Goal: Register for event/course: Sign up to attend an event or enroll in a course

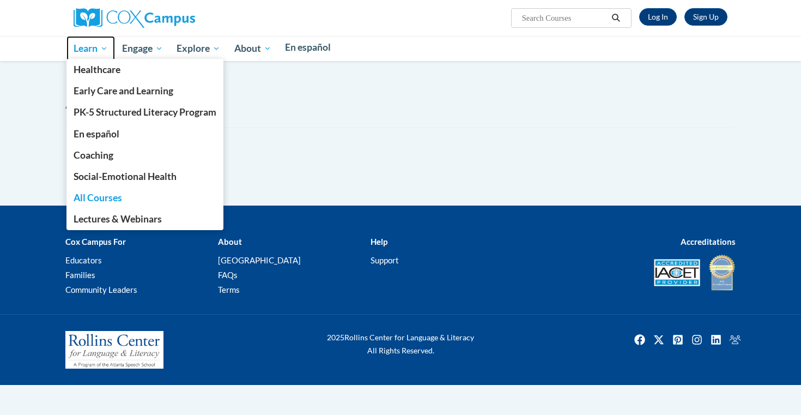
click at [96, 45] on span "Learn" at bounding box center [91, 48] width 34 height 13
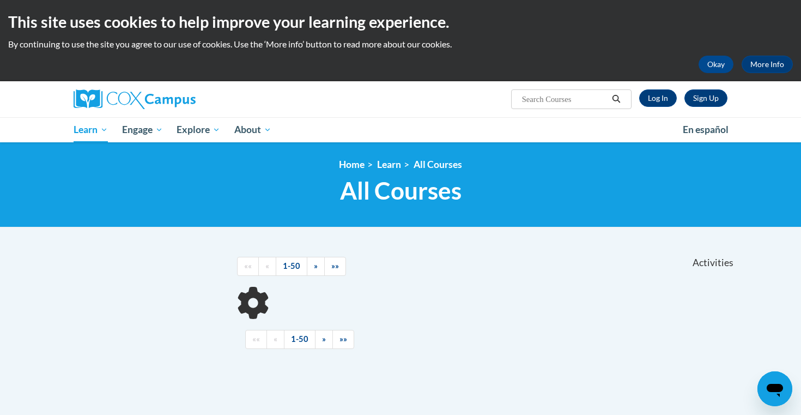
click at [361, 108] on div "Sign Up Log In Search Search..." at bounding box center [512, 95] width 447 height 28
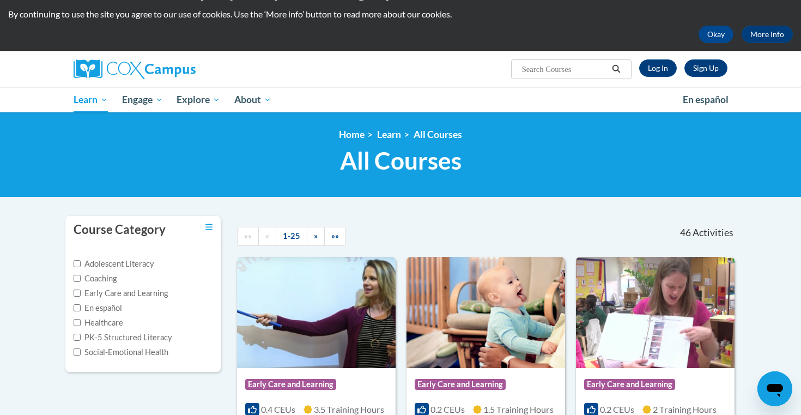
scroll to position [14, 0]
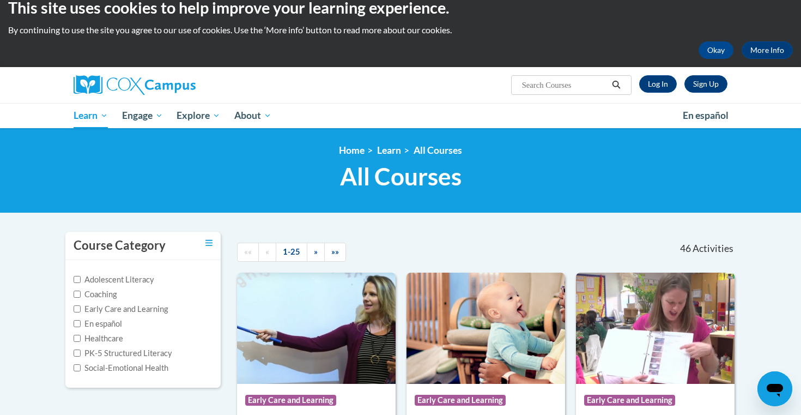
click at [588, 93] on span "Search Search..." at bounding box center [571, 85] width 120 height 20
click at [591, 88] on input "Search..." at bounding box center [564, 85] width 87 height 13
type input "Monitoring children's progress"
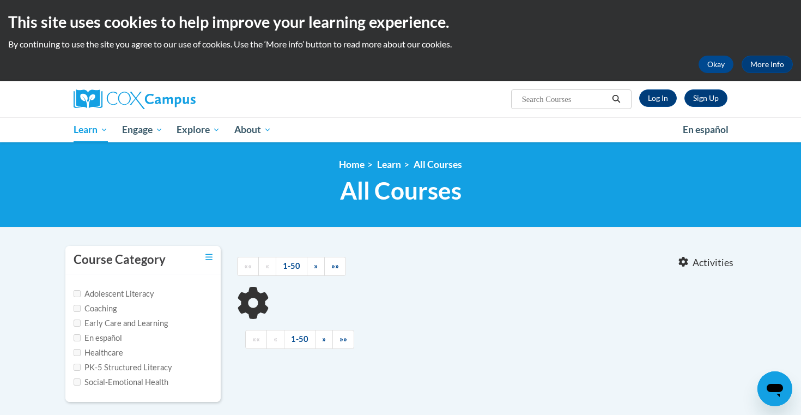
type input "Monitoring children's progress"
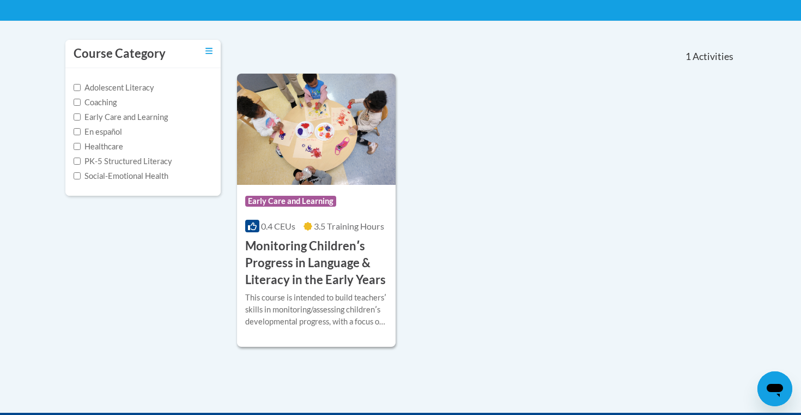
scroll to position [209, 0]
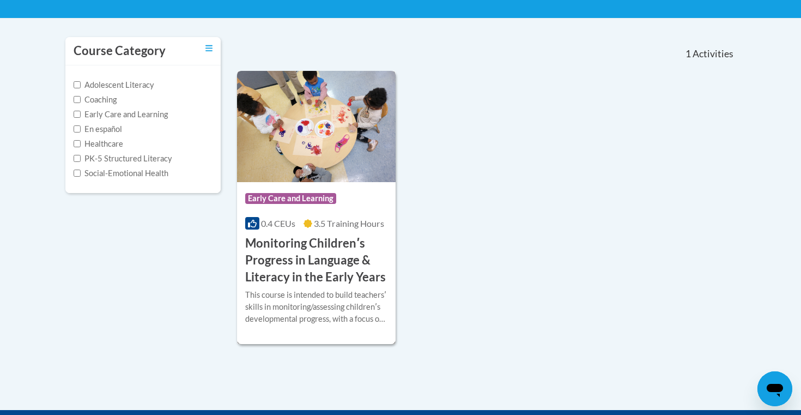
click at [315, 255] on h3 "Monitoring Childrenʹs Progress in Language & Literacy in the Early Years" at bounding box center [316, 260] width 142 height 50
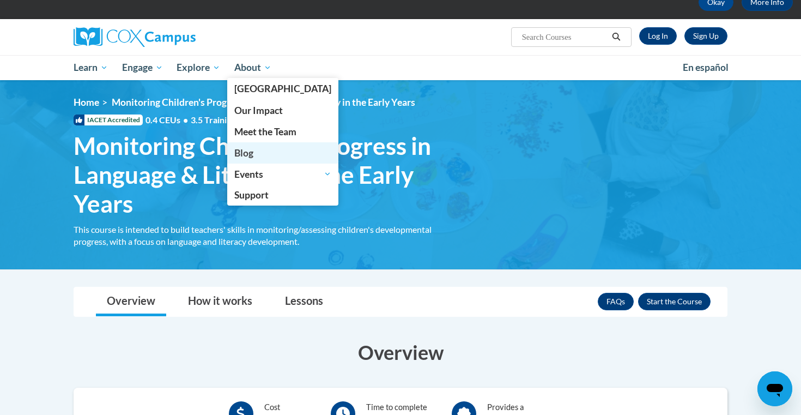
scroll to position [61, 0]
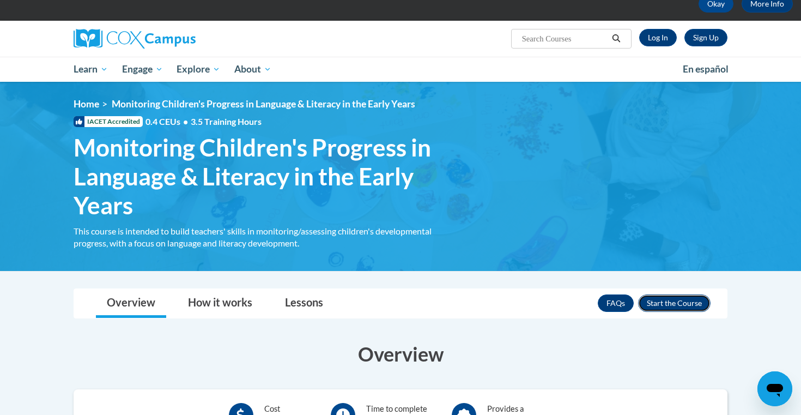
click at [687, 304] on button "Enroll" at bounding box center [674, 302] width 73 height 17
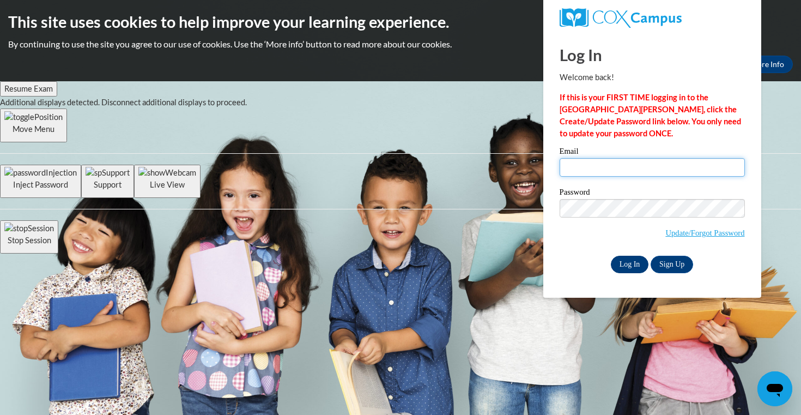
type input "hkroen@ivytech.edu"
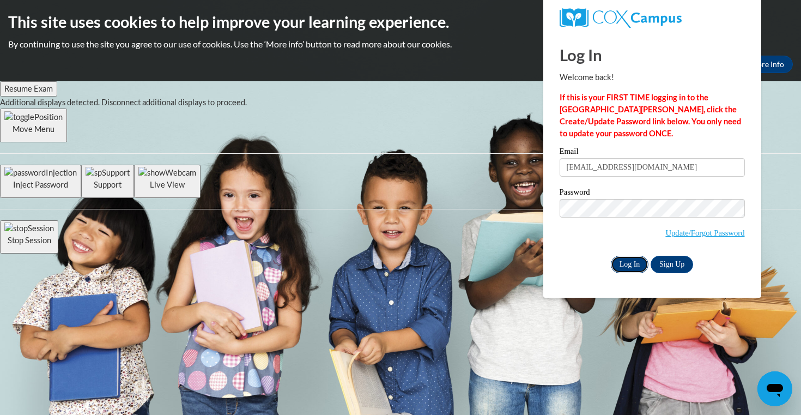
click at [632, 261] on input "Log In" at bounding box center [630, 264] width 38 height 17
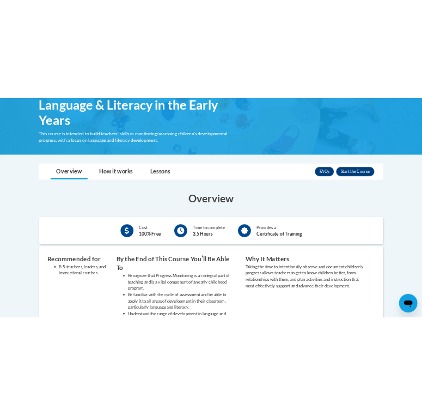
scroll to position [199, 0]
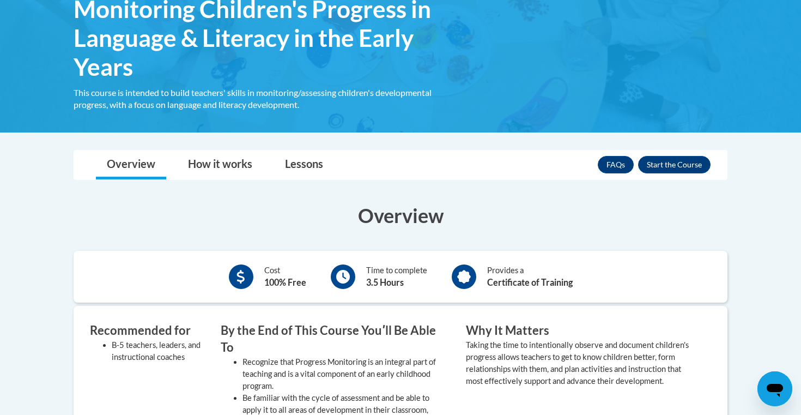
click at [661, 155] on div "FAQs Enroll" at bounding box center [654, 164] width 113 height 28
click at [661, 169] on button "Enroll" at bounding box center [674, 164] width 73 height 17
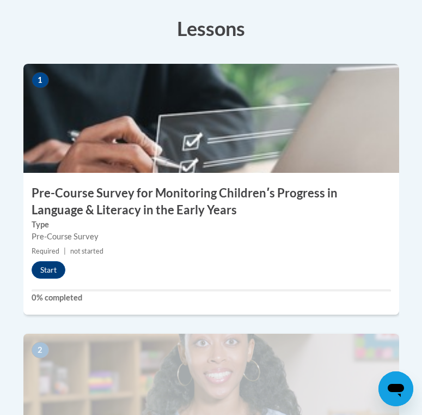
scroll to position [459, 0]
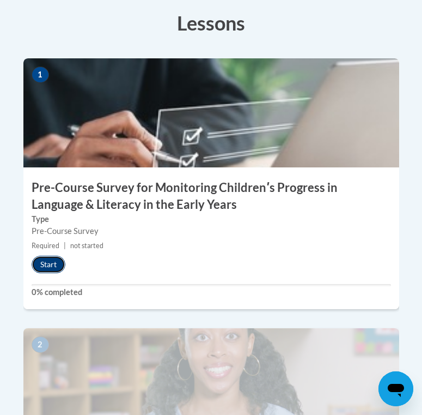
click at [51, 256] on button "Start" at bounding box center [49, 264] width 34 height 17
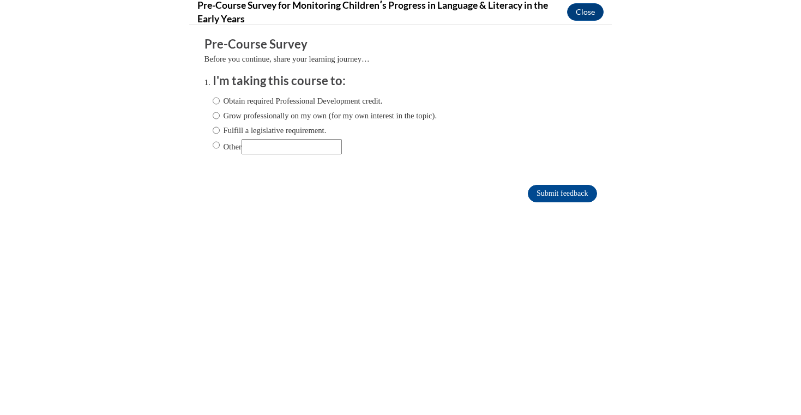
scroll to position [425, 0]
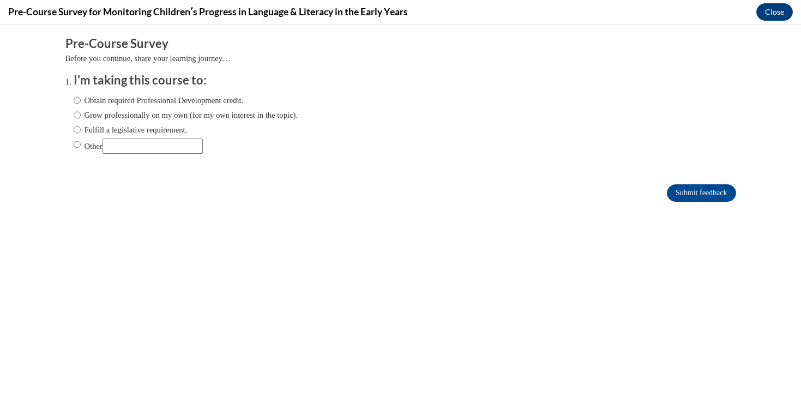
click at [164, 100] on label "Obtain required Professional Development credit." at bounding box center [159, 100] width 170 height 12
click at [81, 100] on input "Obtain required Professional Development credit." at bounding box center [77, 100] width 7 height 12
radio input "true"
click at [422, 189] on input "Submit feedback" at bounding box center [701, 192] width 69 height 17
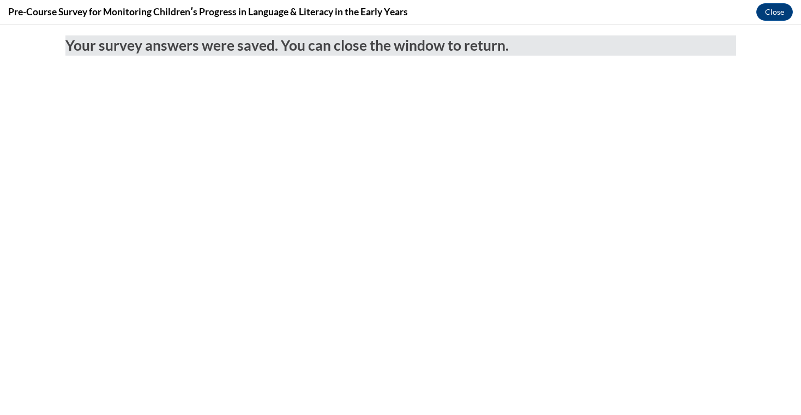
scroll to position [0, 0]
click at [422, 9] on button "Close" at bounding box center [774, 11] width 37 height 17
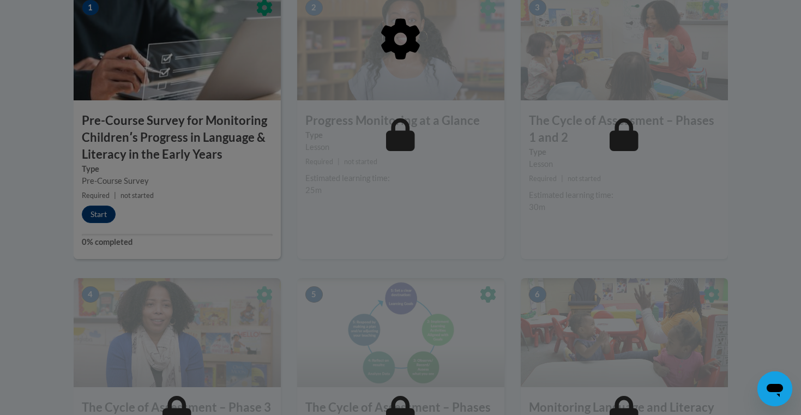
scroll to position [365, 0]
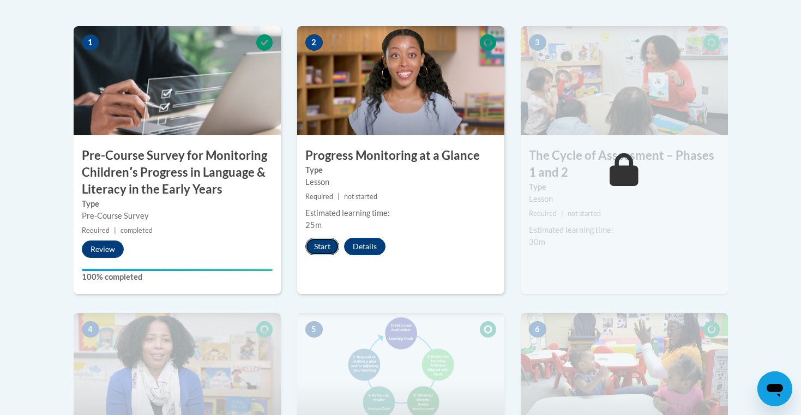
click at [326, 242] on button "Start" at bounding box center [322, 246] width 34 height 17
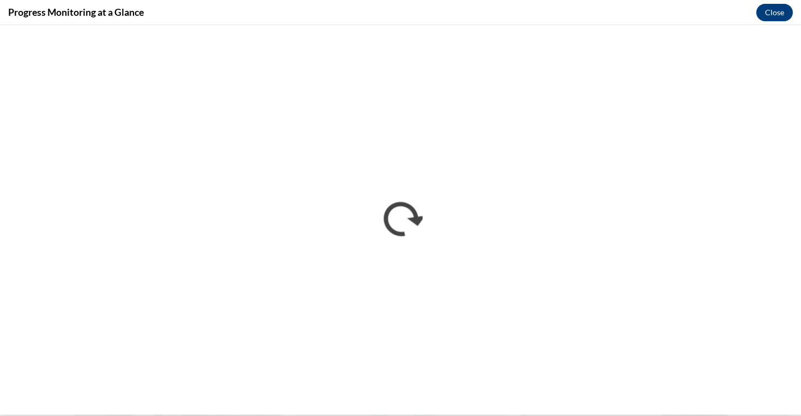
scroll to position [0, 0]
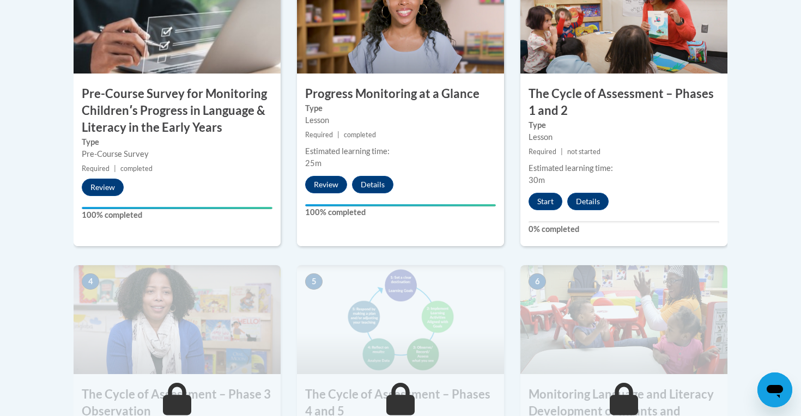
scroll to position [416, 0]
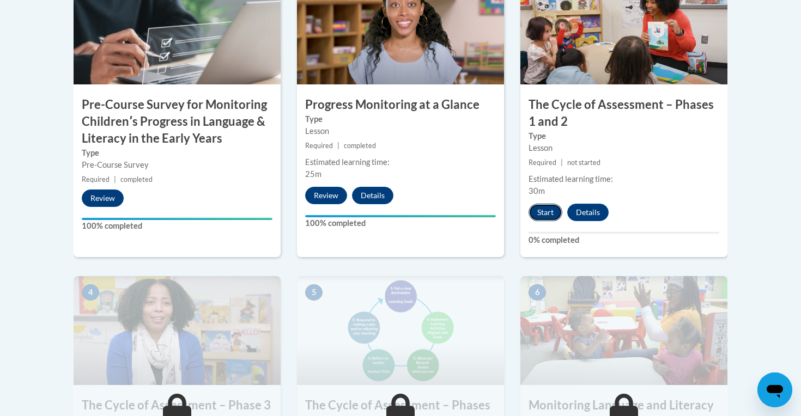
click at [548, 206] on button "Start" at bounding box center [546, 212] width 34 height 17
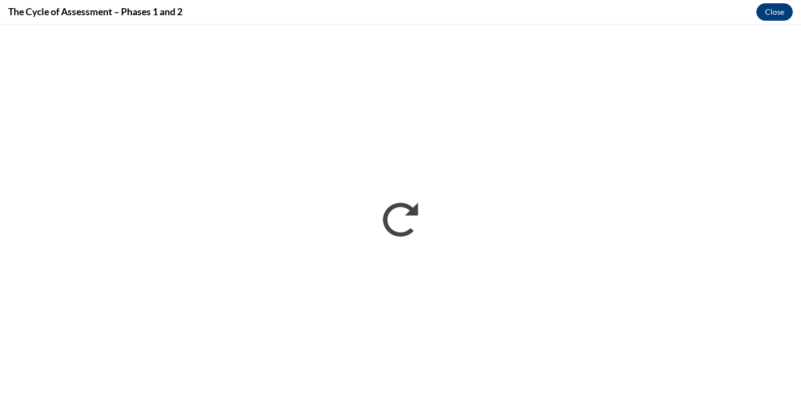
scroll to position [0, 0]
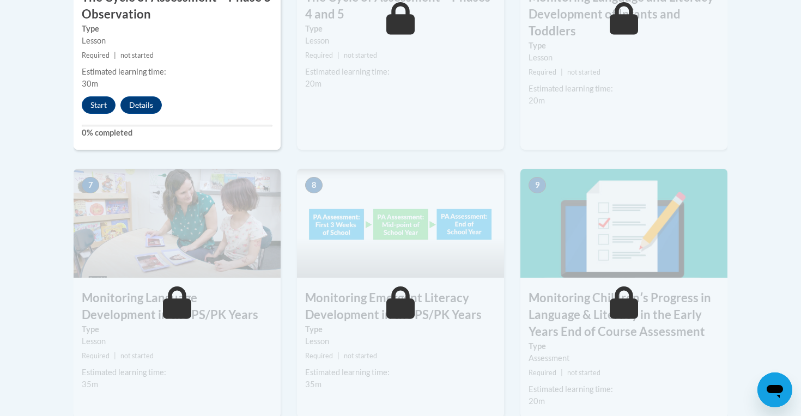
scroll to position [789, 0]
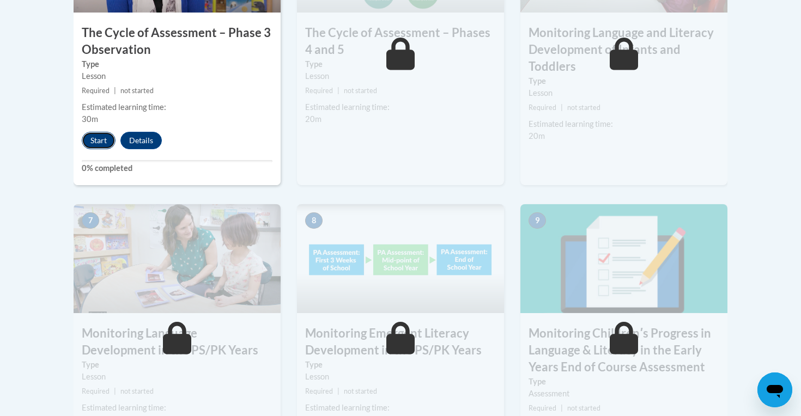
click at [103, 146] on button "Start" at bounding box center [99, 140] width 34 height 17
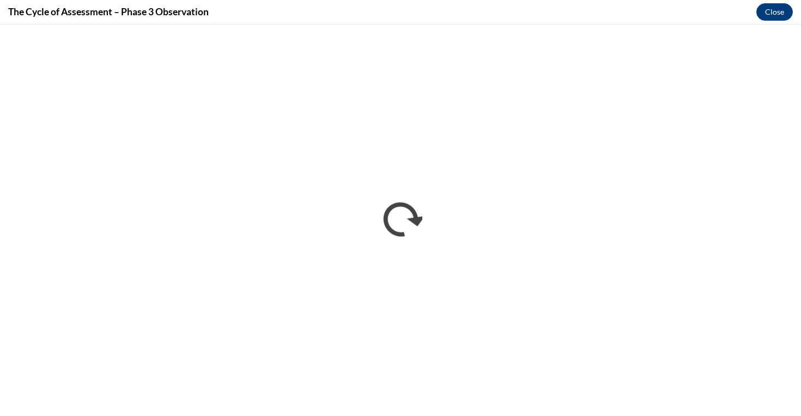
scroll to position [0, 0]
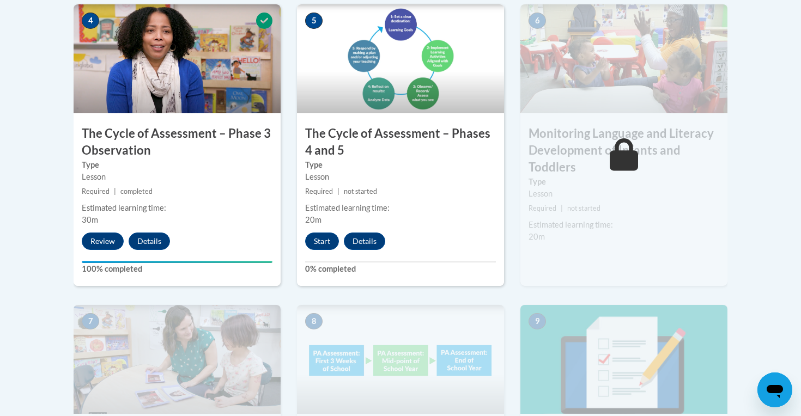
scroll to position [679, 0]
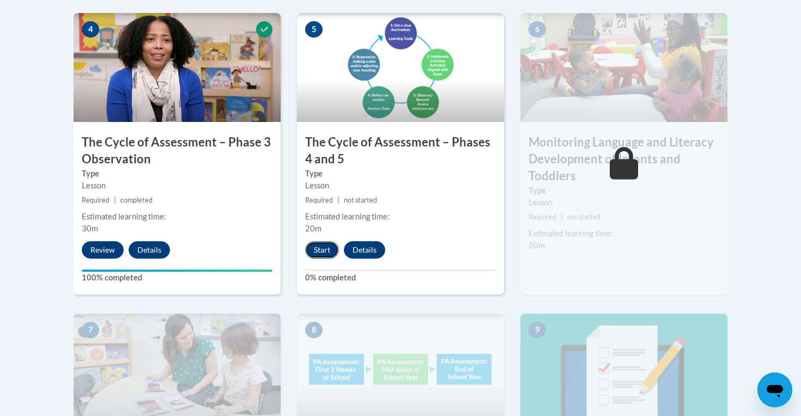
click at [323, 248] on button "Start" at bounding box center [322, 250] width 34 height 17
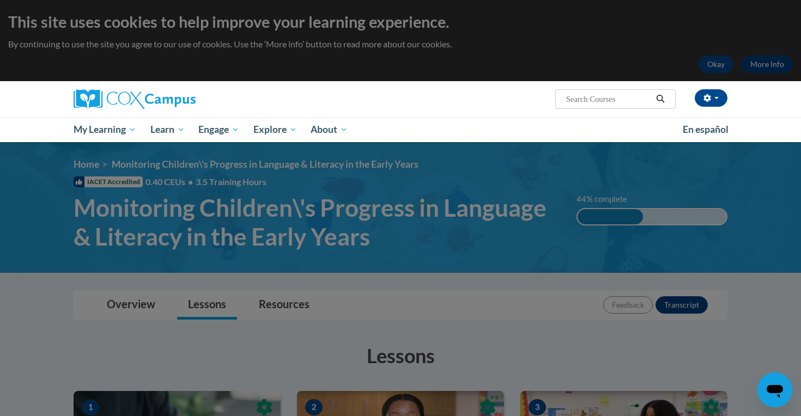
scroll to position [20, 0]
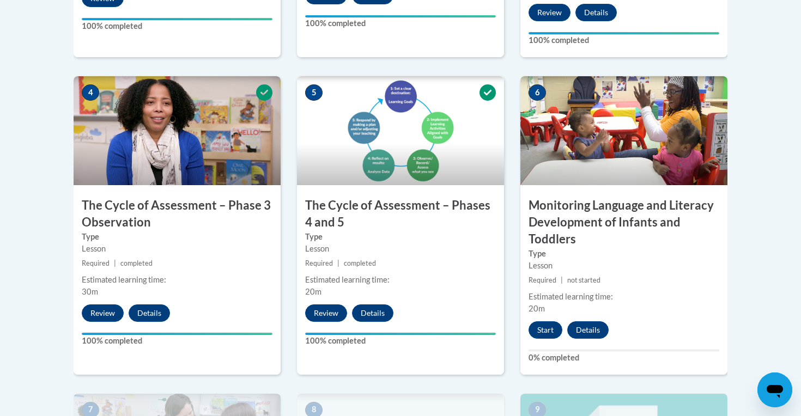
scroll to position [612, 0]
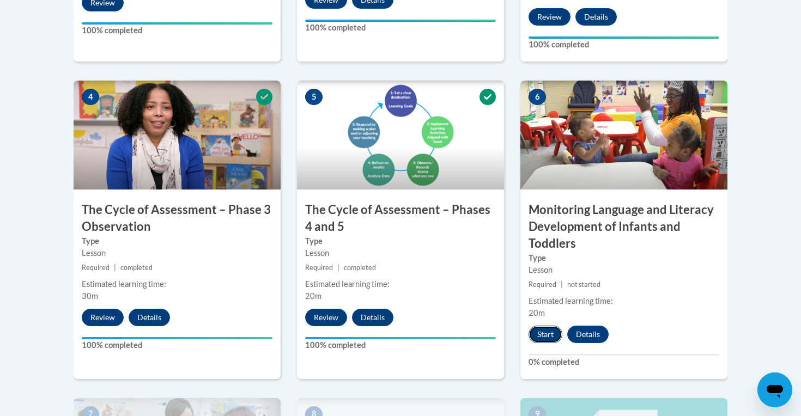
click at [542, 337] on button "Start" at bounding box center [546, 334] width 34 height 17
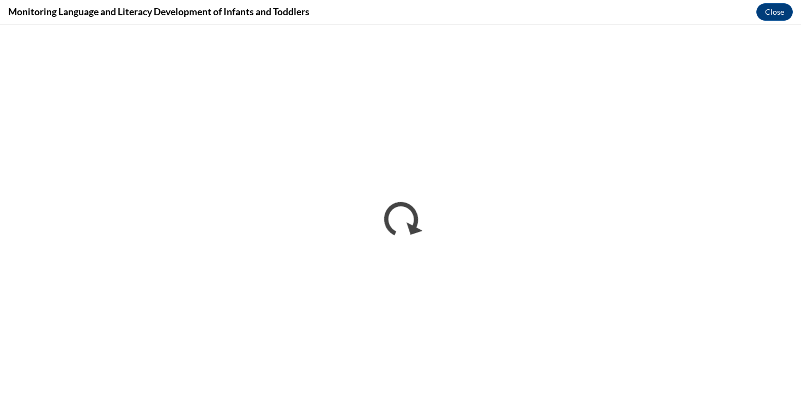
scroll to position [0, 0]
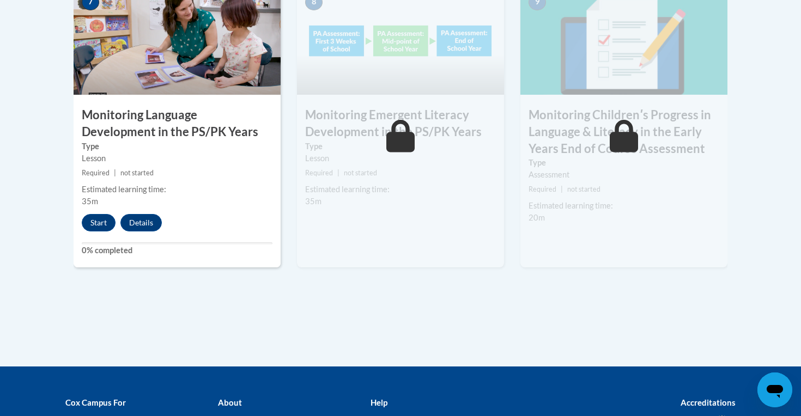
scroll to position [1040, 0]
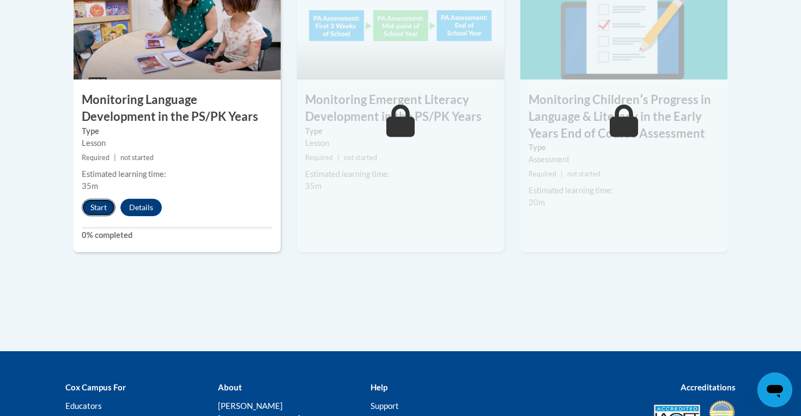
click at [87, 202] on button "Start" at bounding box center [99, 207] width 34 height 17
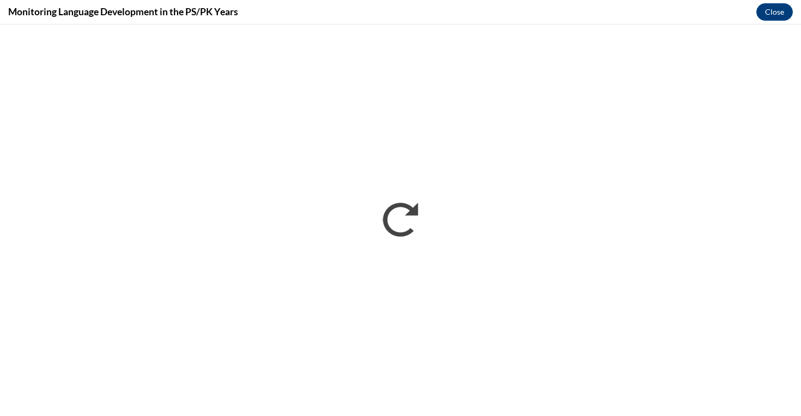
scroll to position [0, 0]
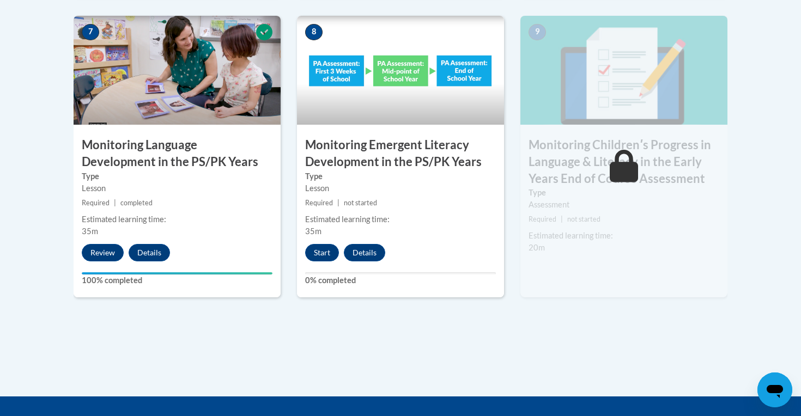
scroll to position [1154, 0]
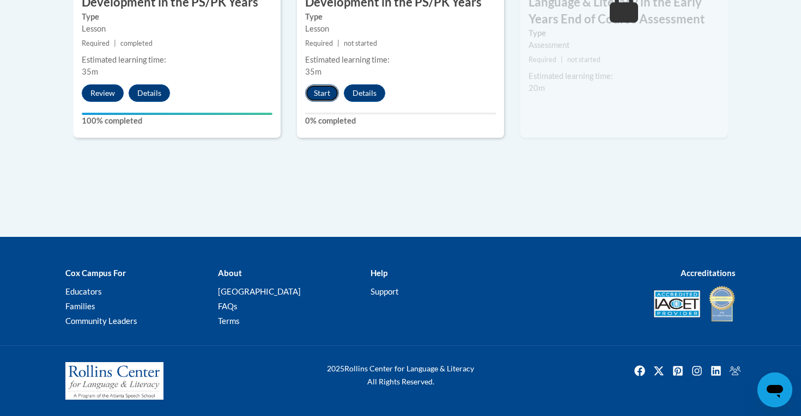
click at [321, 93] on button "Start" at bounding box center [322, 92] width 34 height 17
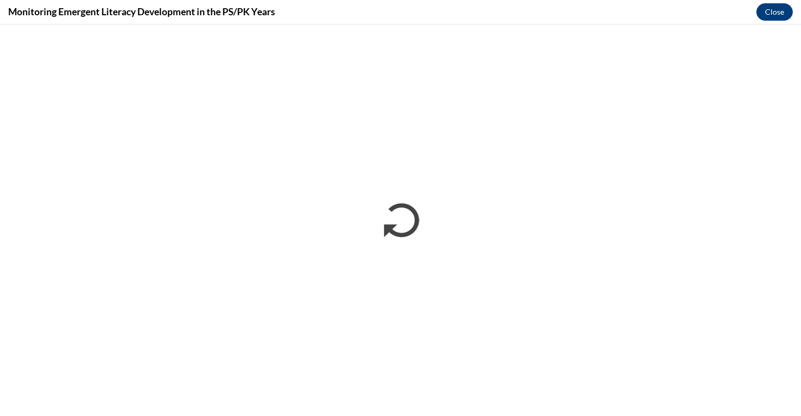
scroll to position [0, 0]
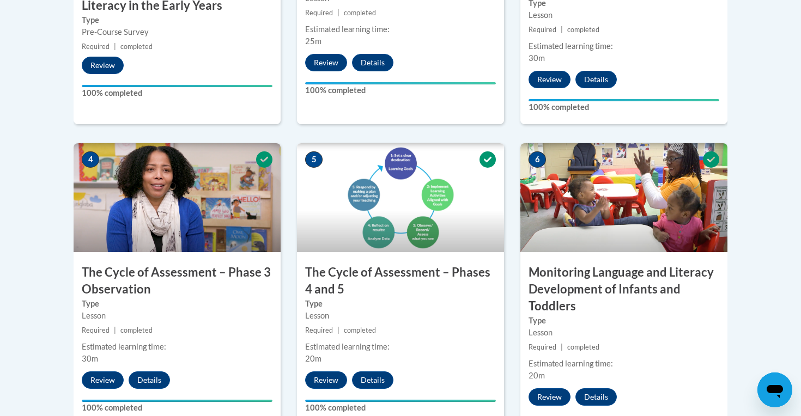
scroll to position [1171, 0]
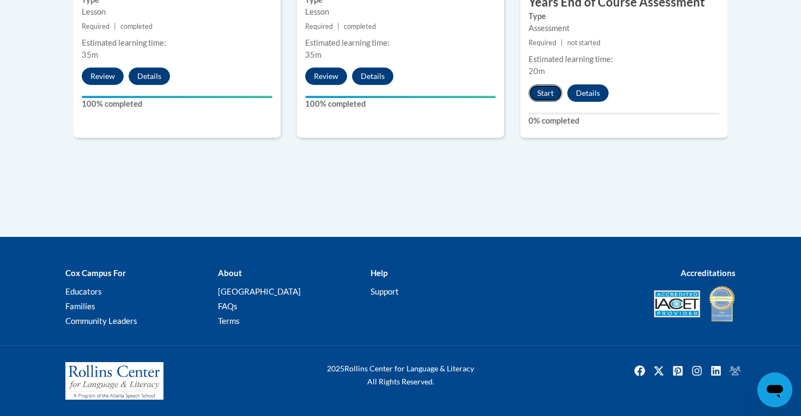
click at [547, 100] on button "Start" at bounding box center [546, 92] width 34 height 17
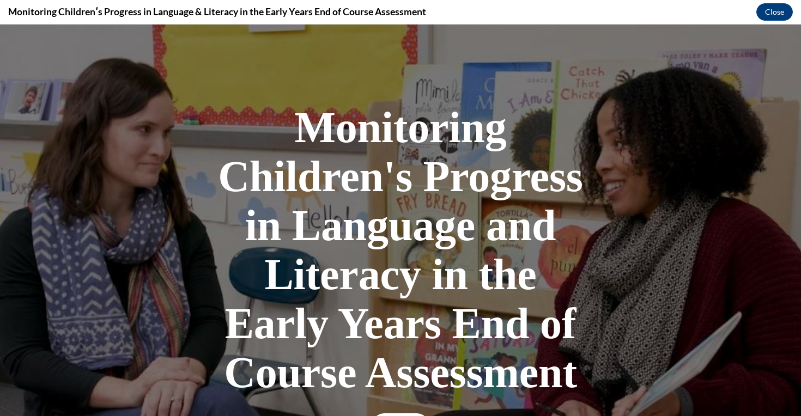
scroll to position [272, 0]
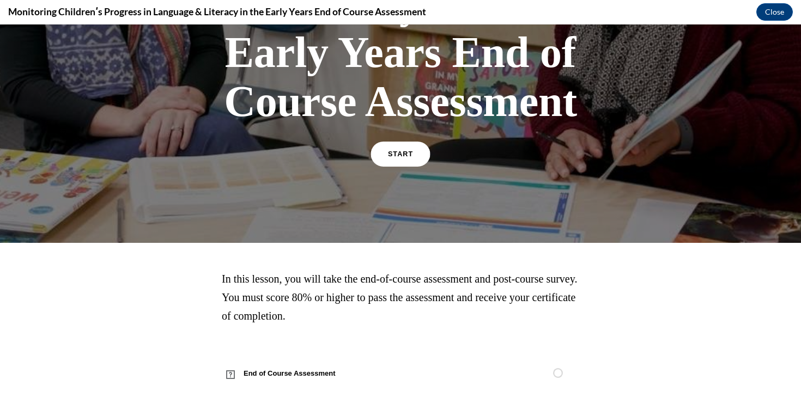
click at [408, 147] on link "START" at bounding box center [400, 154] width 59 height 25
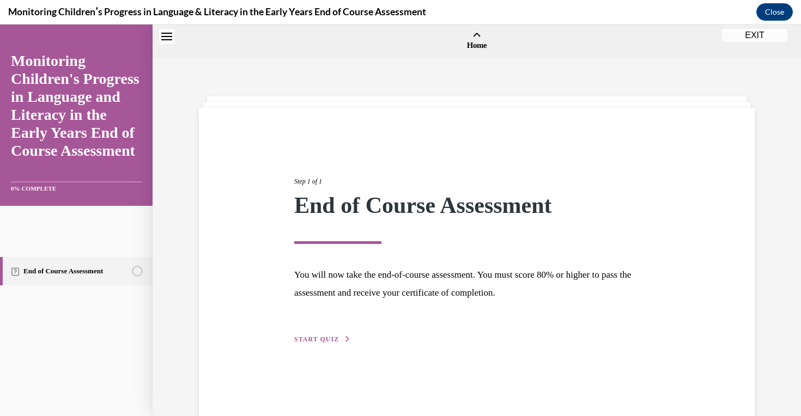
scroll to position [34, 0]
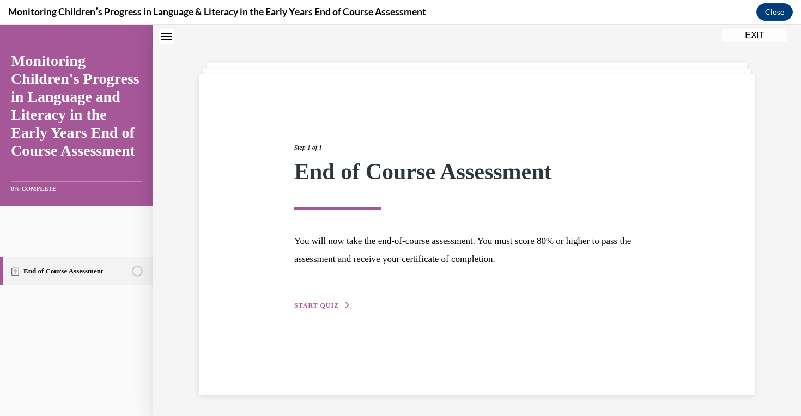
click at [331, 304] on span "START QUIZ" at bounding box center [316, 306] width 45 height 8
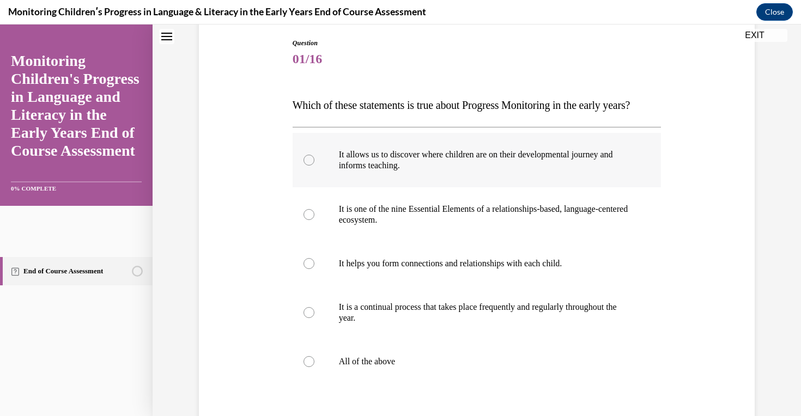
click at [336, 188] on label "It allows us to discover where children are on their developmental journey and …" at bounding box center [477, 160] width 369 height 55
click at [315, 166] on input "It allows us to discover where children are on their developmental journey and …" at bounding box center [309, 160] width 11 height 11
radio input "true"
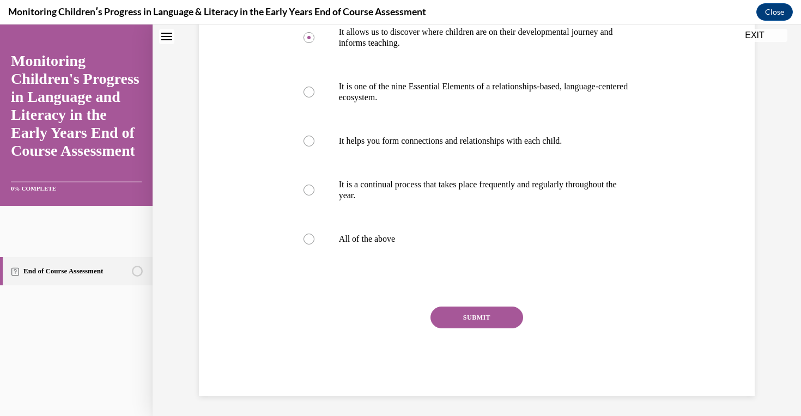
scroll to position [259, 0]
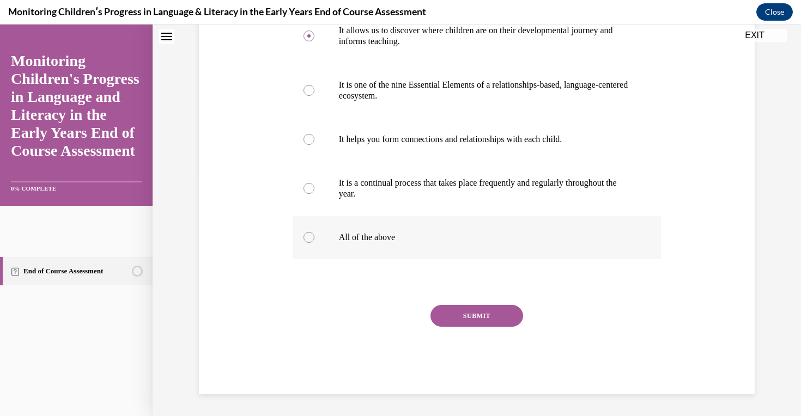
click at [351, 226] on label "All of the above" at bounding box center [477, 238] width 369 height 44
click at [315, 232] on input "All of the above" at bounding box center [309, 237] width 11 height 11
radio input "true"
click at [463, 310] on button "SUBMIT" at bounding box center [477, 316] width 93 height 22
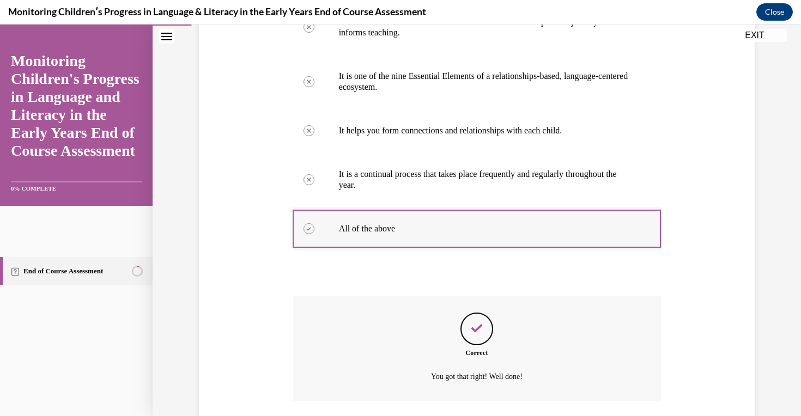
scroll to position [348, 0]
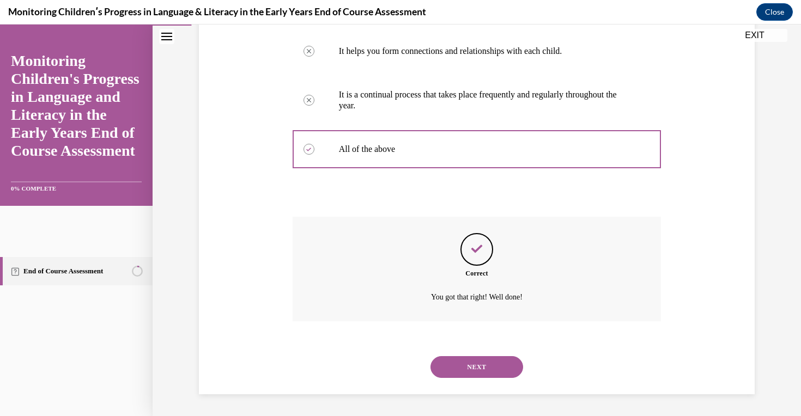
click at [485, 364] on button "NEXT" at bounding box center [477, 368] width 93 height 22
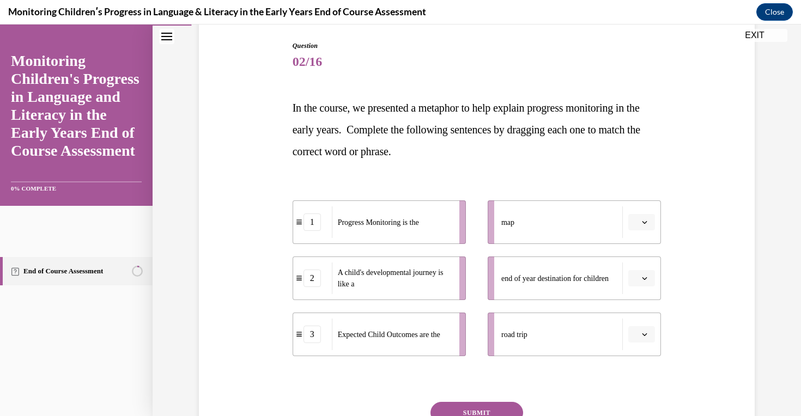
scroll to position [208, 0]
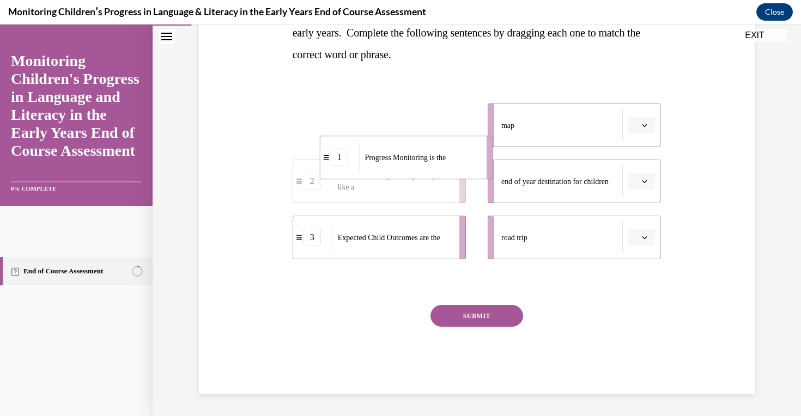
drag, startPoint x: 396, startPoint y: 137, endPoint x: 428, endPoint y: 145, distance: 32.7
click at [426, 147] on div "Progress Monitoring is the" at bounding box center [419, 158] width 120 height 32
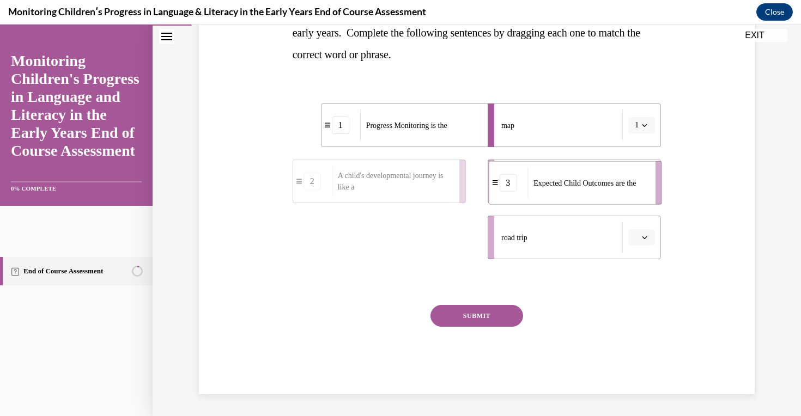
drag, startPoint x: 403, startPoint y: 244, endPoint x: 605, endPoint y: 190, distance: 208.8
click at [605, 190] on div "Expected Child Outcomes are the" at bounding box center [588, 183] width 120 height 32
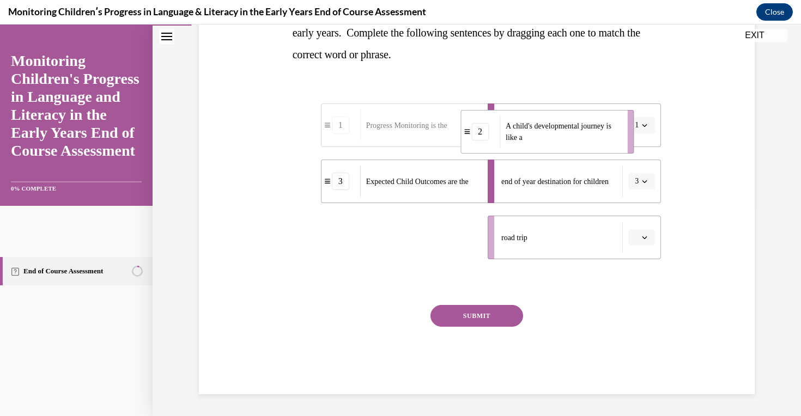
drag, startPoint x: 379, startPoint y: 236, endPoint x: 547, endPoint y: 130, distance: 198.4
click at [547, 130] on span "A child's developmental journey is like a" at bounding box center [559, 132] width 106 height 20
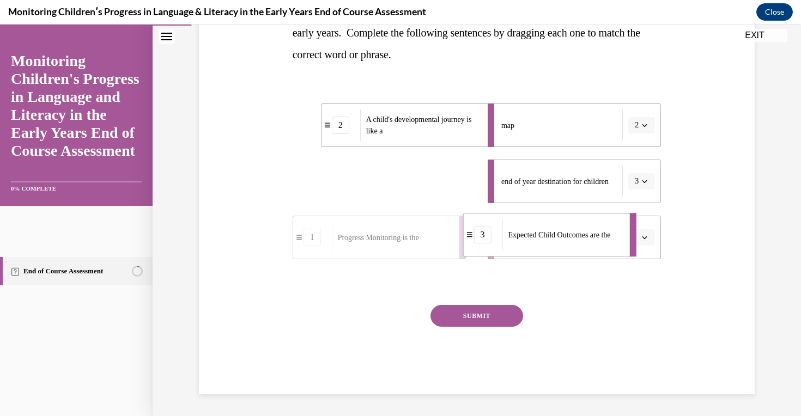
drag, startPoint x: 408, startPoint y: 173, endPoint x: 551, endPoint y: 227, distance: 152.2
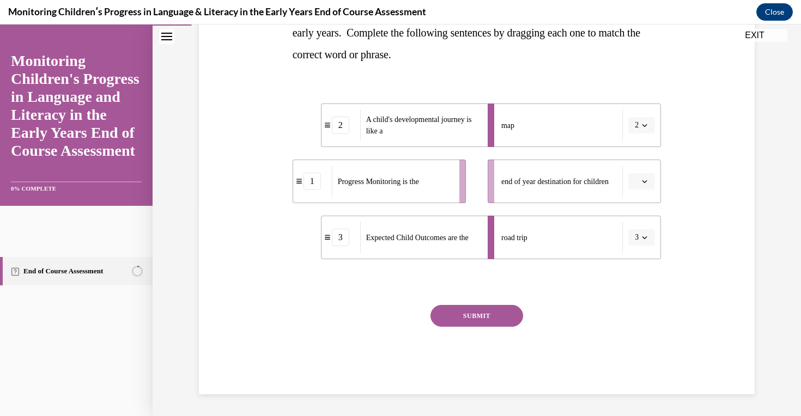
click at [454, 313] on button "SUBMIT" at bounding box center [477, 316] width 93 height 22
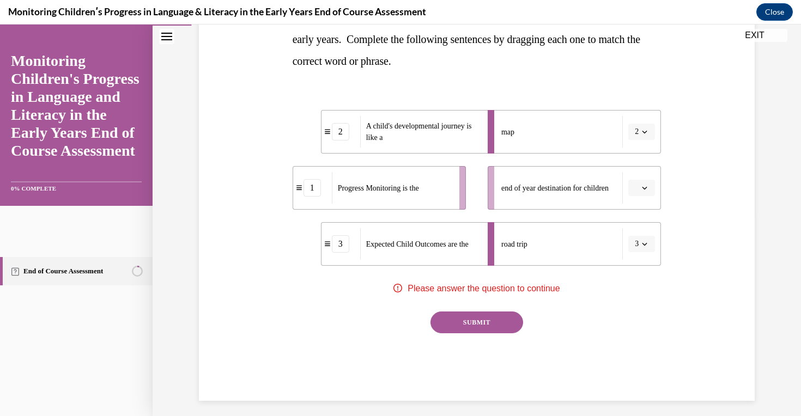
scroll to position [200, 0]
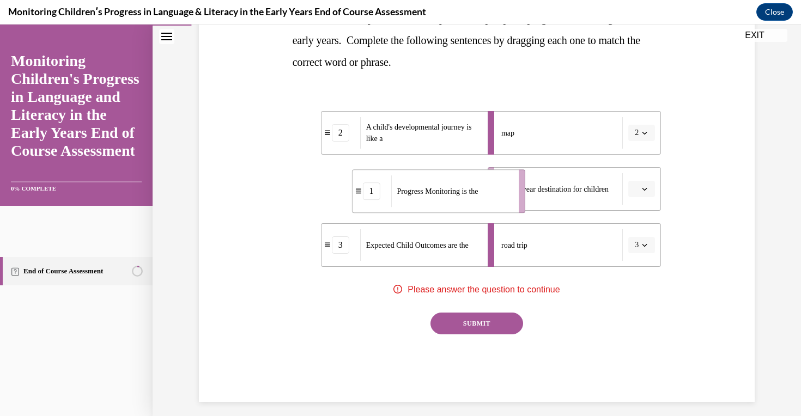
drag, startPoint x: 432, startPoint y: 185, endPoint x: 492, endPoint y: 186, distance: 59.4
click at [492, 186] on div "Progress Monitoring is the" at bounding box center [451, 192] width 120 height 32
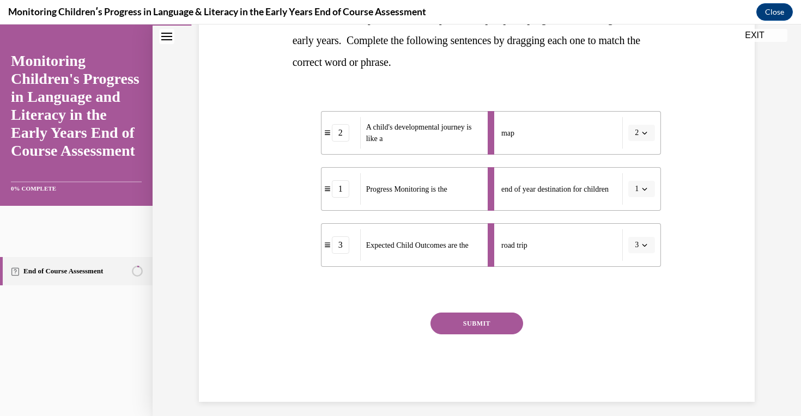
click at [480, 331] on button "SUBMIT" at bounding box center [477, 324] width 93 height 22
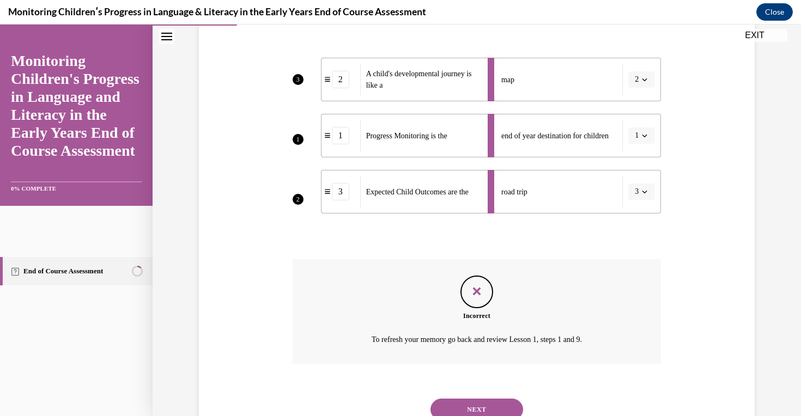
scroll to position [229, 0]
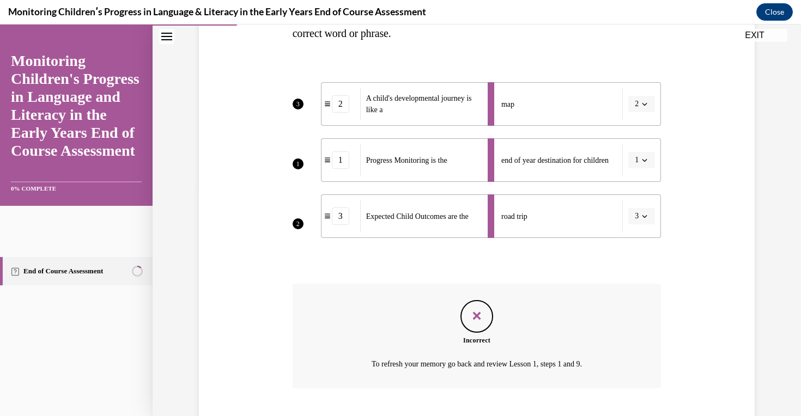
click at [641, 157] on li "end of year destination for children 1" at bounding box center [574, 160] width 173 height 44
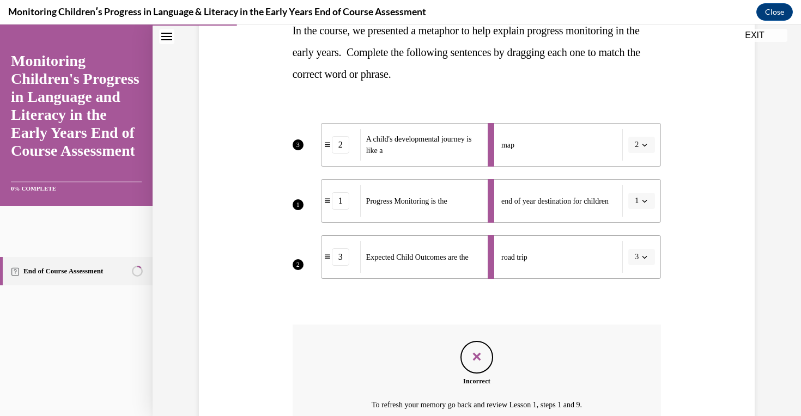
scroll to position [189, 0]
click at [640, 149] on li "map 2" at bounding box center [574, 145] width 173 height 44
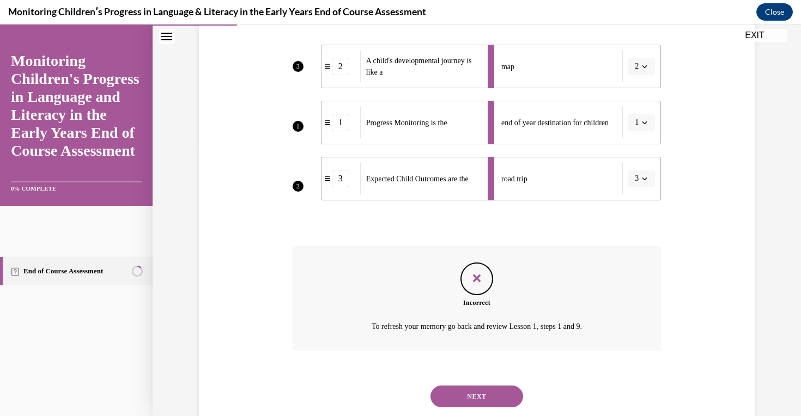
scroll to position [296, 0]
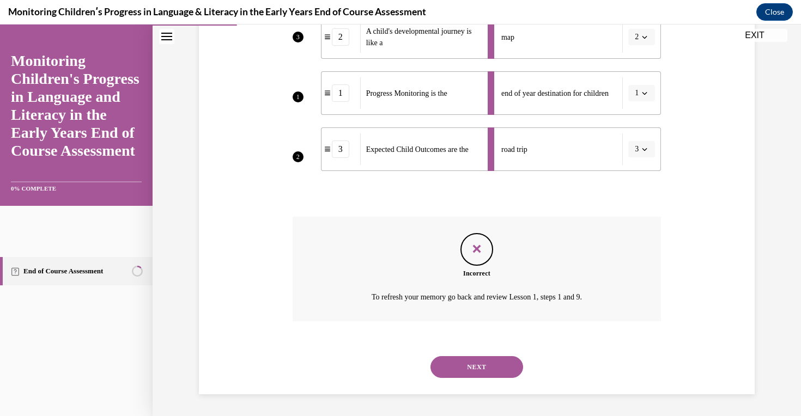
click at [475, 367] on button "NEXT" at bounding box center [477, 368] width 93 height 22
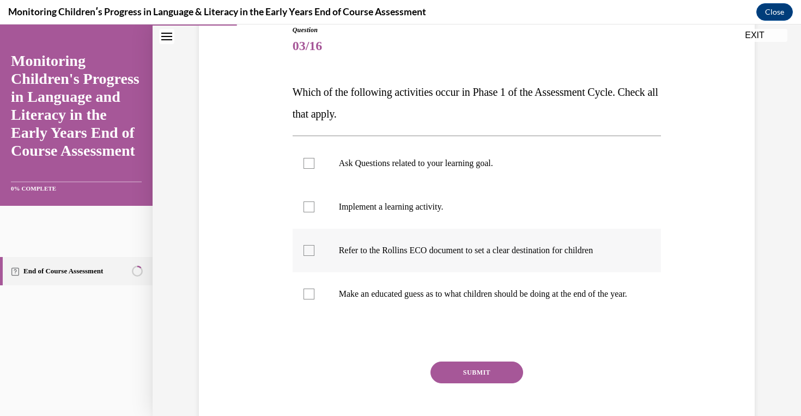
scroll to position [194, 0]
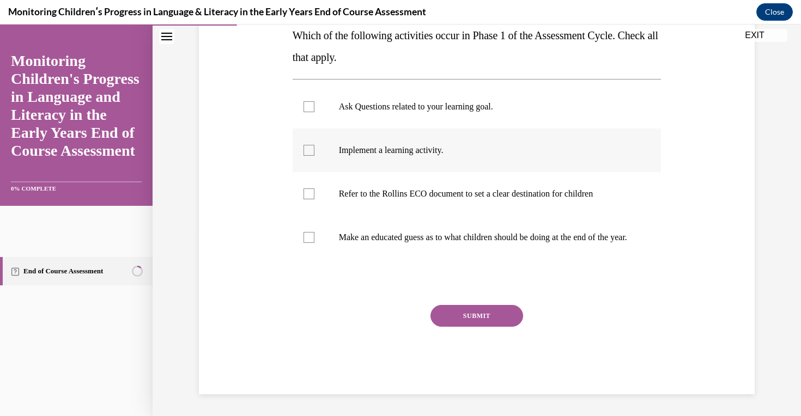
click at [423, 145] on p "Implement a learning activity." at bounding box center [486, 150] width 295 height 11
click at [315, 145] on input "Implement a learning activity." at bounding box center [309, 150] width 11 height 11
checkbox input "true"
click at [464, 321] on button "SUBMIT" at bounding box center [477, 316] width 93 height 22
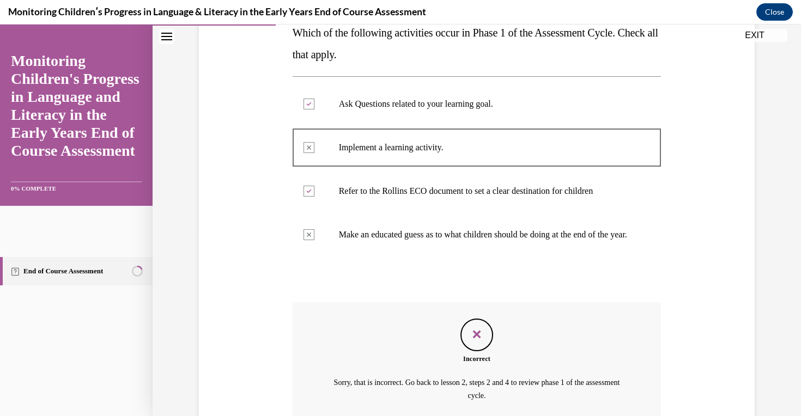
scroll to position [185, 0]
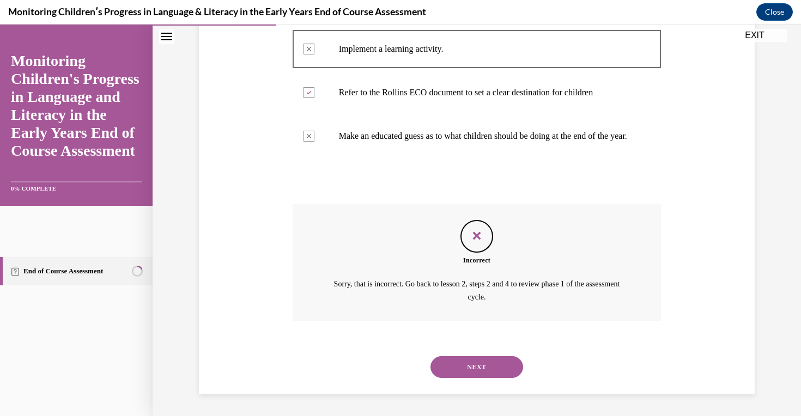
click at [467, 363] on button "NEXT" at bounding box center [477, 368] width 93 height 22
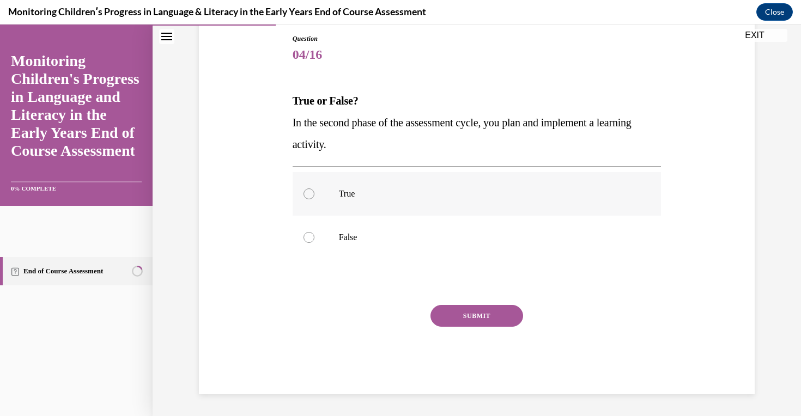
click at [360, 194] on p "True" at bounding box center [486, 194] width 295 height 11
click at [315, 194] on input "True" at bounding box center [309, 194] width 11 height 11
radio input "true"
click at [462, 317] on button "SUBMIT" at bounding box center [477, 316] width 93 height 22
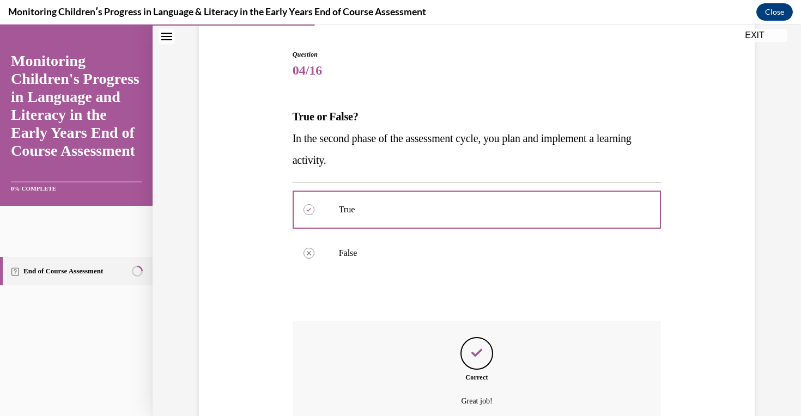
scroll to position [206, 0]
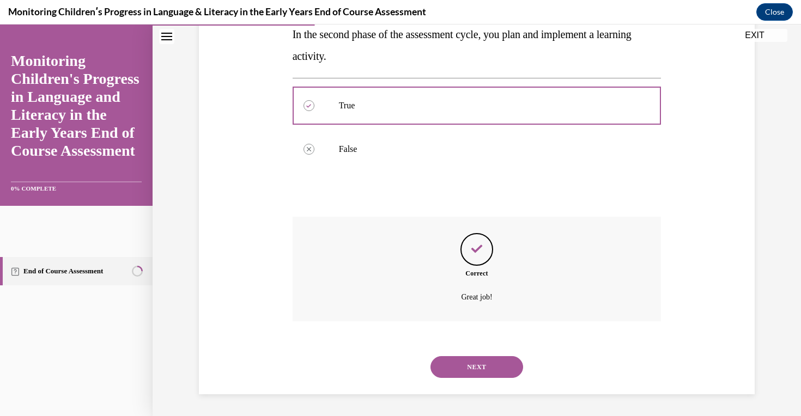
click at [488, 370] on button "NEXT" at bounding box center [477, 368] width 93 height 22
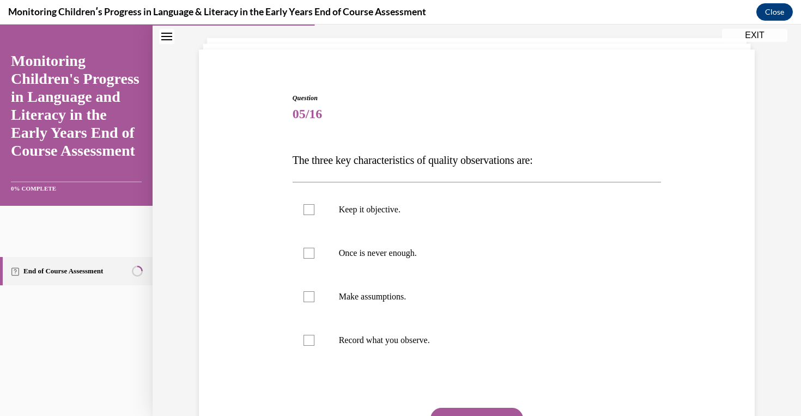
scroll to position [59, 0]
click at [397, 255] on p "Once is never enough." at bounding box center [486, 252] width 295 height 11
click at [315, 255] on input "Once is never enough." at bounding box center [309, 252] width 11 height 11
checkbox input "true"
click at [401, 310] on label "Make assumptions." at bounding box center [477, 296] width 369 height 44
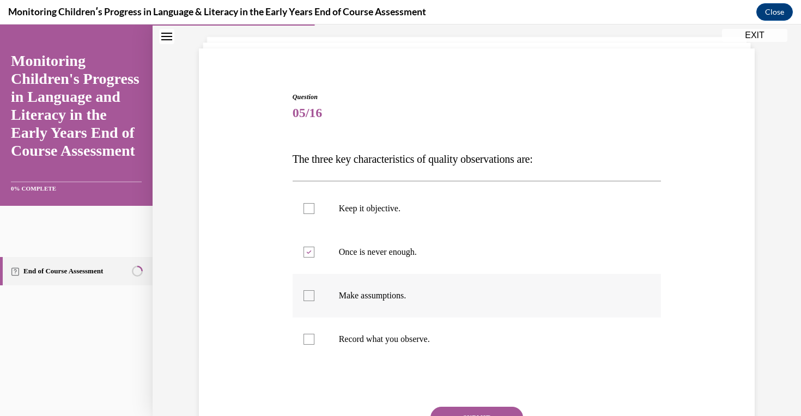
click at [315, 301] on input "Make assumptions." at bounding box center [309, 296] width 11 height 11
checkbox input "true"
click at [413, 360] on label "Record what you observe." at bounding box center [477, 340] width 369 height 44
click at [315, 345] on input "Record what you observe." at bounding box center [309, 339] width 11 height 11
checkbox input "true"
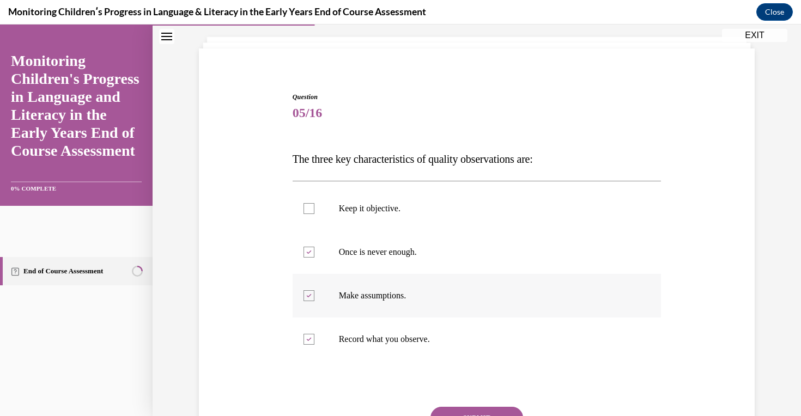
click at [388, 289] on label "Make assumptions." at bounding box center [477, 296] width 369 height 44
click at [315, 291] on input "Make assumptions." at bounding box center [309, 296] width 11 height 11
checkbox input "false"
click at [380, 210] on p "Keep it objective." at bounding box center [486, 208] width 295 height 11
click at [315, 210] on input "Keep it objective." at bounding box center [309, 208] width 11 height 11
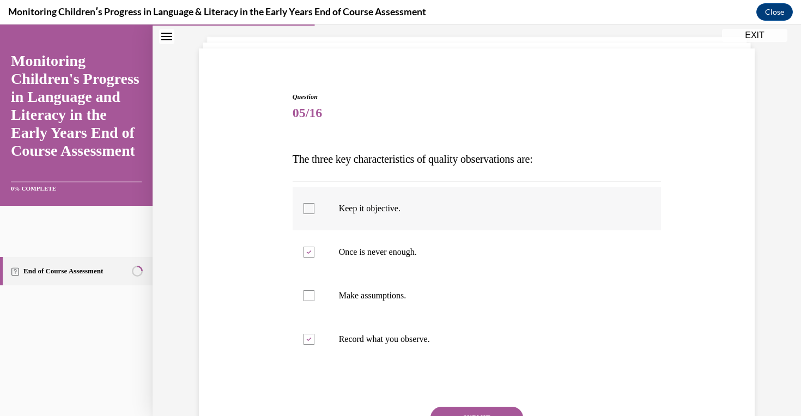
checkbox input "true"
click at [475, 408] on button "SUBMIT" at bounding box center [477, 418] width 93 height 22
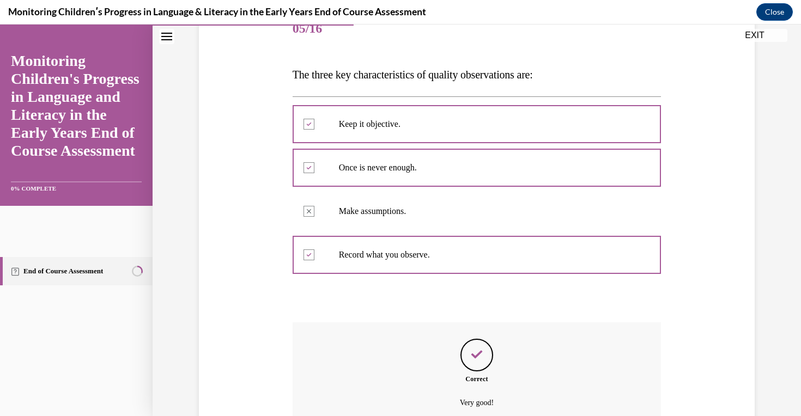
scroll to position [250, 0]
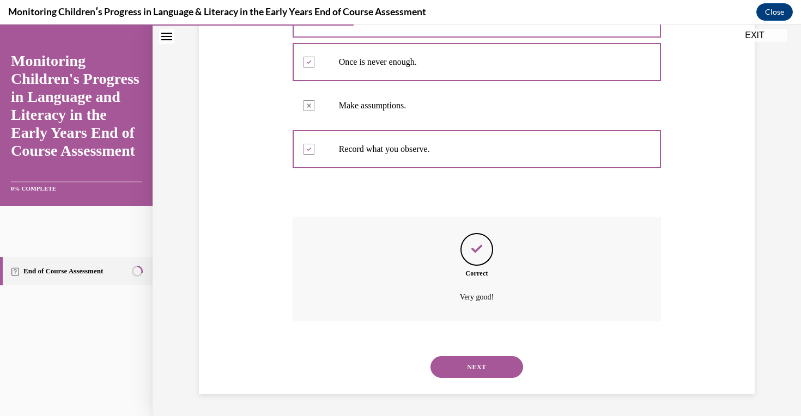
click at [476, 364] on button "NEXT" at bounding box center [477, 368] width 93 height 22
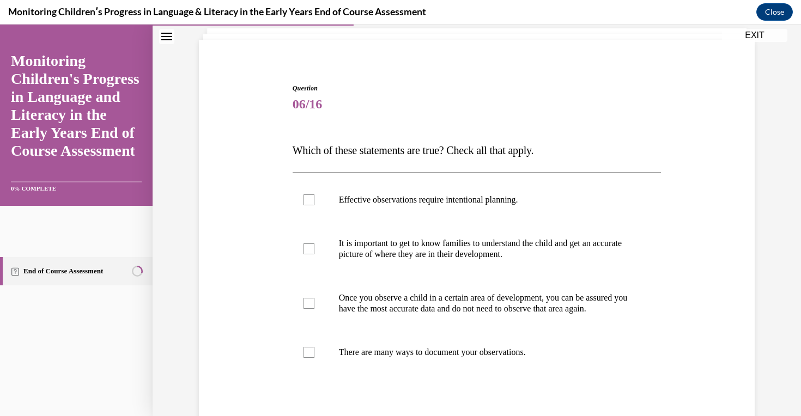
scroll to position [102, 0]
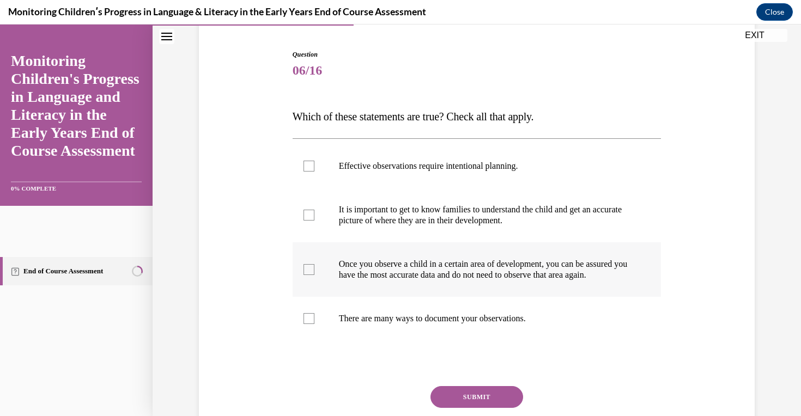
click at [423, 276] on p "Once you observe a child in a certain area of development, you can be assured y…" at bounding box center [486, 270] width 295 height 22
click at [315, 275] on input "Once you observe a child in a certain area of development, you can be assured y…" at bounding box center [309, 269] width 11 height 11
checkbox input "true"
click at [463, 403] on button "SUBMIT" at bounding box center [477, 398] width 93 height 22
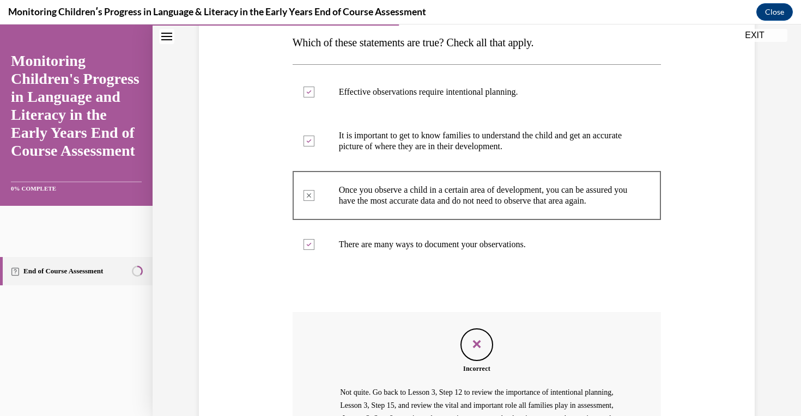
scroll to position [334, 0]
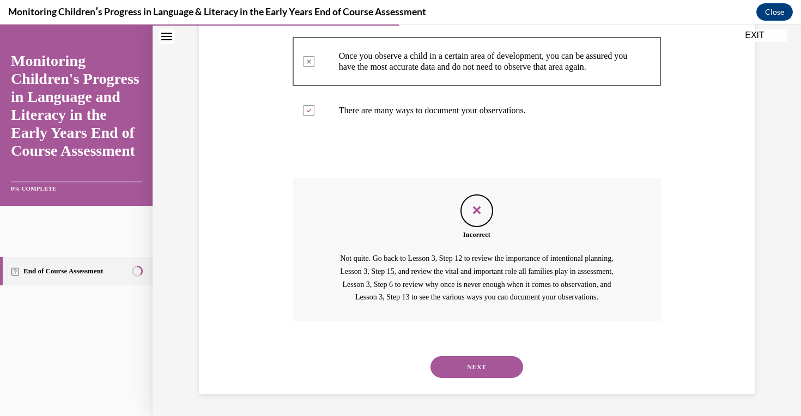
click at [484, 354] on div "NEXT" at bounding box center [477, 368] width 369 height 44
click at [480, 366] on button "NEXT" at bounding box center [477, 368] width 93 height 22
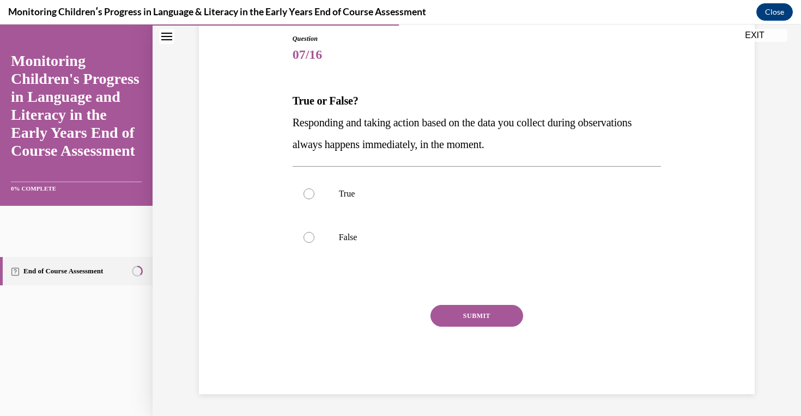
click at [343, 264] on div "True False" at bounding box center [477, 215] width 369 height 99
click at [339, 246] on label "False" at bounding box center [477, 238] width 369 height 44
click at [315, 243] on input "False" at bounding box center [309, 237] width 11 height 11
radio input "true"
click at [464, 313] on button "SUBMIT" at bounding box center [477, 316] width 93 height 22
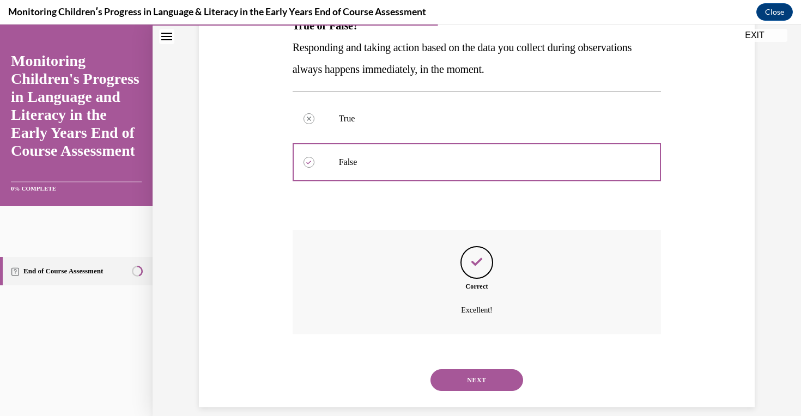
scroll to position [206, 0]
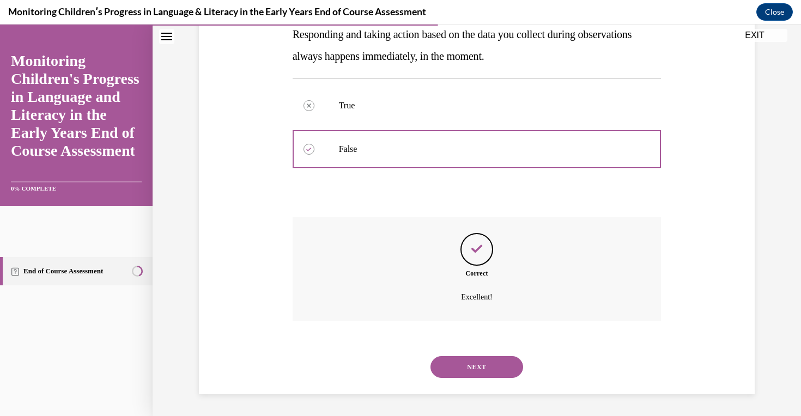
click at [473, 360] on button "NEXT" at bounding box center [477, 368] width 93 height 22
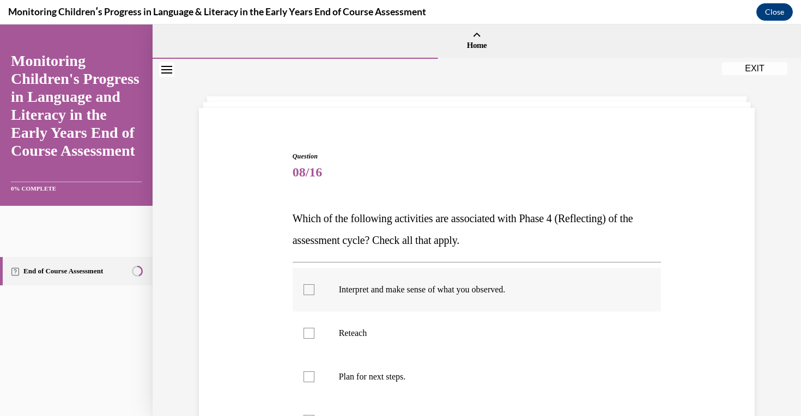
click at [410, 305] on label "Interpret and make sense of what you observed." at bounding box center [477, 290] width 369 height 44
click at [315, 295] on input "Interpret and make sense of what you observed." at bounding box center [309, 290] width 11 height 11
checkbox input "true"
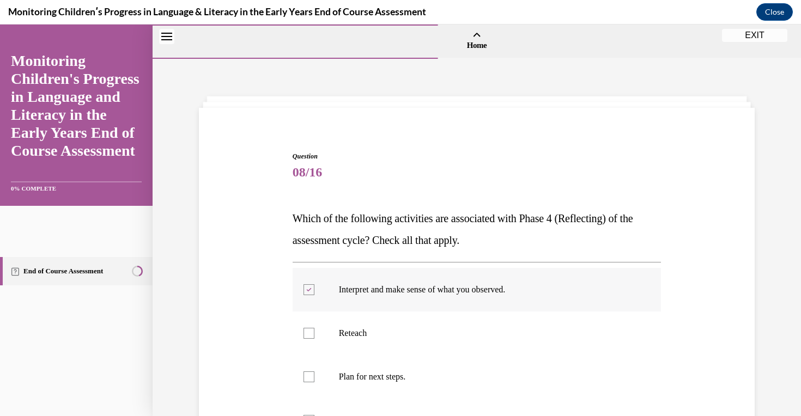
scroll to position [183, 0]
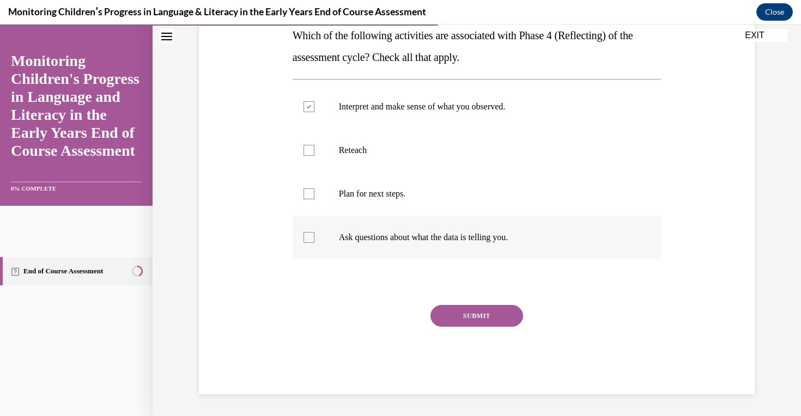
click at [384, 222] on label "Ask questions about what the data is telling you." at bounding box center [477, 238] width 369 height 44
click at [315, 232] on input "Ask questions about what the data is telling you." at bounding box center [309, 237] width 11 height 11
checkbox input "true"
click at [383, 207] on label "Plan for next steps." at bounding box center [477, 194] width 369 height 44
click at [315, 200] on input "Plan for next steps." at bounding box center [309, 194] width 11 height 11
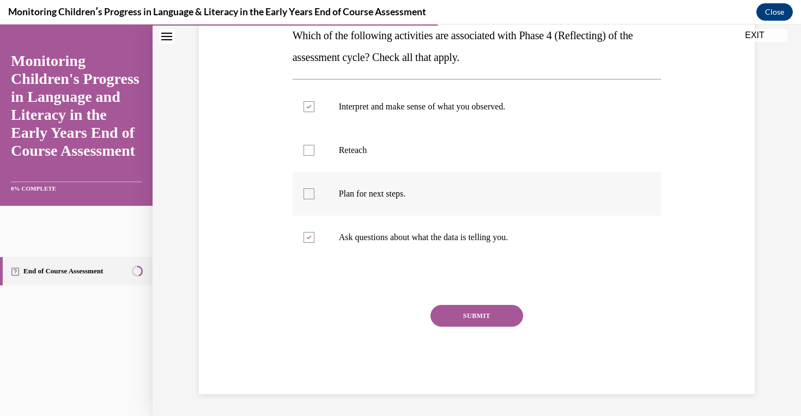
checkbox input "true"
click at [366, 135] on label "Reteach" at bounding box center [477, 151] width 369 height 44
click at [315, 145] on input "Reteach" at bounding box center [309, 150] width 11 height 11
checkbox input "true"
click at [481, 318] on button "SUBMIT" at bounding box center [477, 316] width 93 height 22
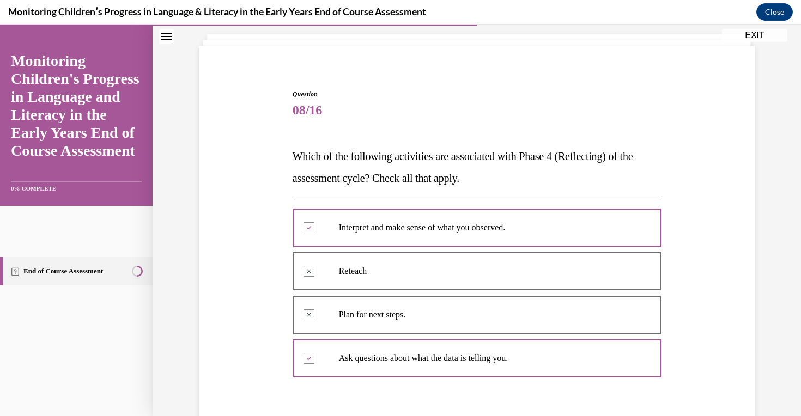
scroll to position [59, 0]
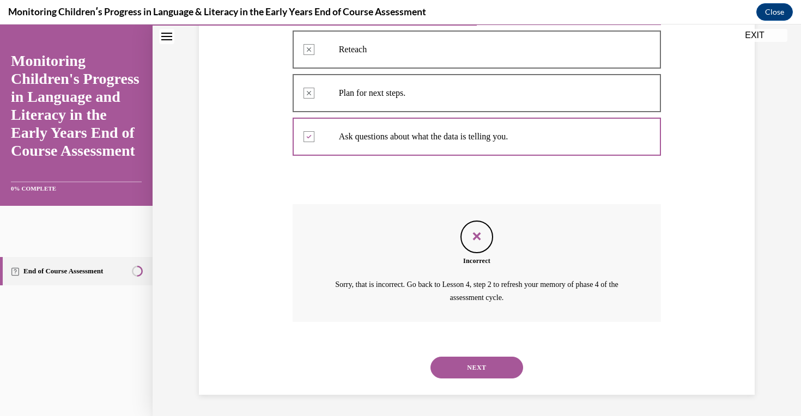
click at [475, 374] on button "NEXT" at bounding box center [477, 368] width 93 height 22
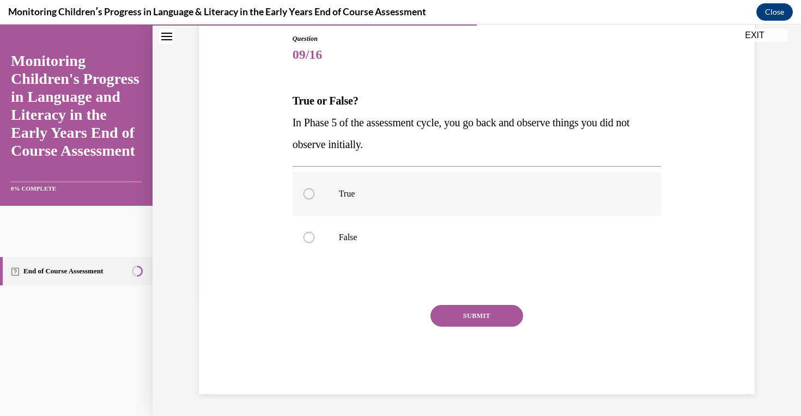
click at [370, 182] on label "True" at bounding box center [477, 194] width 369 height 44
click at [315, 189] on input "True" at bounding box center [309, 194] width 11 height 11
radio input "true"
click at [476, 309] on button "SUBMIT" at bounding box center [477, 316] width 93 height 22
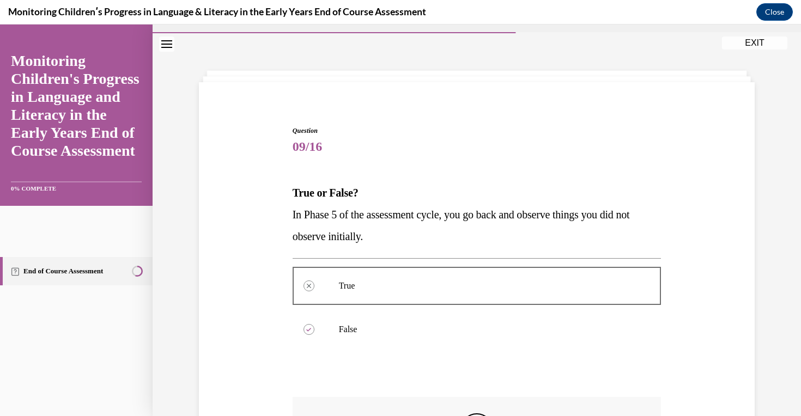
scroll to position [206, 0]
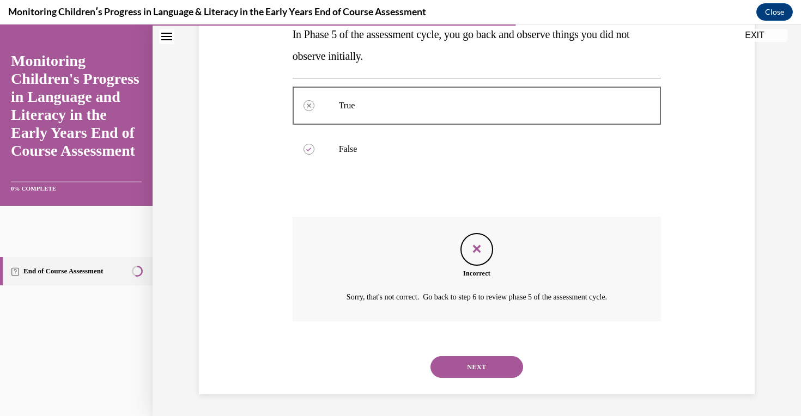
click at [492, 372] on button "NEXT" at bounding box center [477, 368] width 93 height 22
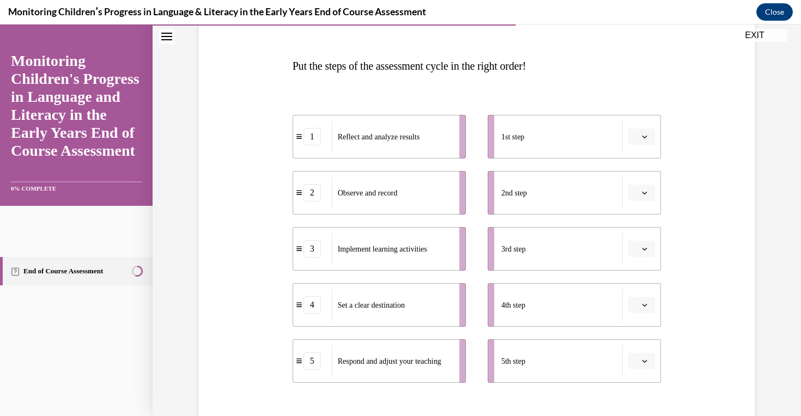
scroll to position [150, 0]
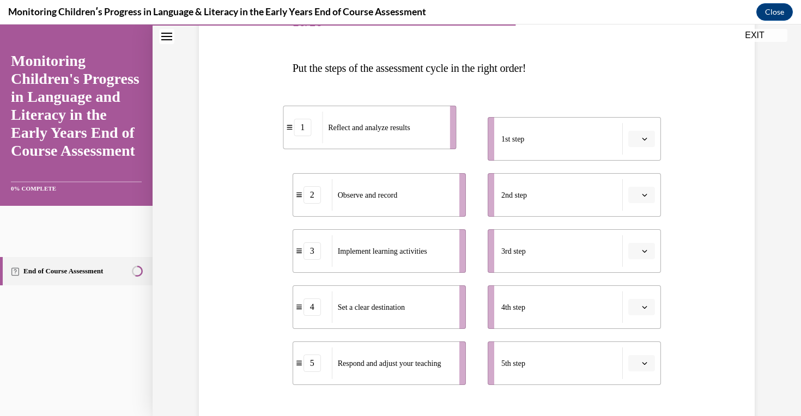
drag, startPoint x: 358, startPoint y: 149, endPoint x: 349, endPoint y: 136, distance: 16.0
click at [349, 136] on div "Reflect and analyze results" at bounding box center [382, 128] width 120 height 32
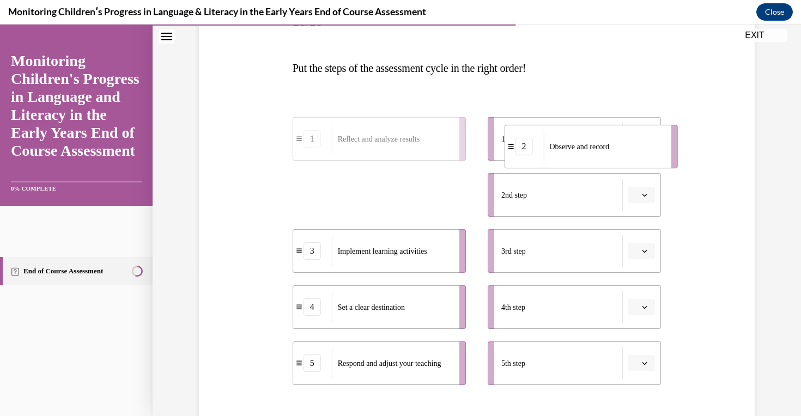
drag, startPoint x: 365, startPoint y: 186, endPoint x: 577, endPoint y: 138, distance: 217.5
click at [577, 138] on div "Observe and record" at bounding box center [604, 147] width 120 height 32
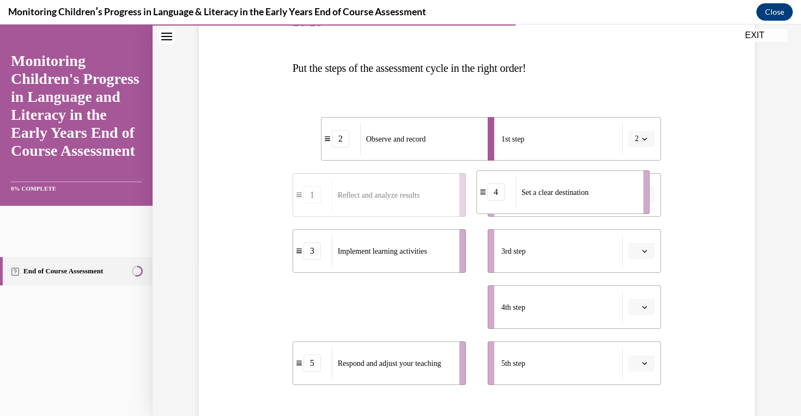
drag, startPoint x: 389, startPoint y: 316, endPoint x: 572, endPoint y: 201, distance: 216.8
click at [572, 201] on div "Set a clear destination" at bounding box center [576, 193] width 120 height 32
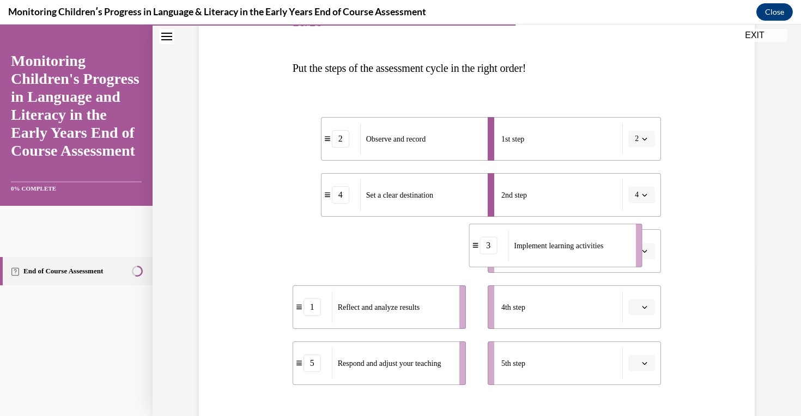
drag, startPoint x: 431, startPoint y: 257, endPoint x: 607, endPoint y: 252, distance: 176.7
click at [607, 252] on div "Implement learning activities" at bounding box center [568, 246] width 120 height 32
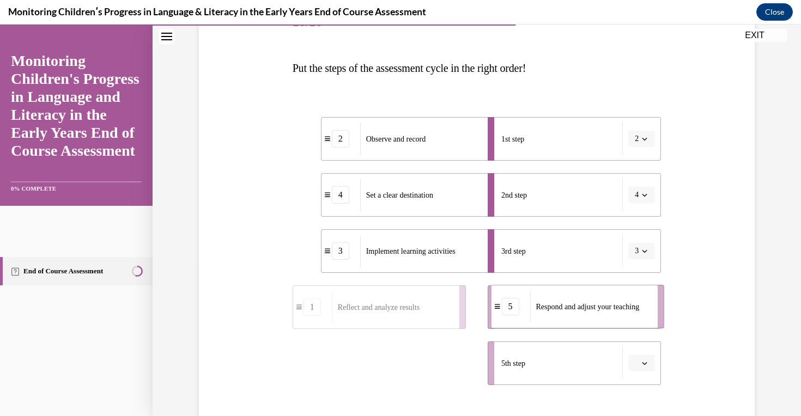
drag, startPoint x: 414, startPoint y: 373, endPoint x: 612, endPoint y: 316, distance: 206.4
click at [612, 316] on div "Respond and adjust your teaching" at bounding box center [590, 307] width 120 height 32
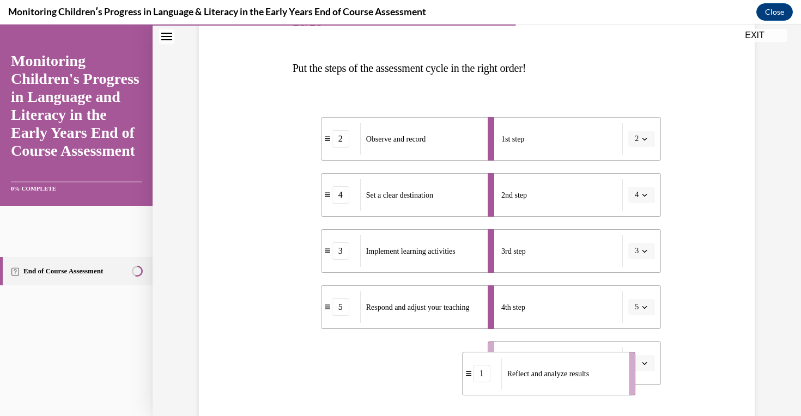
drag, startPoint x: 402, startPoint y: 363, endPoint x: 572, endPoint y: 374, distance: 169.9
click at [572, 374] on span "Reflect and analyze results" at bounding box center [549, 374] width 82 height 8
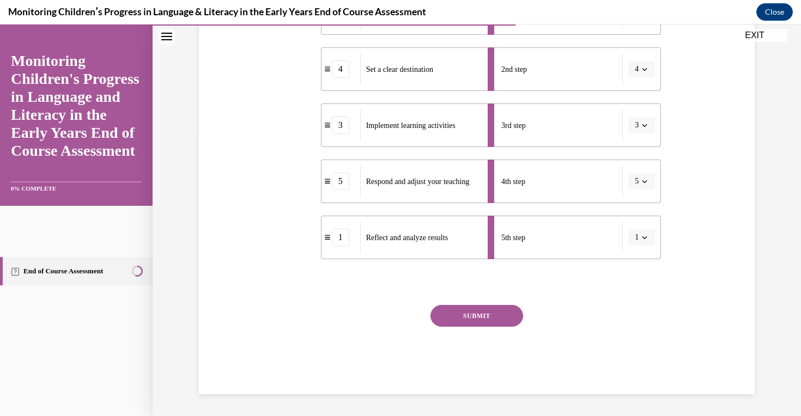
click at [487, 318] on button "SUBMIT" at bounding box center [477, 316] width 93 height 22
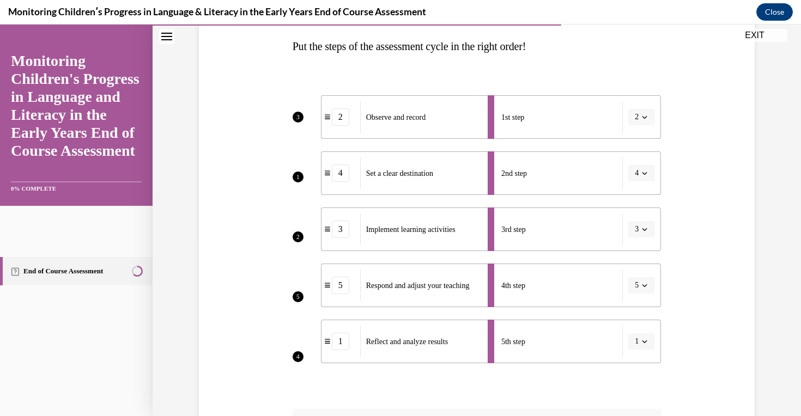
scroll to position [169, 0]
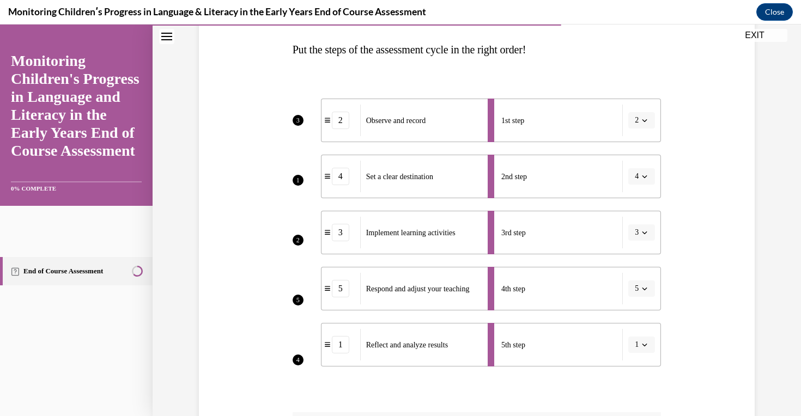
click at [636, 124] on li "1st step 2" at bounding box center [574, 121] width 173 height 44
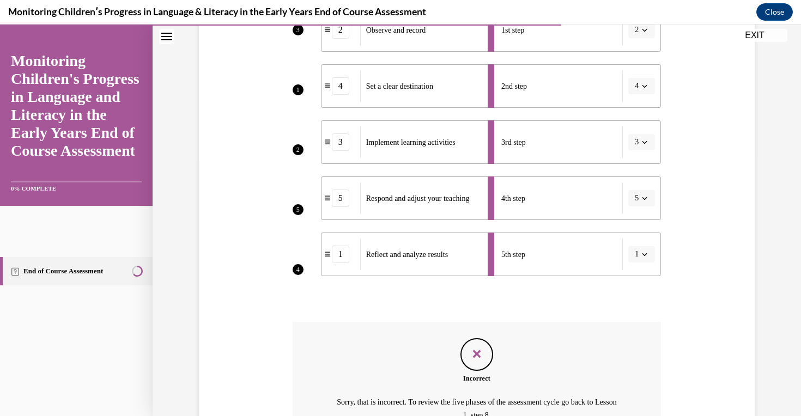
scroll to position [377, 0]
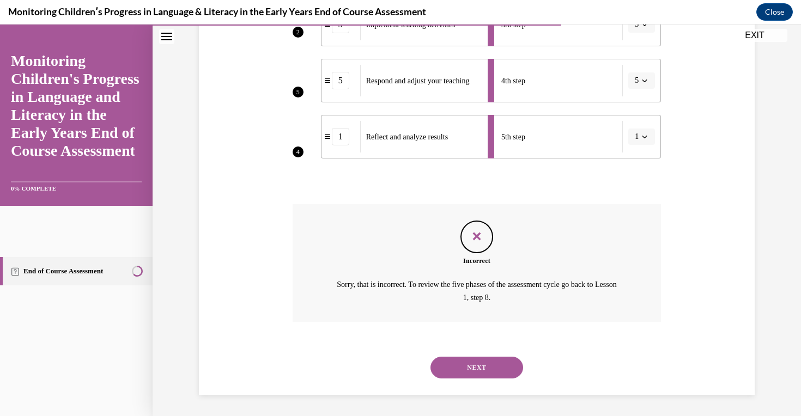
click at [504, 366] on button "NEXT" at bounding box center [477, 368] width 93 height 22
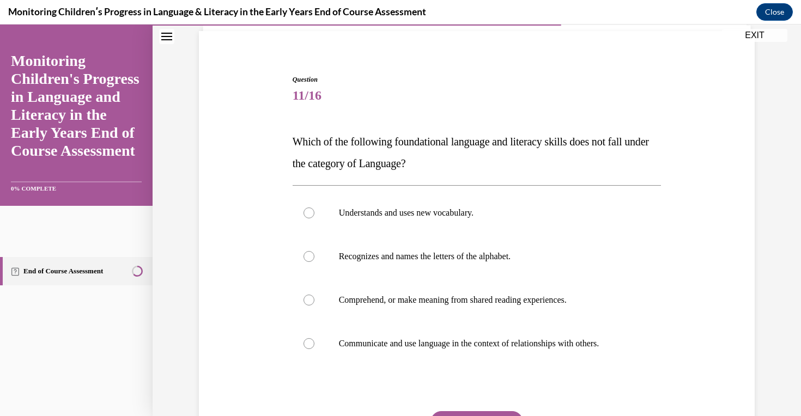
scroll to position [152, 0]
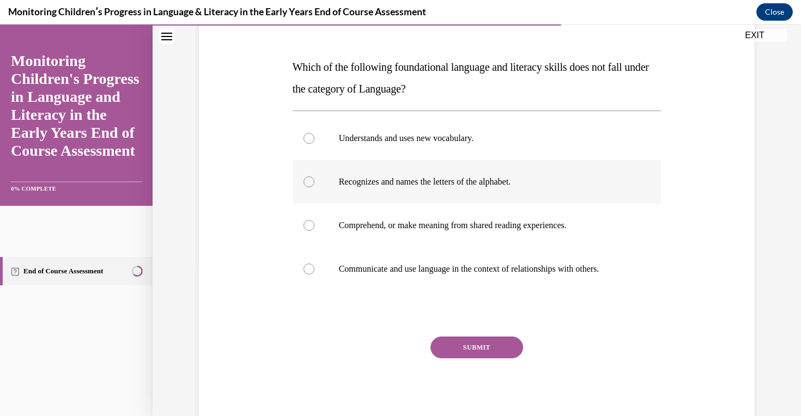
click at [444, 200] on label "Recognizes and names the letters of the alphabet." at bounding box center [477, 182] width 369 height 44
click at [315, 188] on input "Recognizes and names the letters of the alphabet." at bounding box center [309, 182] width 11 height 11
radio input "true"
click at [487, 342] on button "SUBMIT" at bounding box center [477, 348] width 93 height 22
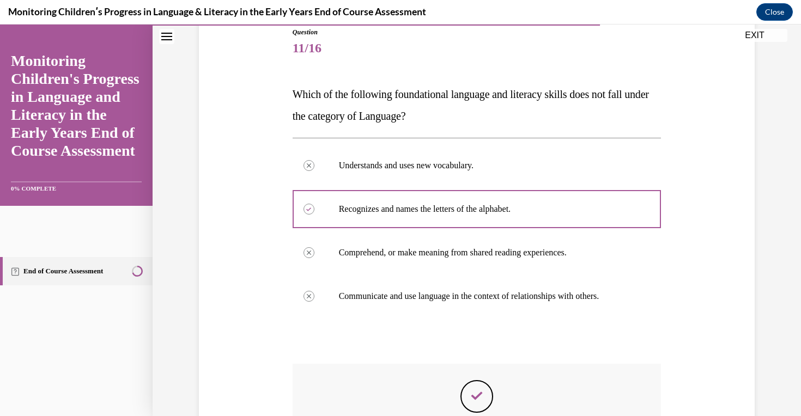
scroll to position [119, 0]
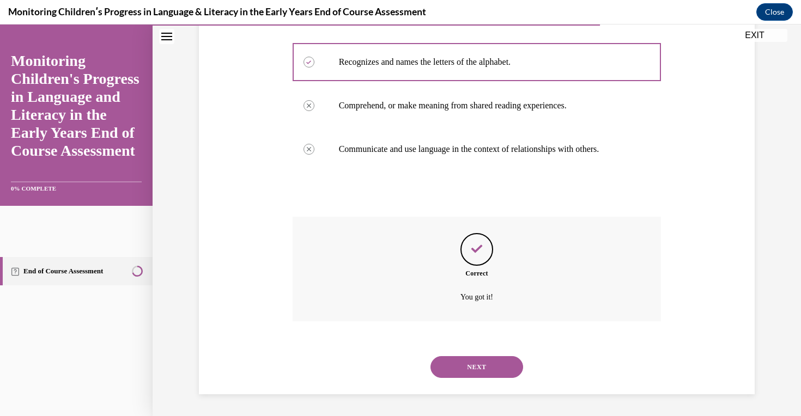
click at [486, 373] on button "NEXT" at bounding box center [477, 368] width 93 height 22
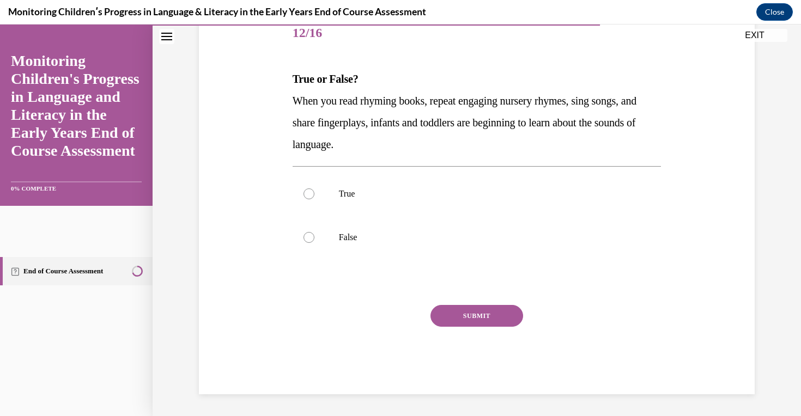
scroll to position [121, 0]
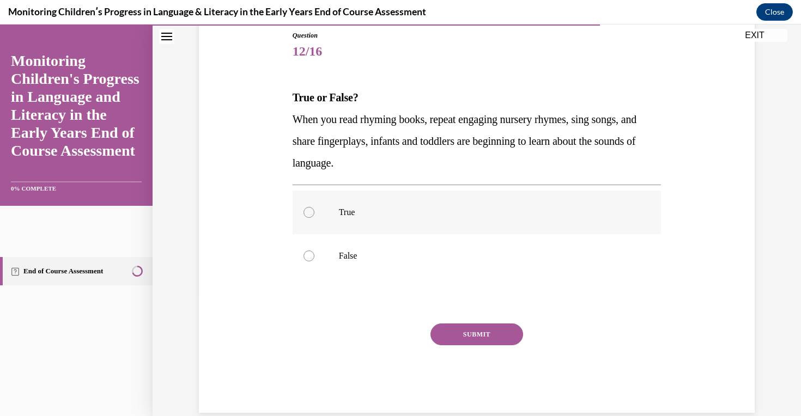
click at [367, 232] on label "True" at bounding box center [477, 213] width 369 height 44
click at [315, 218] on input "True" at bounding box center [309, 212] width 11 height 11
radio input "true"
click at [450, 318] on div "Question 12/16 True or False? When you read rhyming books, repeat engaging nurs…" at bounding box center [477, 222] width 369 height 383
click at [450, 324] on button "SUBMIT" at bounding box center [477, 335] width 93 height 22
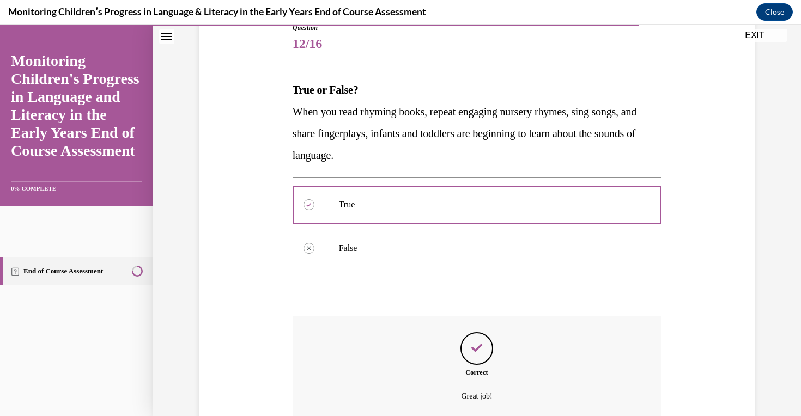
scroll to position [228, 0]
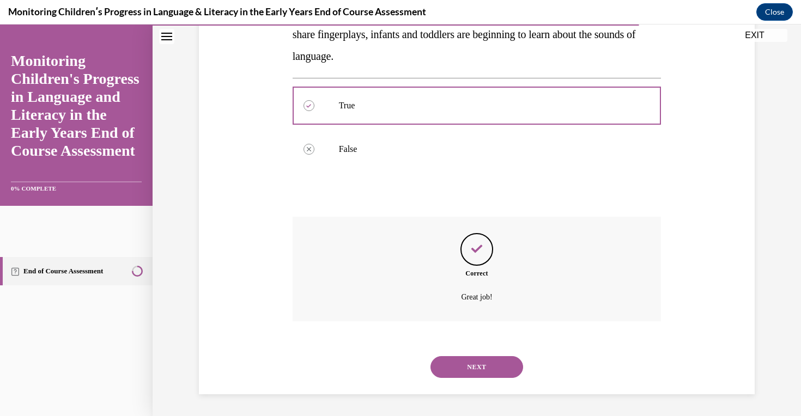
click at [480, 359] on button "NEXT" at bounding box center [477, 368] width 93 height 22
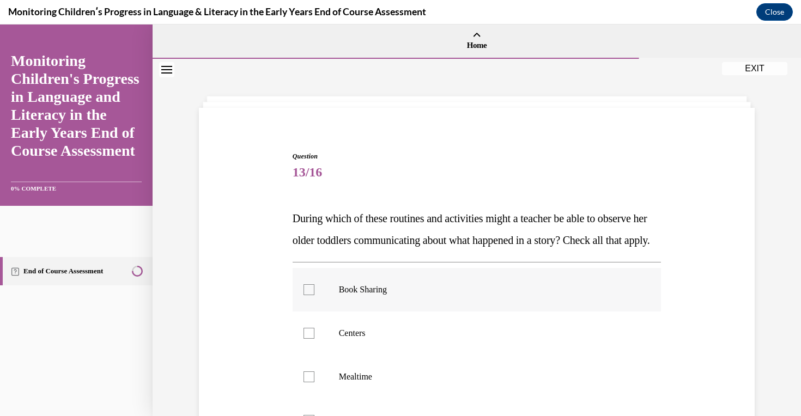
click at [423, 312] on label "Book Sharing" at bounding box center [477, 290] width 369 height 44
click at [315, 295] on input "Book Sharing" at bounding box center [309, 290] width 11 height 11
checkbox input "true"
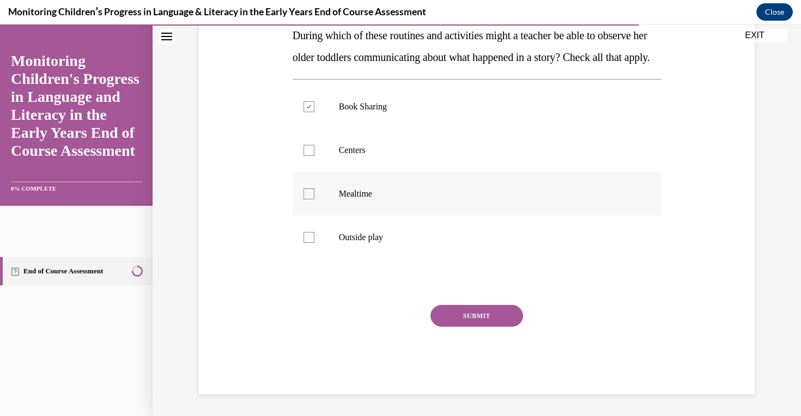
scroll to position [205, 0]
click at [359, 194] on p "Mealtime" at bounding box center [486, 194] width 295 height 11
click at [315, 194] on input "Mealtime" at bounding box center [309, 194] width 11 height 11
checkbox input "true"
click at [352, 143] on label "Centers" at bounding box center [477, 151] width 369 height 44
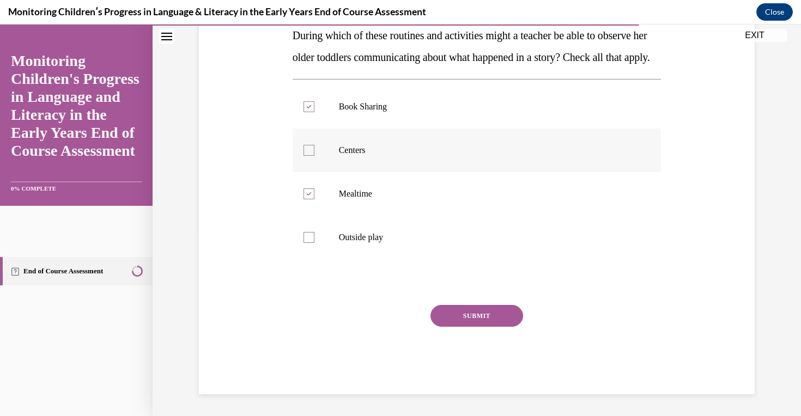
click at [315, 145] on input "Centers" at bounding box center [309, 150] width 11 height 11
checkbox input "true"
click at [363, 239] on p "Outside play" at bounding box center [486, 237] width 295 height 11
click at [315, 239] on input "Outside play" at bounding box center [309, 237] width 11 height 11
checkbox input "true"
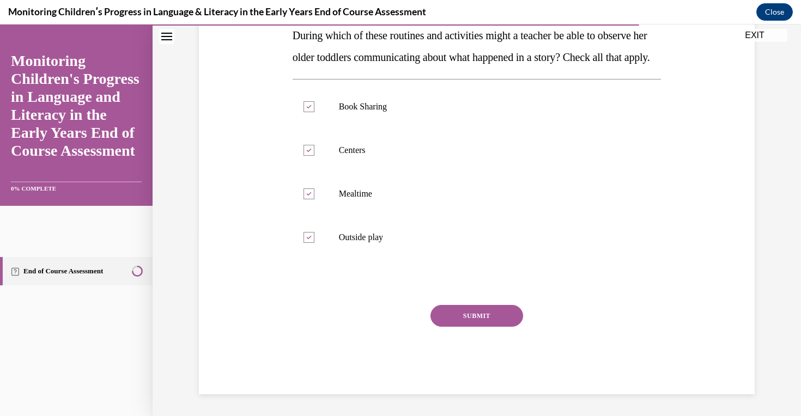
click at [491, 294] on div "Question 13/16 During which of these routines and activities might a teacher be…" at bounding box center [477, 181] width 369 height 426
click at [491, 310] on button "SUBMIT" at bounding box center [477, 316] width 93 height 22
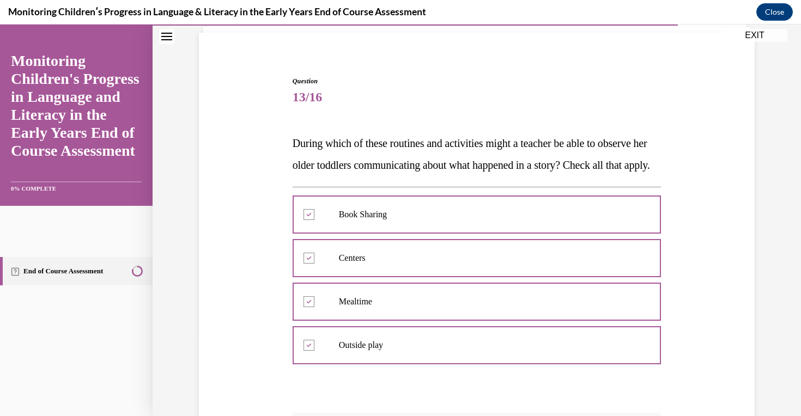
scroll to position [293, 0]
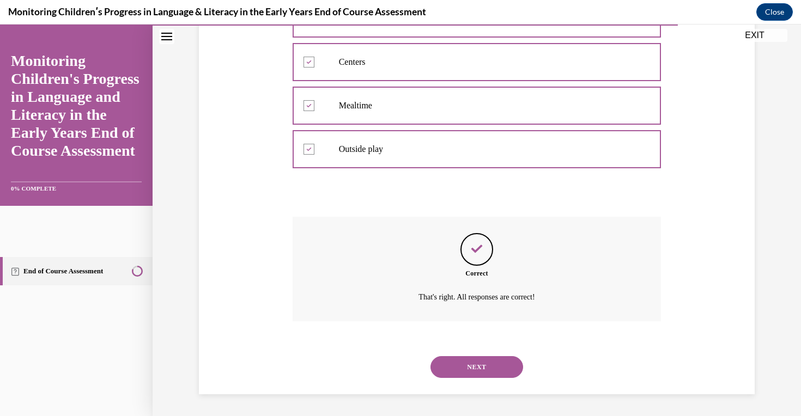
click at [497, 367] on button "NEXT" at bounding box center [477, 368] width 93 height 22
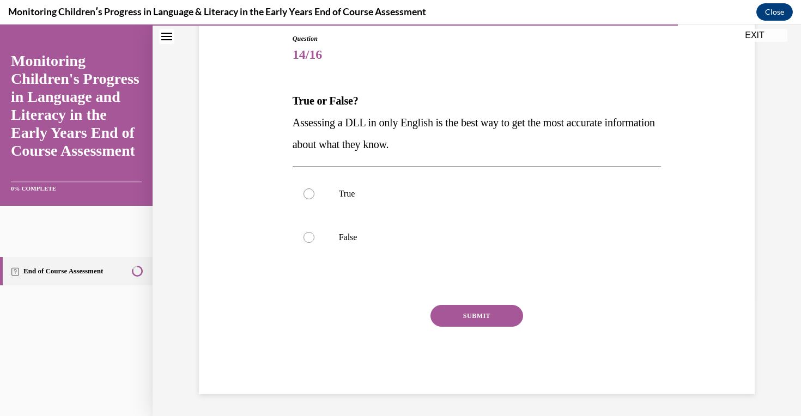
scroll to position [118, 0]
click at [394, 210] on label "True" at bounding box center [477, 194] width 369 height 44
click at [315, 200] on input "True" at bounding box center [309, 194] width 11 height 11
radio input "true"
click at [401, 231] on label "False" at bounding box center [477, 238] width 369 height 44
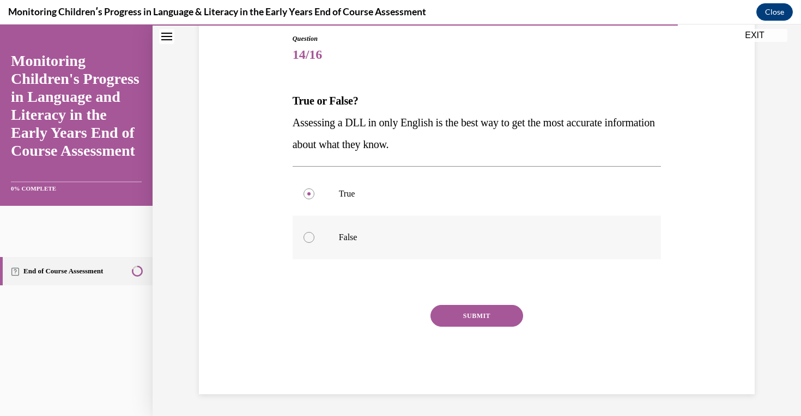
click at [315, 232] on input "False" at bounding box center [309, 237] width 11 height 11
radio input "true"
click at [480, 309] on button "SUBMIT" at bounding box center [477, 316] width 93 height 22
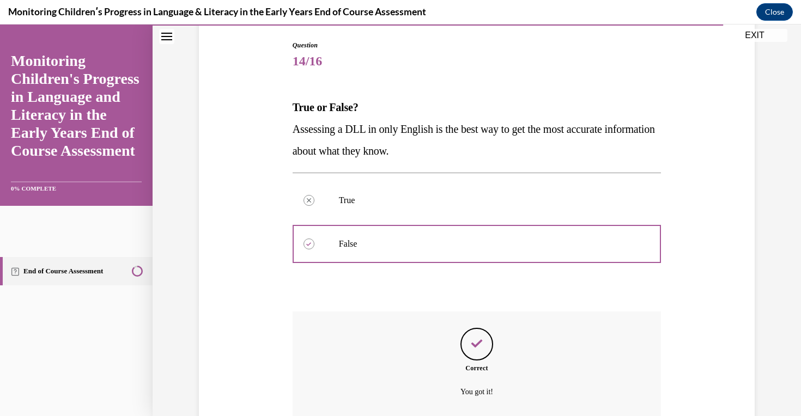
scroll to position [206, 0]
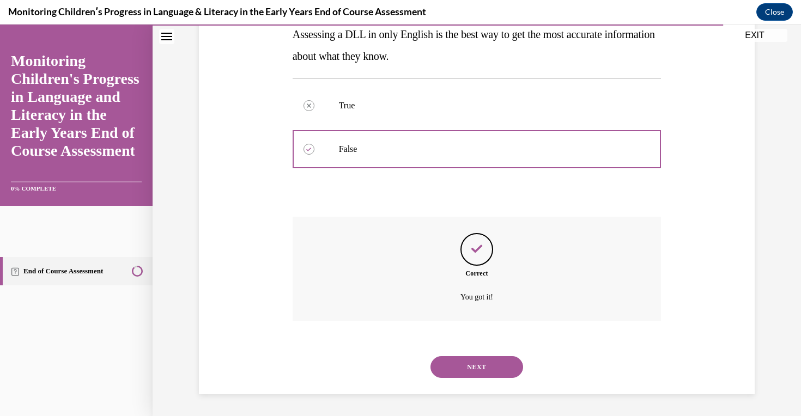
click at [481, 364] on button "NEXT" at bounding box center [477, 368] width 93 height 22
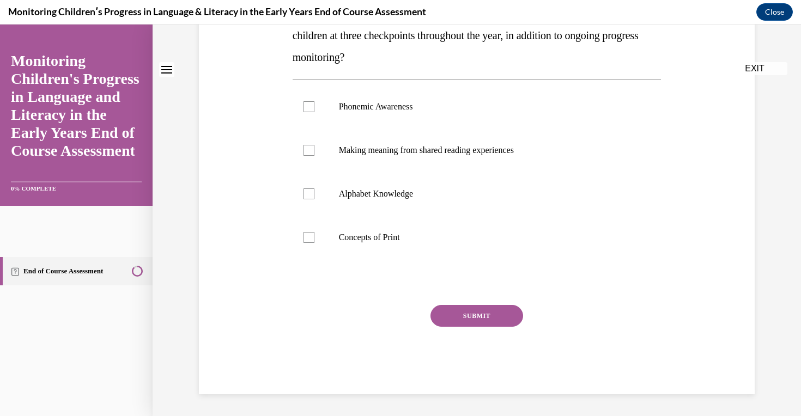
scroll to position [0, 0]
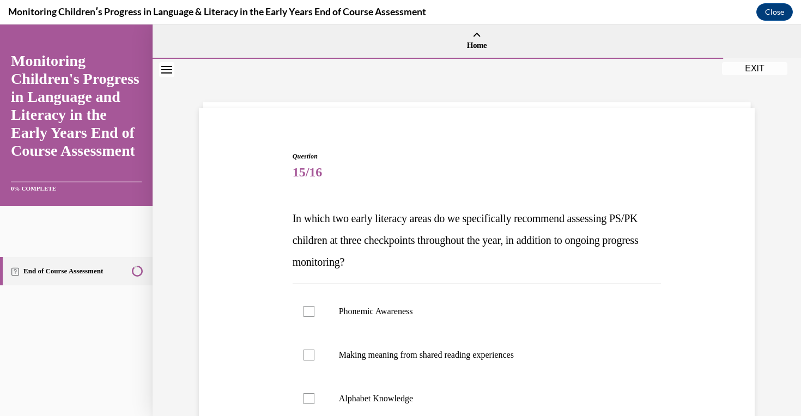
click at [481, 364] on label "Making meaning from shared reading experiences" at bounding box center [477, 356] width 369 height 44
click at [315, 361] on input "Making meaning from shared reading experiences" at bounding box center [309, 355] width 11 height 11
checkbox input "true"
click at [449, 321] on label "Phonemic Awareness" at bounding box center [477, 312] width 369 height 44
click at [315, 317] on input "Phonemic Awareness" at bounding box center [309, 311] width 11 height 11
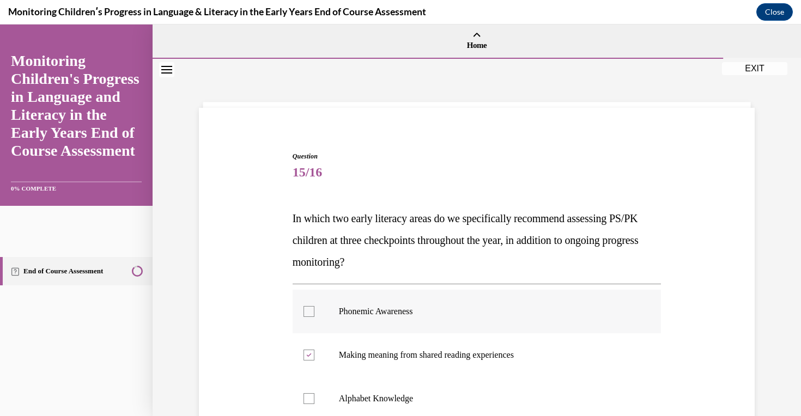
checkbox input "true"
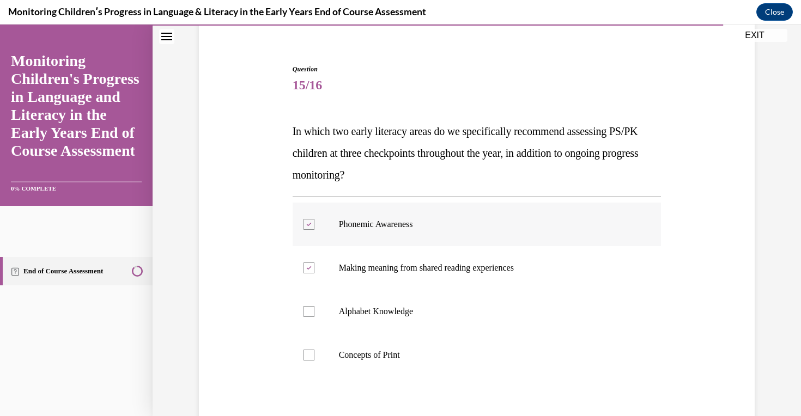
scroll to position [205, 0]
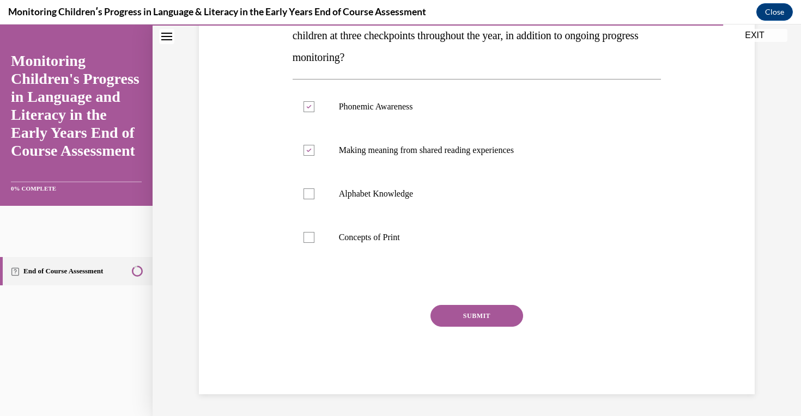
click at [452, 265] on div "Question 15/16 In which two early literacy areas do we specifically recommend a…" at bounding box center [477, 171] width 369 height 448
click at [448, 240] on p "Concepts of Print" at bounding box center [486, 237] width 295 height 11
click at [315, 240] on input "Concepts of Print" at bounding box center [309, 237] width 11 height 11
checkbox input "true"
click at [431, 204] on label "Alphabet Knowledge" at bounding box center [477, 194] width 369 height 44
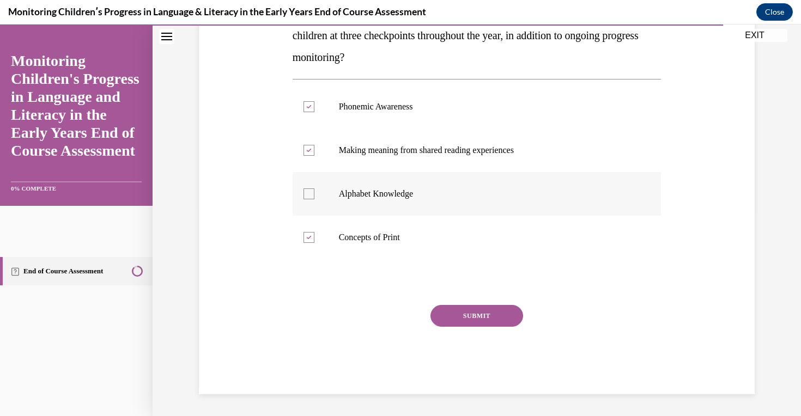
click at [315, 200] on input "Alphabet Knowledge" at bounding box center [309, 194] width 11 height 11
checkbox input "true"
click at [458, 323] on button "SUBMIT" at bounding box center [477, 316] width 93 height 22
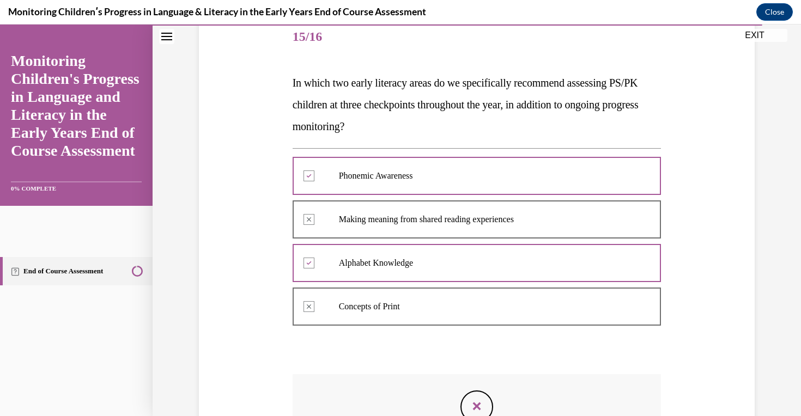
scroll to position [125, 0]
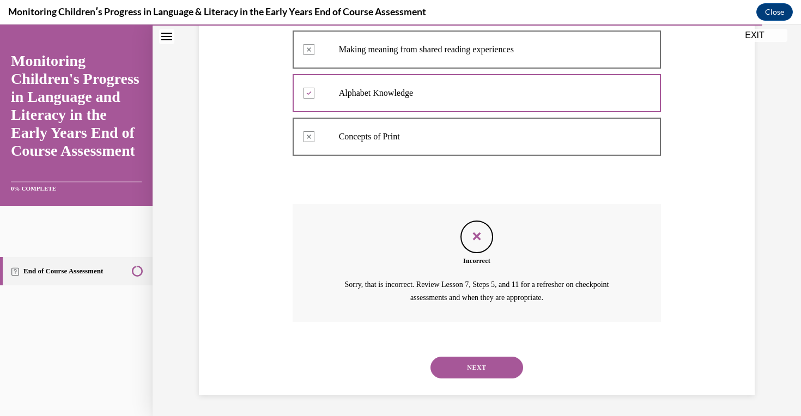
click at [455, 380] on div "NEXT" at bounding box center [477, 368] width 369 height 44
click at [455, 372] on button "NEXT" at bounding box center [477, 368] width 93 height 22
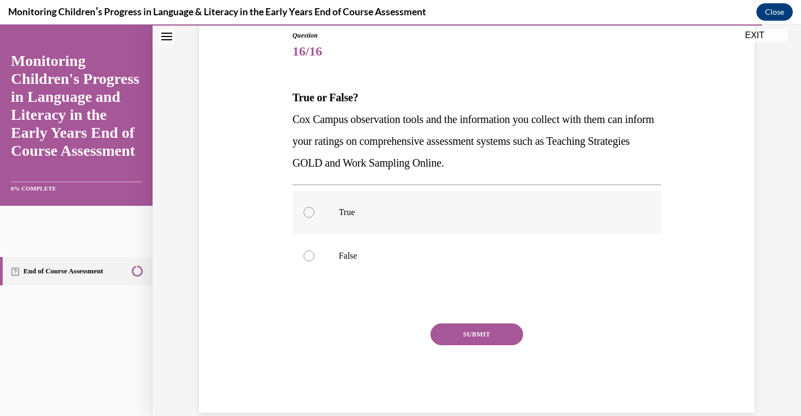
click at [424, 233] on label "True" at bounding box center [477, 213] width 369 height 44
click at [315, 218] on input "True" at bounding box center [309, 212] width 11 height 11
radio input "true"
click at [478, 331] on button "SUBMIT" at bounding box center [477, 335] width 93 height 22
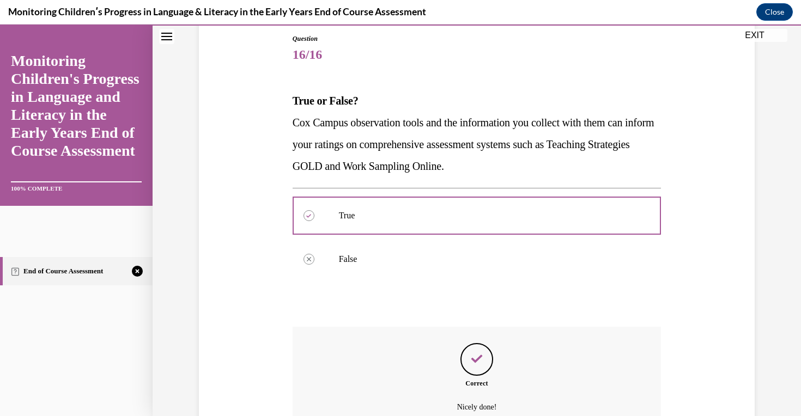
scroll to position [228, 0]
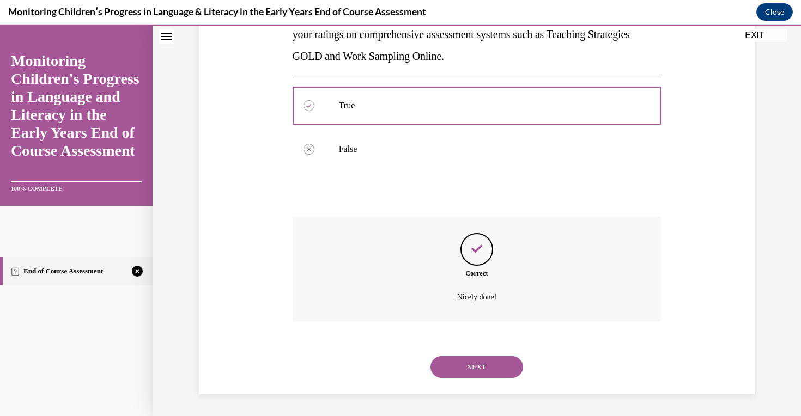
click at [471, 367] on button "NEXT" at bounding box center [477, 368] width 93 height 22
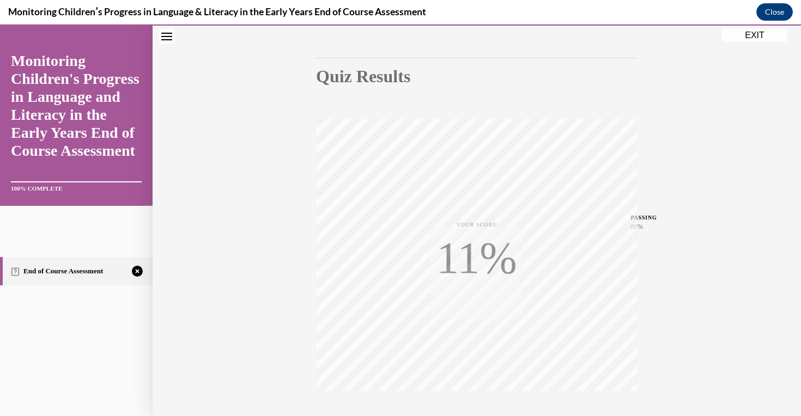
scroll to position [167, 0]
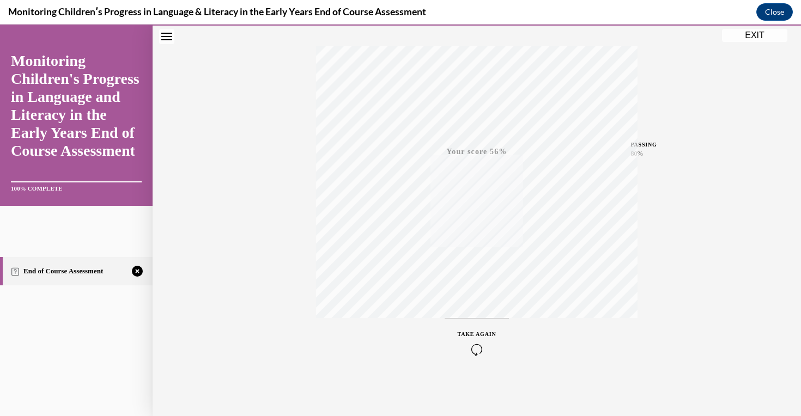
click at [478, 352] on icon "button" at bounding box center [477, 350] width 39 height 12
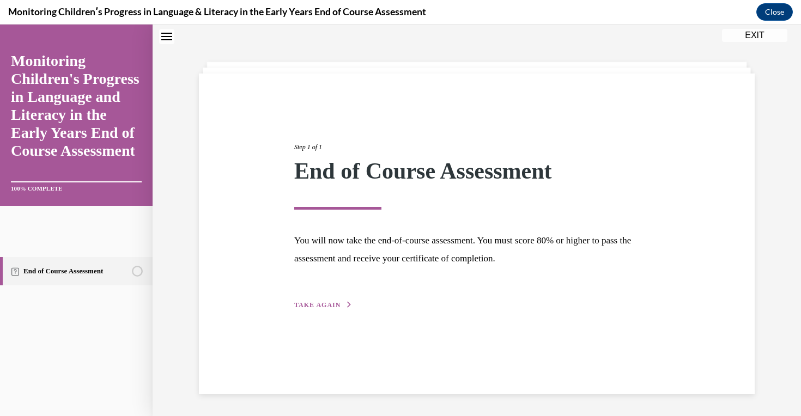
click at [321, 295] on div "Step 1 of 1 End of Course Assessment You will now take the end-of-course assess…" at bounding box center [477, 214] width 382 height 194
click at [321, 301] on span "TAKE AGAIN" at bounding box center [317, 305] width 46 height 8
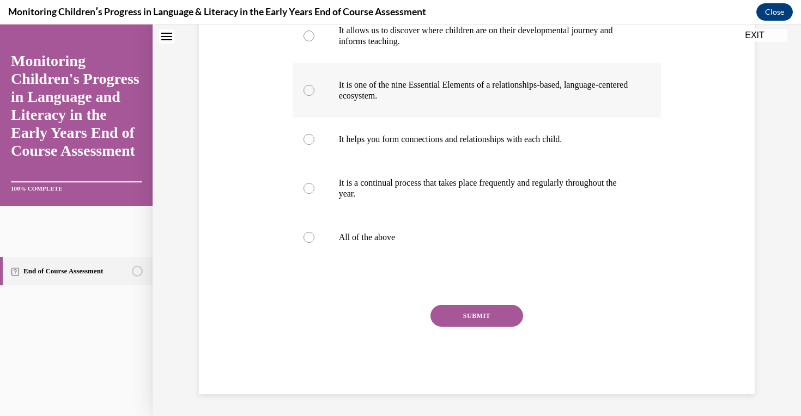
scroll to position [259, 0]
click at [359, 239] on p "All of the above" at bounding box center [486, 237] width 295 height 11
click at [315, 239] on input "All of the above" at bounding box center [309, 237] width 11 height 11
radio input "true"
click at [505, 329] on div "SUBMIT" at bounding box center [477, 332] width 369 height 55
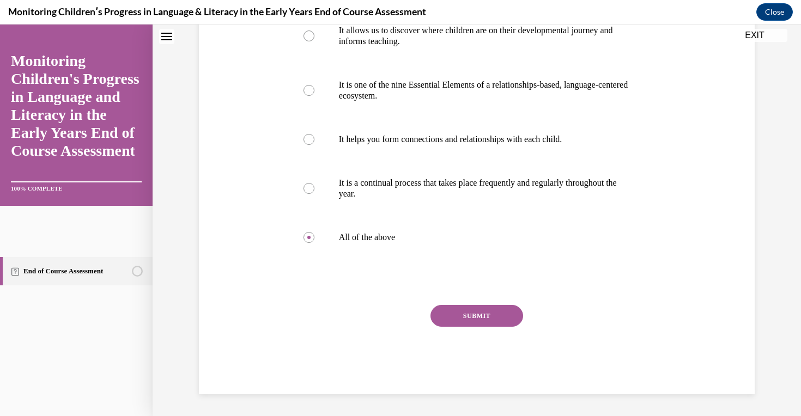
click at [499, 316] on button "SUBMIT" at bounding box center [477, 316] width 93 height 22
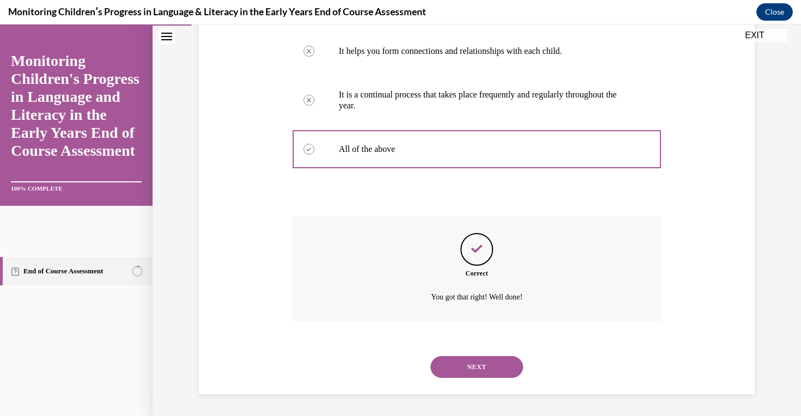
scroll to position [348, 0]
click at [473, 367] on button "NEXT" at bounding box center [477, 368] width 93 height 22
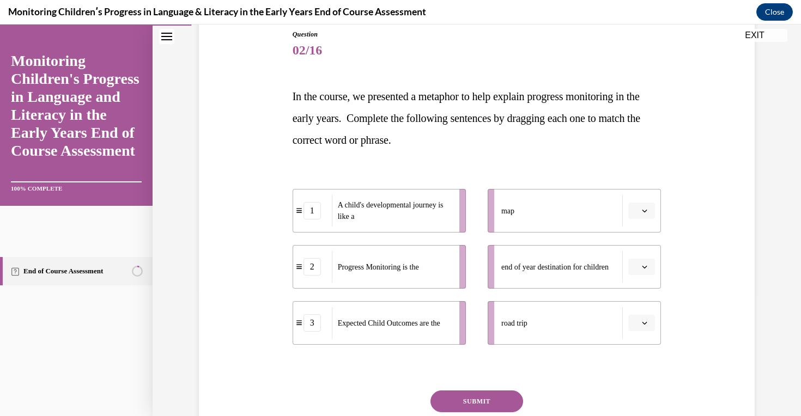
scroll to position [170, 0]
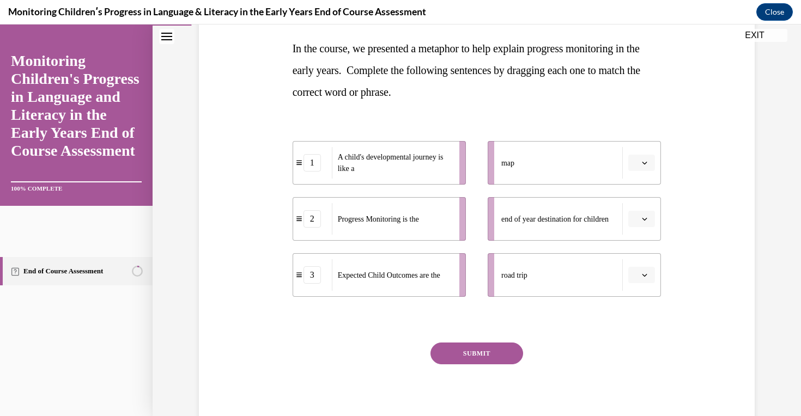
click at [640, 282] on button "button" at bounding box center [642, 275] width 27 height 16
click at [640, 276] on button "button" at bounding box center [642, 275] width 27 height 16
click at [415, 168] on span "A child's developmental journey is like a" at bounding box center [395, 163] width 114 height 23
click at [315, 163] on div "1" at bounding box center [312, 162] width 17 height 17
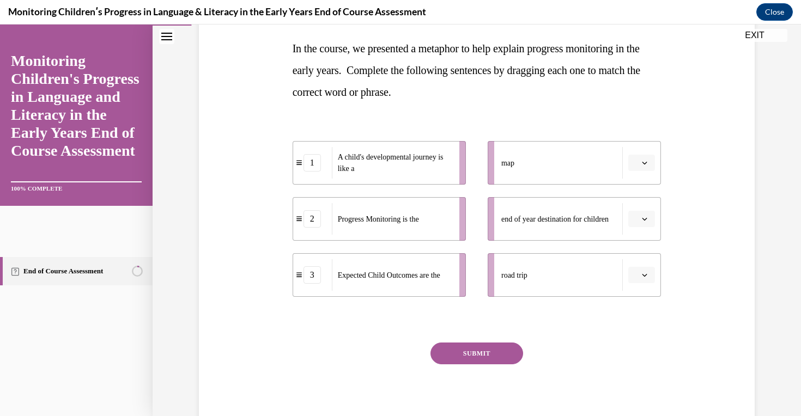
click at [315, 163] on div "1" at bounding box center [312, 162] width 17 height 17
drag, startPoint x: 630, startPoint y: 280, endPoint x: 455, endPoint y: 164, distance: 210.0
click at [455, 164] on div "1 A child's developmental journey is like a 2 Progress Monitoring is the 3 Expe…" at bounding box center [477, 208] width 369 height 178
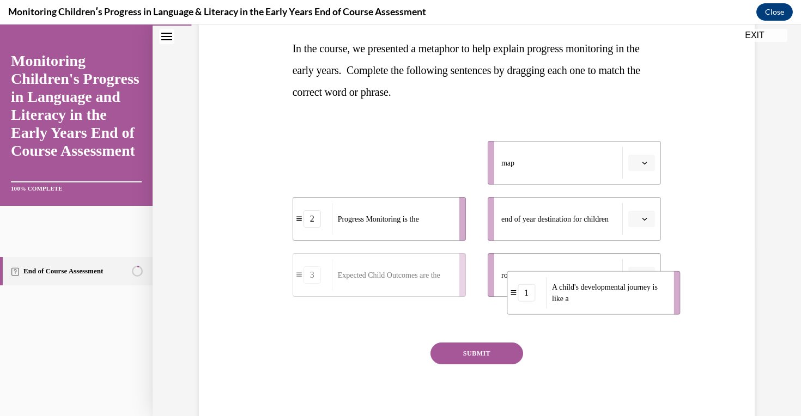
drag, startPoint x: 455, startPoint y: 164, endPoint x: 670, endPoint y: 294, distance: 250.9
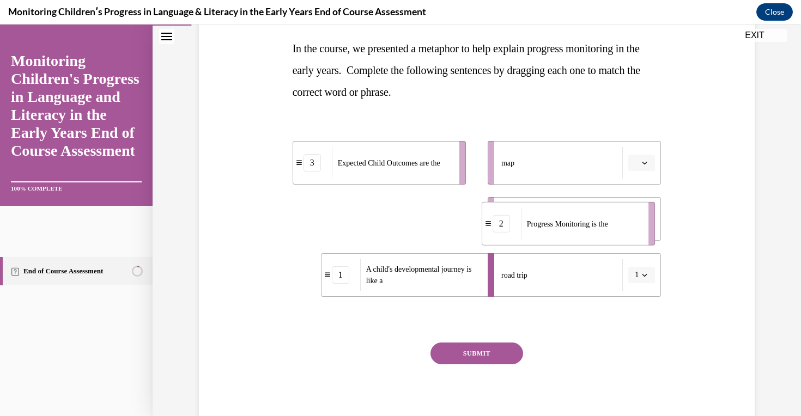
drag, startPoint x: 407, startPoint y: 219, endPoint x: 597, endPoint y: 224, distance: 190.9
click at [597, 224] on span "Progress Monitoring is the" at bounding box center [567, 224] width 81 height 8
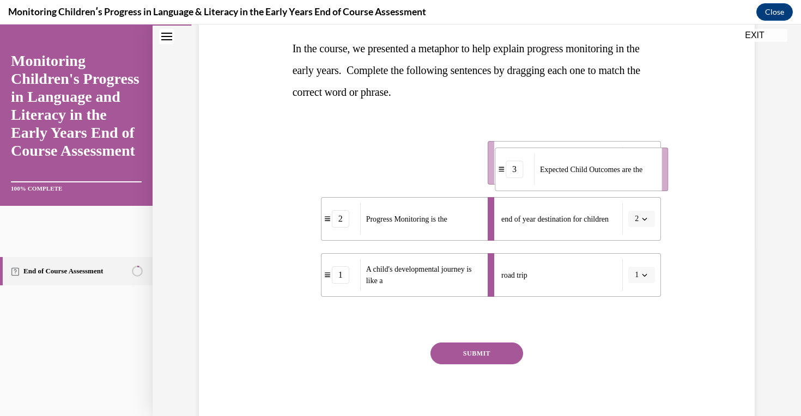
drag, startPoint x: 411, startPoint y: 159, endPoint x: 613, endPoint y: 165, distance: 202.4
click at [613, 166] on span "Expected Child Outcomes are the" at bounding box center [591, 170] width 102 height 8
click at [452, 347] on button "SUBMIT" at bounding box center [477, 354] width 93 height 22
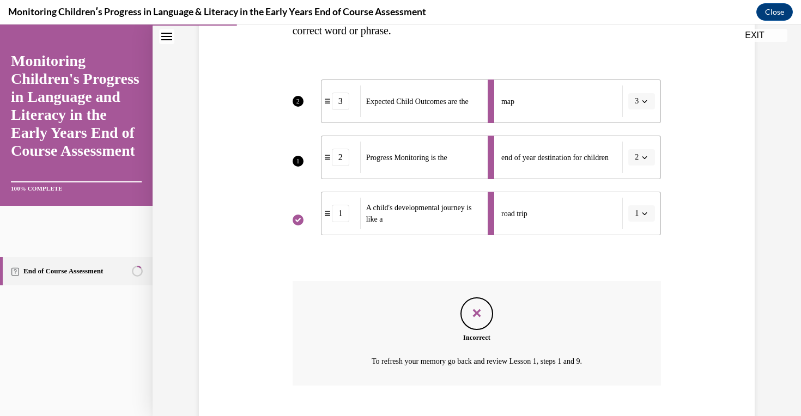
scroll to position [296, 0]
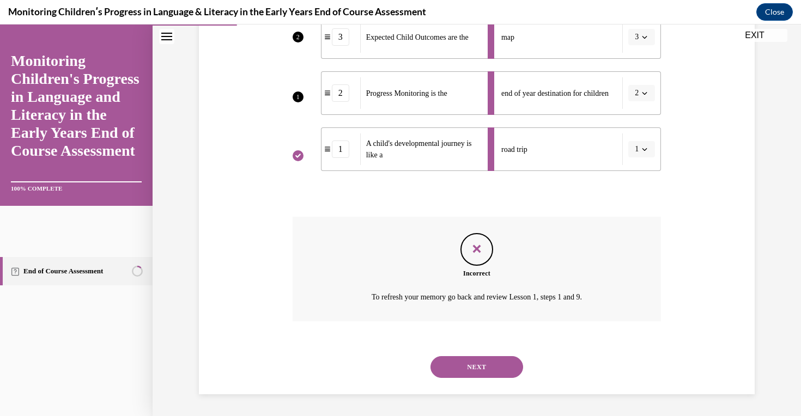
click at [474, 366] on button "NEXT" at bounding box center [477, 368] width 93 height 22
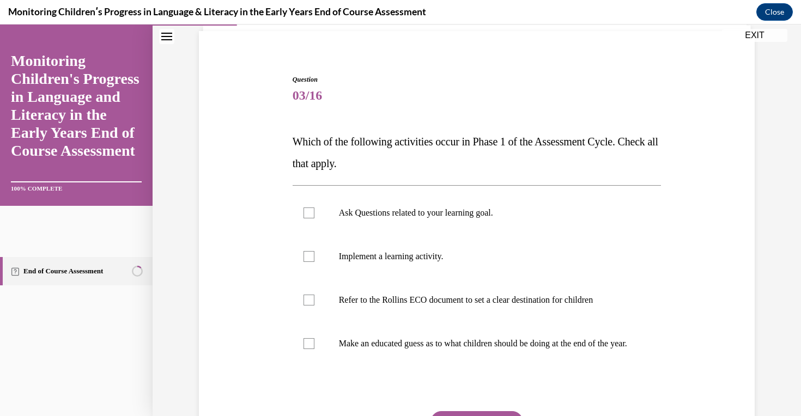
scroll to position [194, 0]
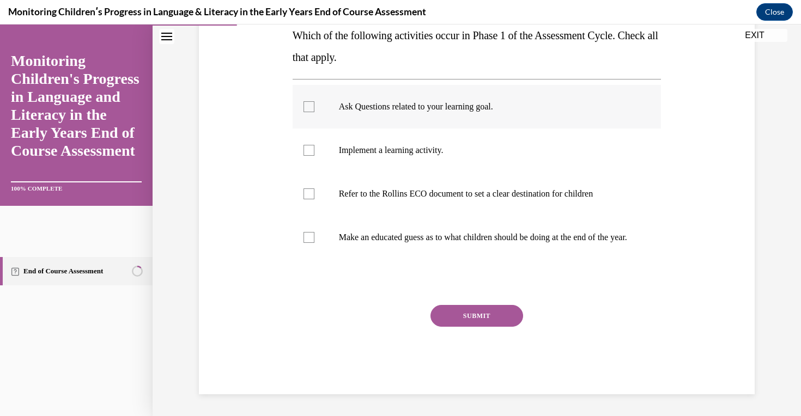
click at [394, 101] on p "Ask Questions related to your learning goal." at bounding box center [486, 106] width 295 height 11
click at [315, 101] on input "Ask Questions related to your learning goal." at bounding box center [309, 106] width 11 height 11
checkbox input "true"
click at [405, 189] on p "Refer to the Rollins ECO document to set a clear destination for children" at bounding box center [486, 194] width 295 height 11
click at [315, 189] on input "Refer to the Rollins ECO document to set a clear destination for children" at bounding box center [309, 194] width 11 height 11
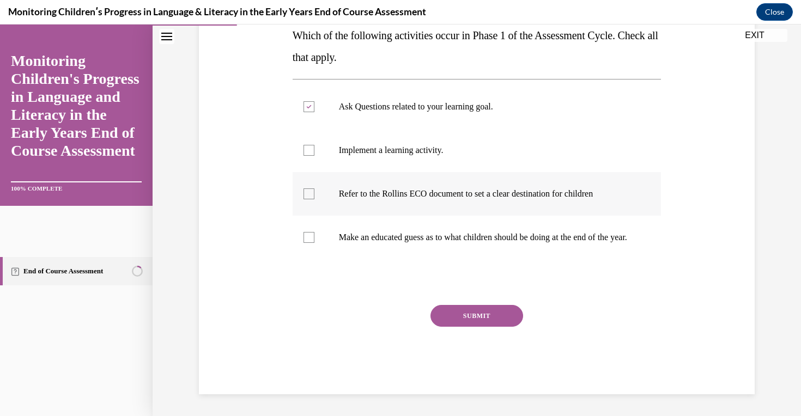
checkbox input "true"
click at [481, 323] on button "SUBMIT" at bounding box center [477, 316] width 93 height 22
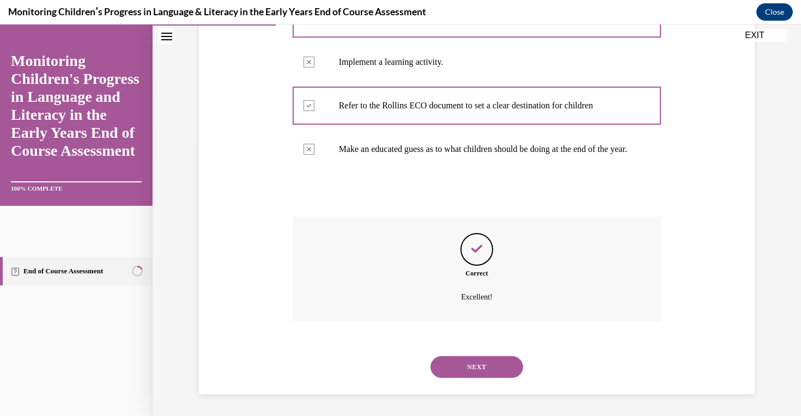
scroll to position [282, 0]
click at [483, 369] on button "NEXT" at bounding box center [477, 368] width 93 height 22
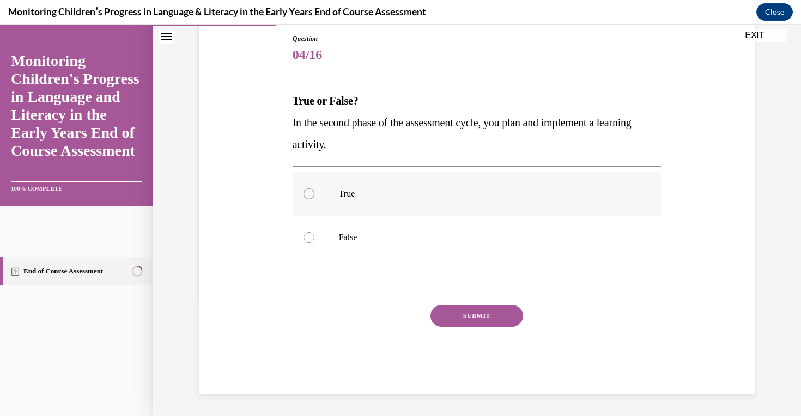
click at [382, 210] on label "True" at bounding box center [477, 194] width 369 height 44
click at [315, 200] on input "True" at bounding box center [309, 194] width 11 height 11
radio input "true"
click at [479, 310] on button "SUBMIT" at bounding box center [477, 316] width 93 height 22
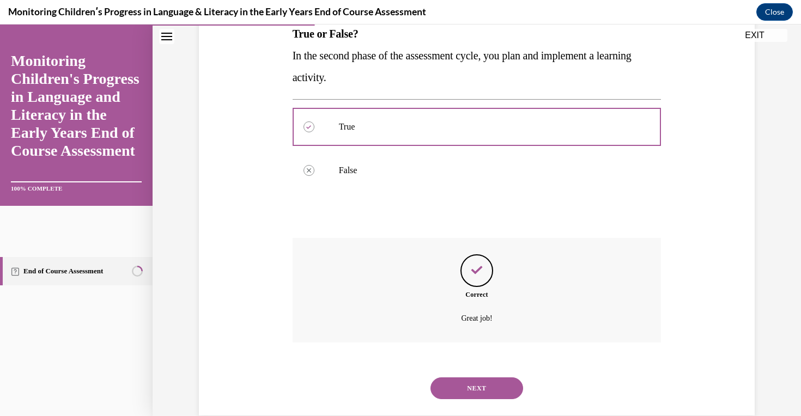
scroll to position [206, 0]
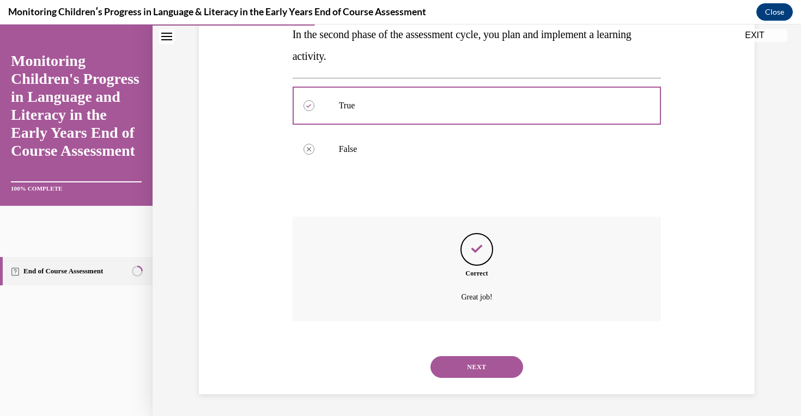
click at [478, 361] on button "NEXT" at bounding box center [477, 368] width 93 height 22
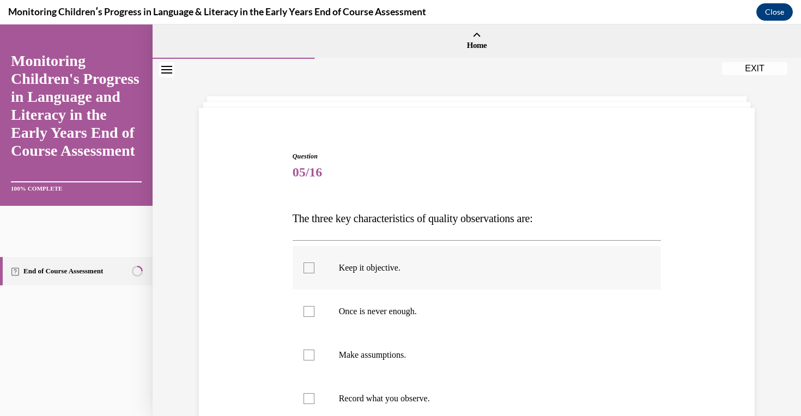
click at [393, 265] on p "Keep it objective." at bounding box center [486, 268] width 295 height 11
click at [315, 265] on input "Keep it objective." at bounding box center [309, 268] width 11 height 11
checkbox input "true"
click at [395, 294] on label "Once is never enough." at bounding box center [477, 312] width 369 height 44
click at [315, 306] on input "Once is never enough." at bounding box center [309, 311] width 11 height 11
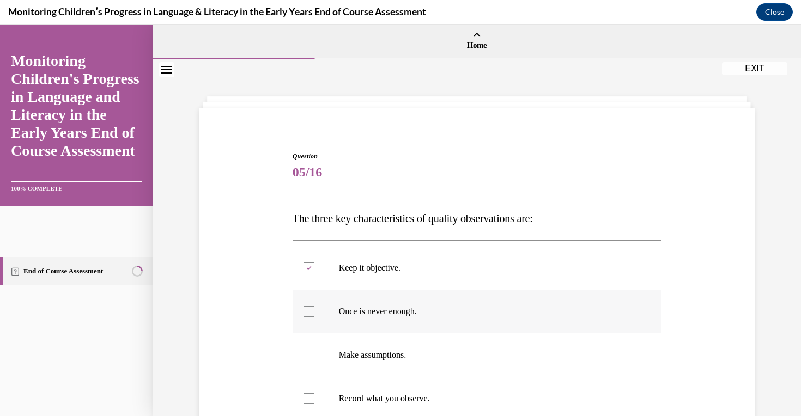
checkbox input "true"
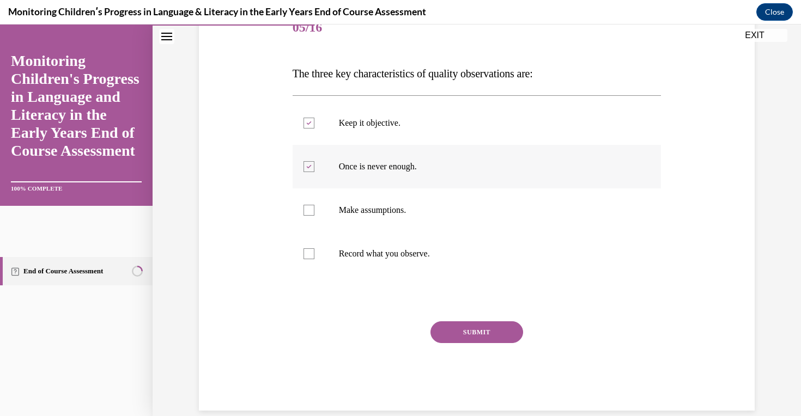
scroll to position [161, 0]
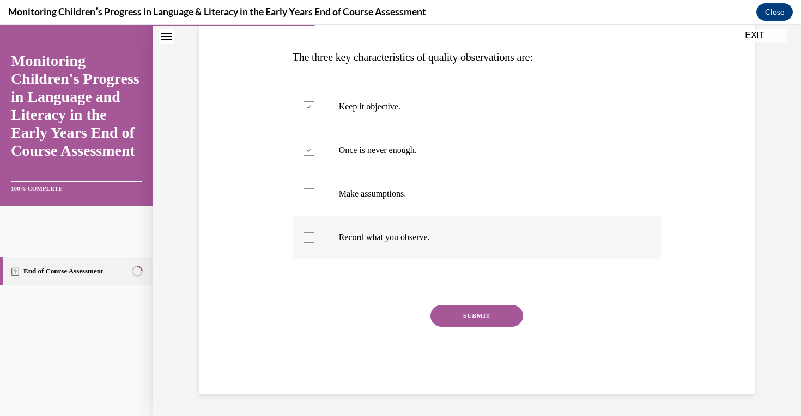
click at [384, 234] on p "Record what you observe." at bounding box center [486, 237] width 295 height 11
click at [315, 234] on input "Record what you observe." at bounding box center [309, 237] width 11 height 11
checkbox input "true"
click at [481, 319] on button "SUBMIT" at bounding box center [477, 316] width 93 height 22
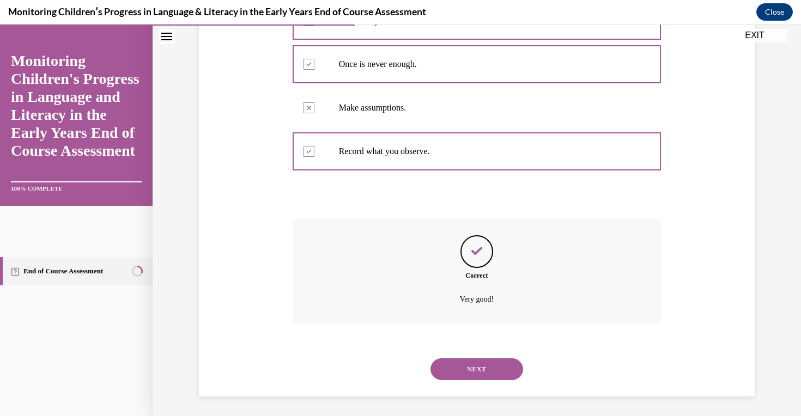
scroll to position [250, 0]
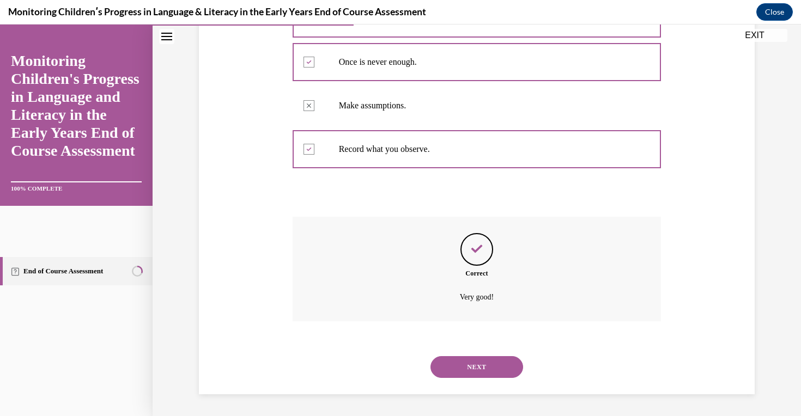
click at [466, 364] on button "NEXT" at bounding box center [477, 368] width 93 height 22
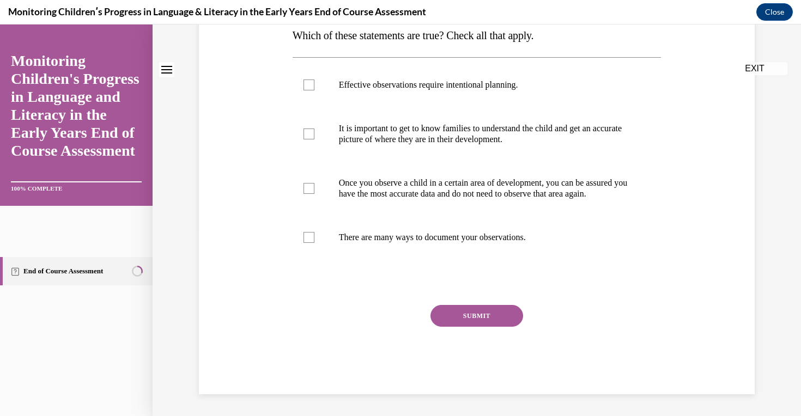
scroll to position [0, 0]
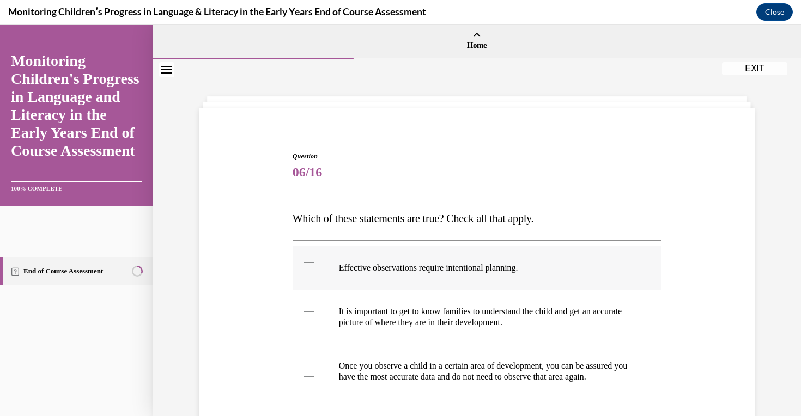
click at [446, 261] on label "Effective observations require intentional planning." at bounding box center [477, 268] width 369 height 44
click at [315, 263] on input "Effective observations require intentional planning." at bounding box center [309, 268] width 11 height 11
checkbox input "true"
click at [446, 312] on p "It is important to get to know families to understand the child and get an accu…" at bounding box center [486, 317] width 295 height 22
click at [315, 312] on input "It is important to get to know families to understand the child and get an accu…" at bounding box center [309, 317] width 11 height 11
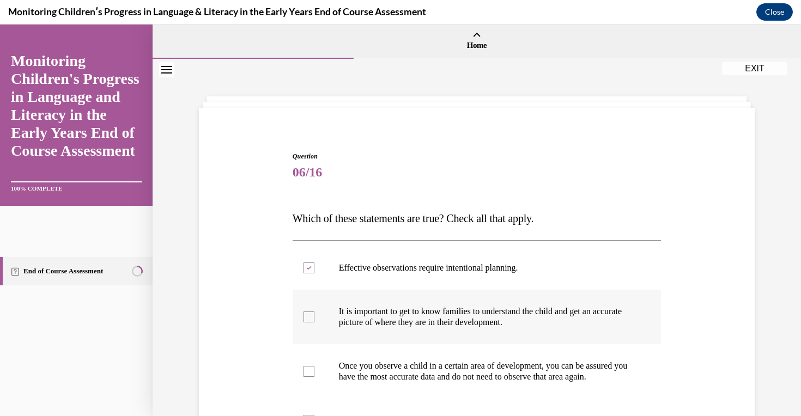
checkbox input "true"
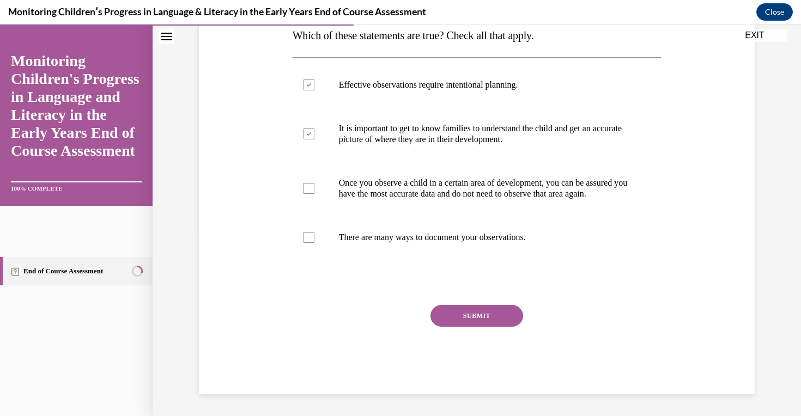
click at [435, 259] on div "Effective observations require intentional planning. It is important to get to …" at bounding box center [477, 161] width 369 height 208
click at [434, 247] on label "There are many ways to document your observations." at bounding box center [477, 238] width 369 height 44
click at [315, 243] on input "There are many ways to document your observations." at bounding box center [309, 237] width 11 height 11
checkbox input "true"
click at [458, 315] on button "SUBMIT" at bounding box center [477, 316] width 93 height 22
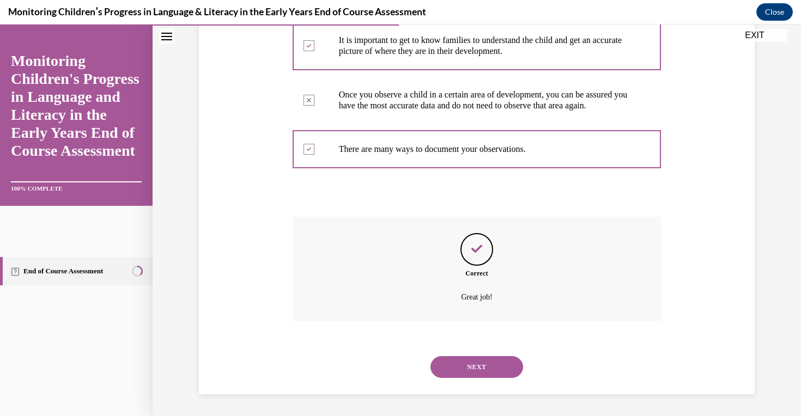
scroll to position [282, 0]
click at [467, 361] on button "NEXT" at bounding box center [477, 368] width 93 height 22
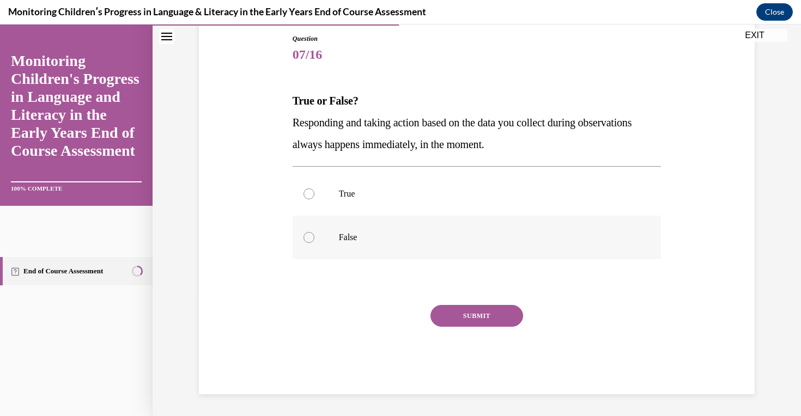
click at [392, 248] on label "False" at bounding box center [477, 238] width 369 height 44
click at [315, 243] on input "False" at bounding box center [309, 237] width 11 height 11
radio input "true"
click at [468, 322] on button "SUBMIT" at bounding box center [477, 316] width 93 height 22
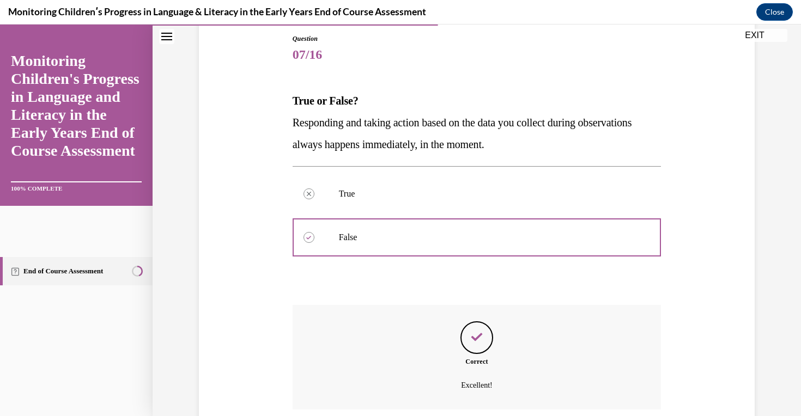
scroll to position [206, 0]
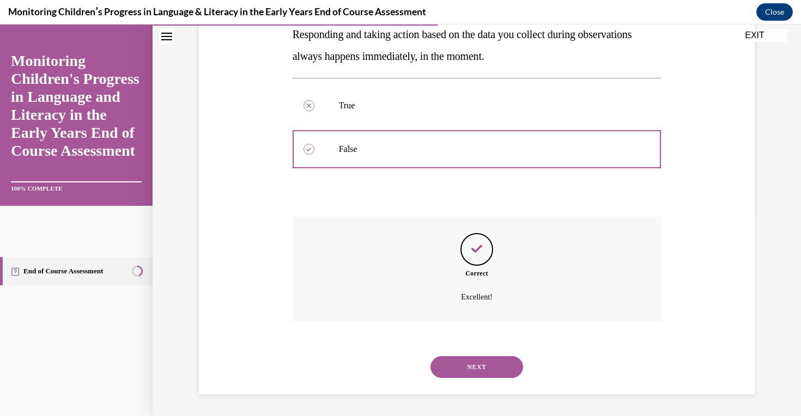
click at [467, 364] on button "NEXT" at bounding box center [477, 368] width 93 height 22
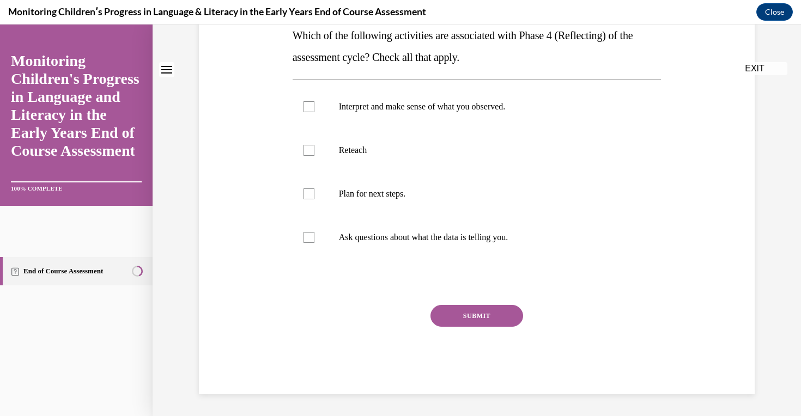
scroll to position [0, 0]
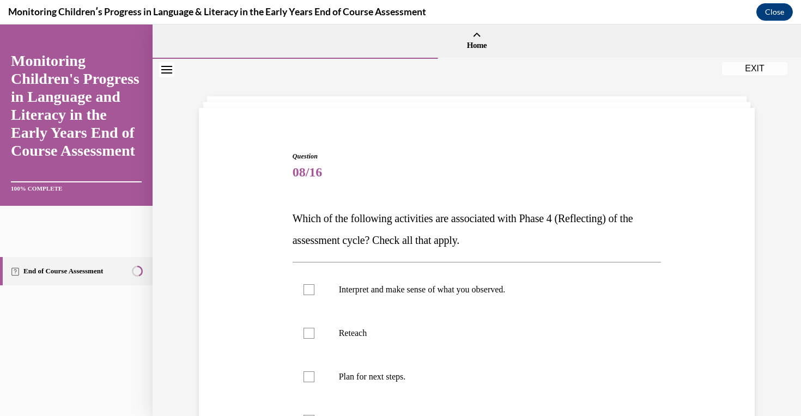
click at [415, 265] on div "Interpret and make sense of what you observed. Reteach Plan for next steps. Ask…" at bounding box center [477, 355] width 369 height 186
click at [416, 282] on label "Interpret and make sense of what you observed." at bounding box center [477, 290] width 369 height 44
click at [315, 285] on input "Interpret and make sense of what you observed." at bounding box center [309, 290] width 11 height 11
checkbox input "true"
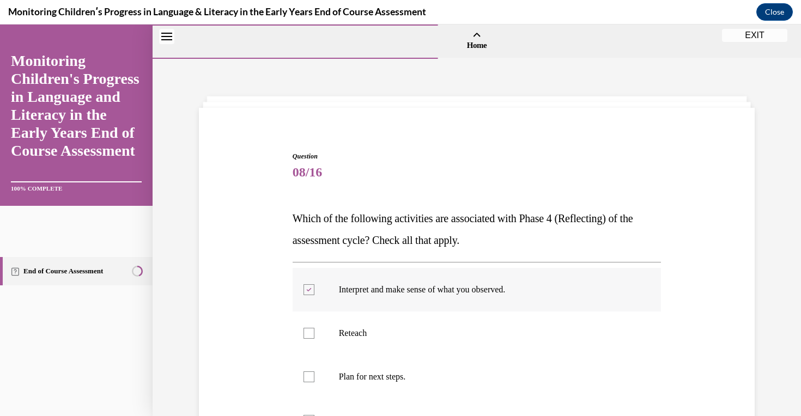
scroll to position [183, 0]
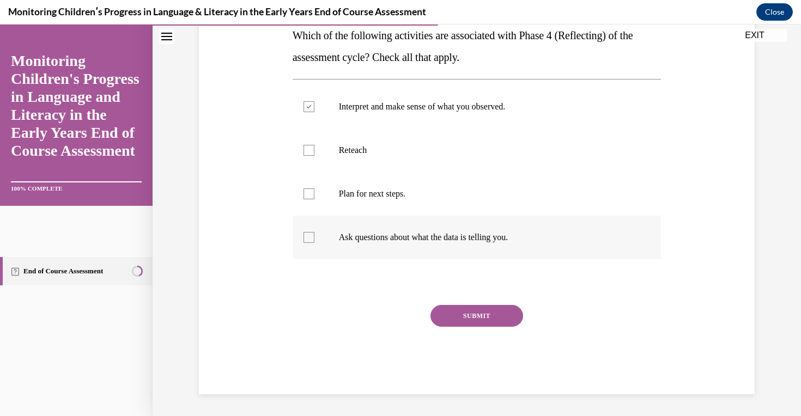
click at [409, 249] on label "Ask questions about what the data is telling you." at bounding box center [477, 238] width 369 height 44
click at [315, 243] on input "Ask questions about what the data is telling you." at bounding box center [309, 237] width 11 height 11
checkbox input "true"
click at [467, 320] on button "SUBMIT" at bounding box center [477, 316] width 93 height 22
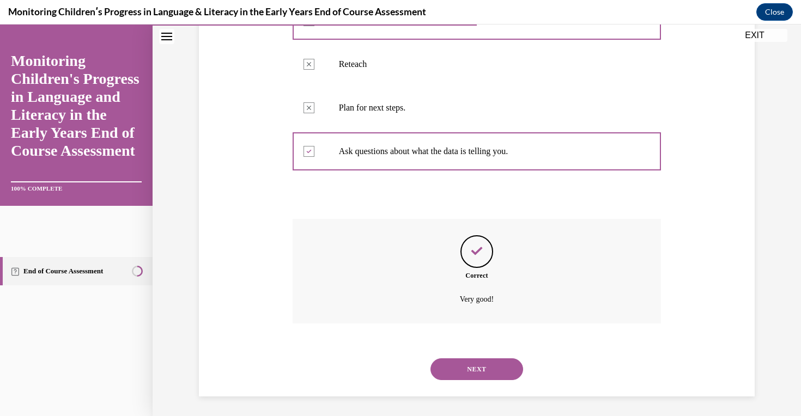
scroll to position [271, 0]
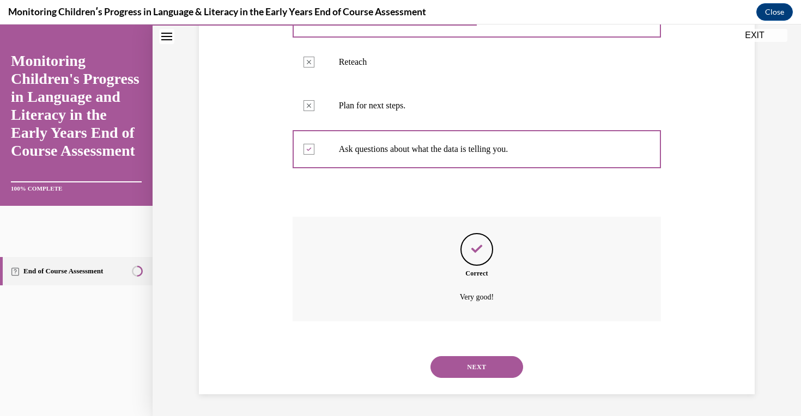
click at [466, 361] on button "NEXT" at bounding box center [477, 368] width 93 height 22
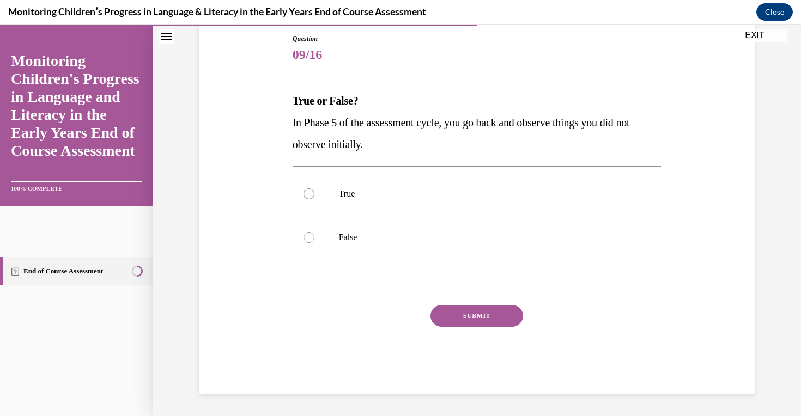
scroll to position [118, 0]
click at [365, 251] on label "False" at bounding box center [477, 238] width 369 height 44
click at [315, 243] on input "False" at bounding box center [309, 237] width 11 height 11
radio input "true"
click at [499, 324] on button "SUBMIT" at bounding box center [477, 316] width 93 height 22
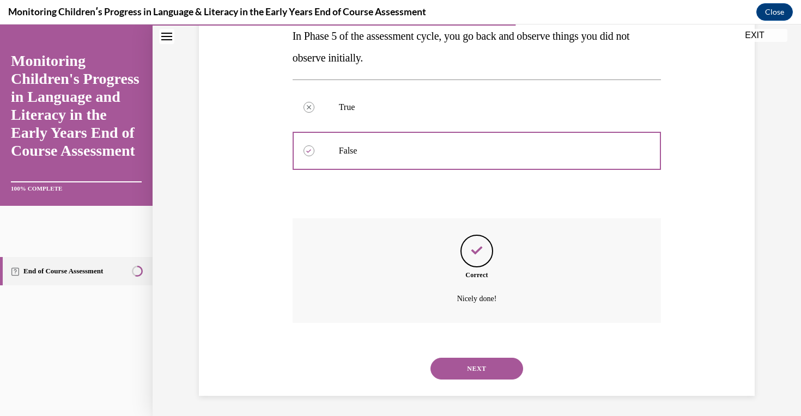
scroll to position [206, 0]
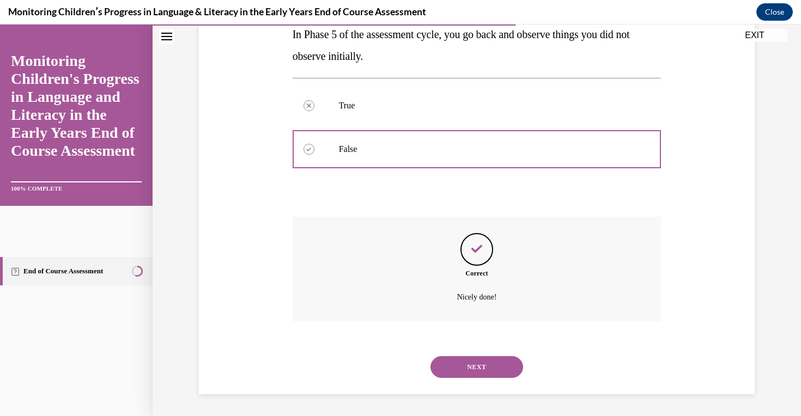
click at [493, 360] on button "NEXT" at bounding box center [477, 368] width 93 height 22
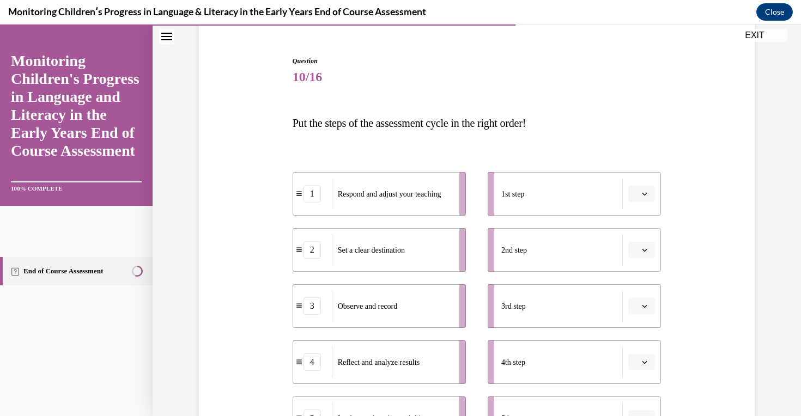
scroll to position [94, 0]
drag, startPoint x: 240, startPoint y: 140, endPoint x: 670, endPoint y: 324, distance: 467.6
click at [670, 324] on div "Question 10/16 Put the steps of the assessment cycle in the right order! 1 Resp…" at bounding box center [477, 301] width 562 height 552
click at [626, 74] on span "10/16" at bounding box center [477, 78] width 369 height 22
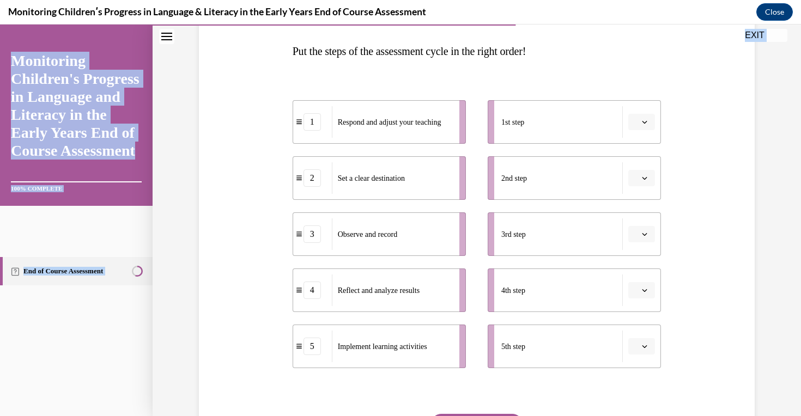
scroll to position [276, 0]
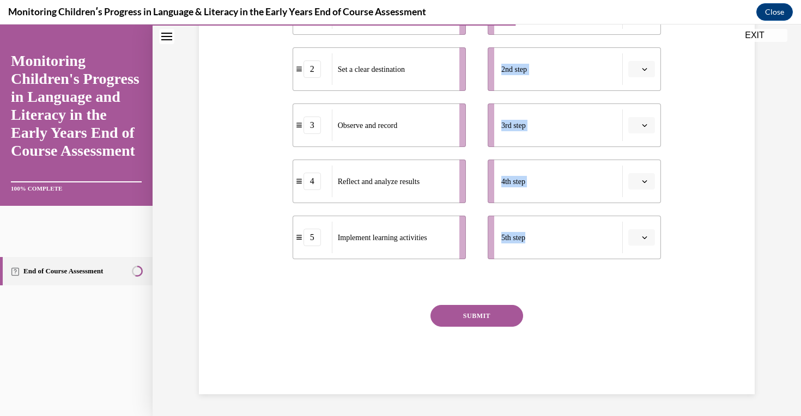
drag, startPoint x: 287, startPoint y: 124, endPoint x: 564, endPoint y: 265, distance: 311.6
click at [564, 265] on div "Question 10/16 Put the steps of the assessment cycle in the right order! 1 Resp…" at bounding box center [477, 118] width 562 height 552
copy div "Put the steps of the assessment cycle in the right order! 1 Respond and adjust …"
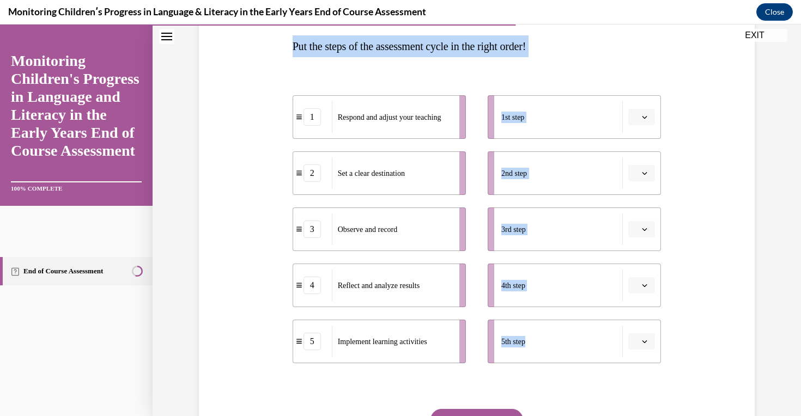
scroll to position [171, 0]
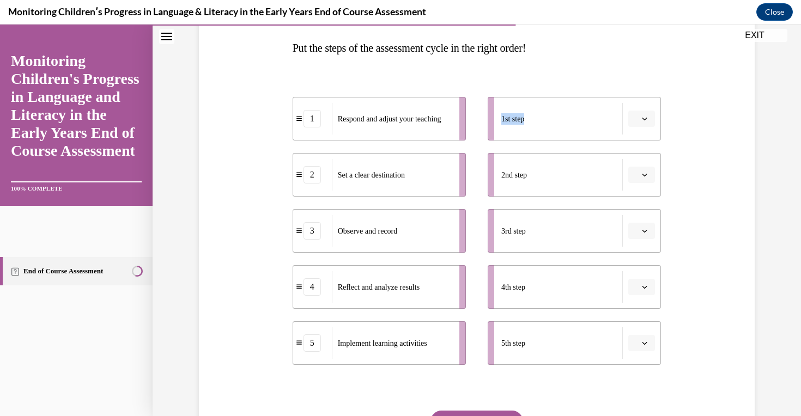
drag, startPoint x: 541, startPoint y: 123, endPoint x: 375, endPoint y: 184, distance: 176.9
click at [375, 184] on div "1 Respond and adjust your teaching 2 Set a clear destination 3 Observe and reco…" at bounding box center [477, 220] width 369 height 290
click at [639, 117] on button "button" at bounding box center [642, 119] width 27 height 16
click at [639, 183] on span "2" at bounding box center [638, 187] width 4 height 9
click at [265, 160] on div "Question 10/16 Put the steps of the assessment cycle in the right order! 2 Set …" at bounding box center [477, 224] width 562 height 552
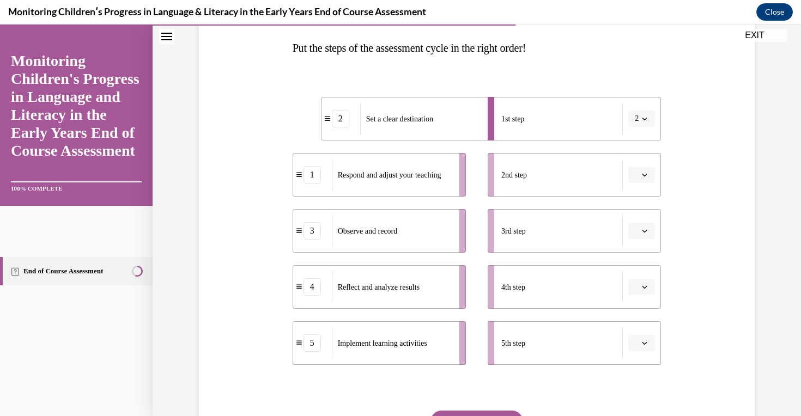
click at [642, 173] on icon "button" at bounding box center [644, 174] width 5 height 5
click at [635, 300] on div "5" at bounding box center [640, 309] width 27 height 22
click at [646, 230] on icon "button" at bounding box center [644, 230] width 5 height 5
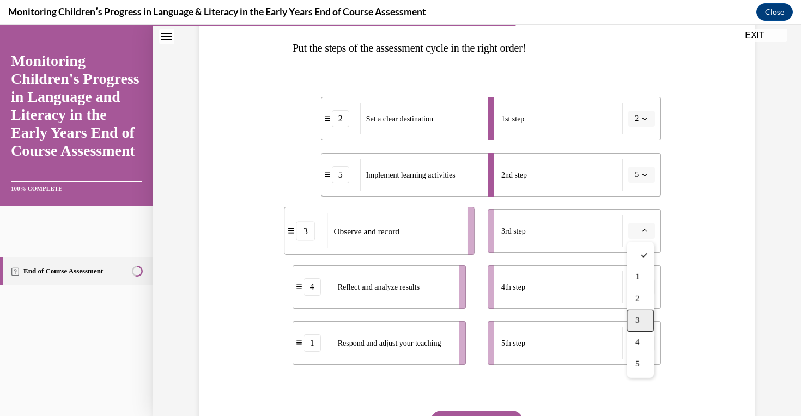
click at [633, 319] on div "3" at bounding box center [640, 321] width 27 height 22
click at [646, 286] on icon "button" at bounding box center [644, 287] width 5 height 5
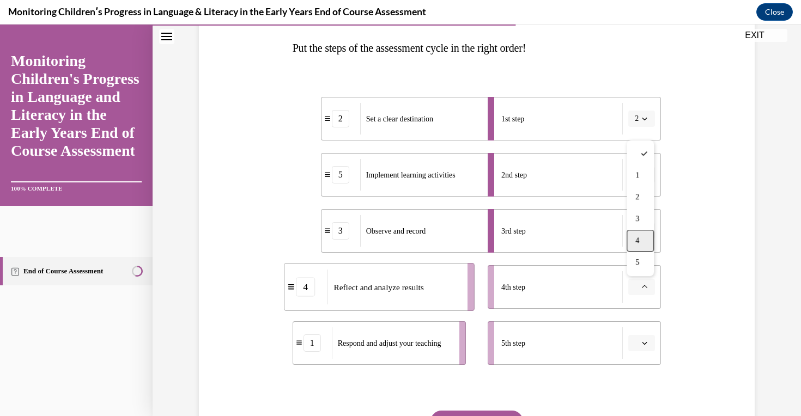
click at [639, 240] on span "4" at bounding box center [638, 241] width 4 height 9
click at [644, 345] on icon "button" at bounding box center [644, 343] width 5 height 5
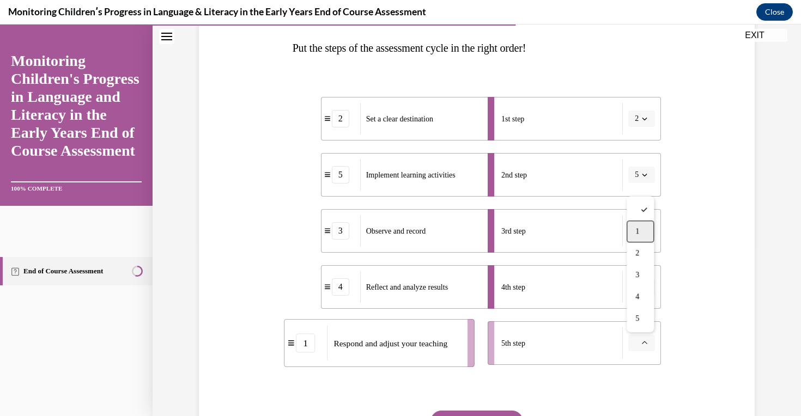
click at [650, 233] on div "1" at bounding box center [640, 232] width 27 height 22
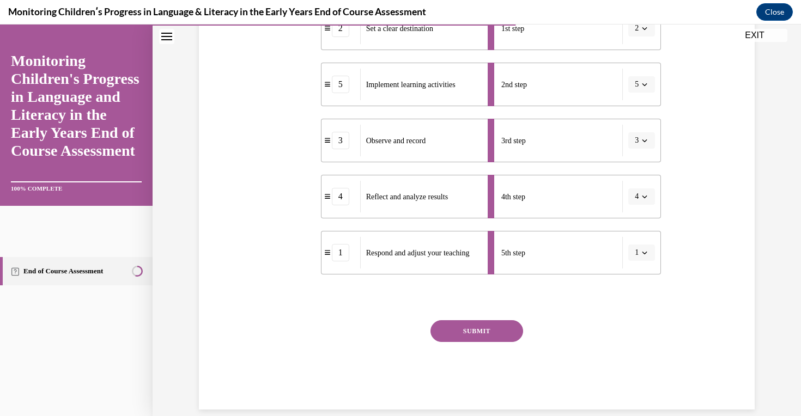
scroll to position [276, 0]
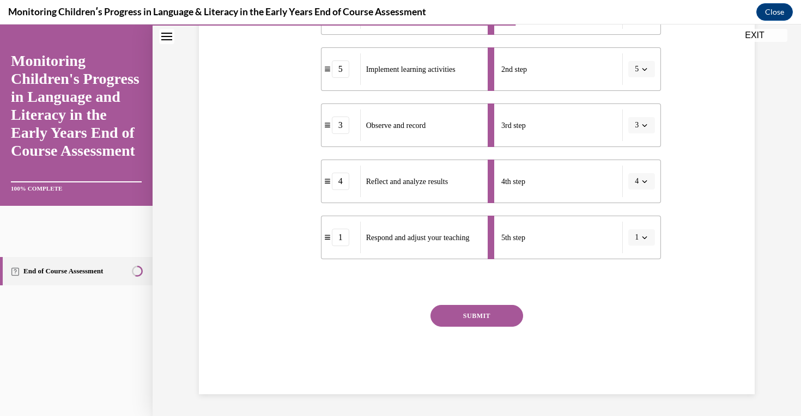
click at [484, 313] on button "SUBMIT" at bounding box center [477, 316] width 93 height 22
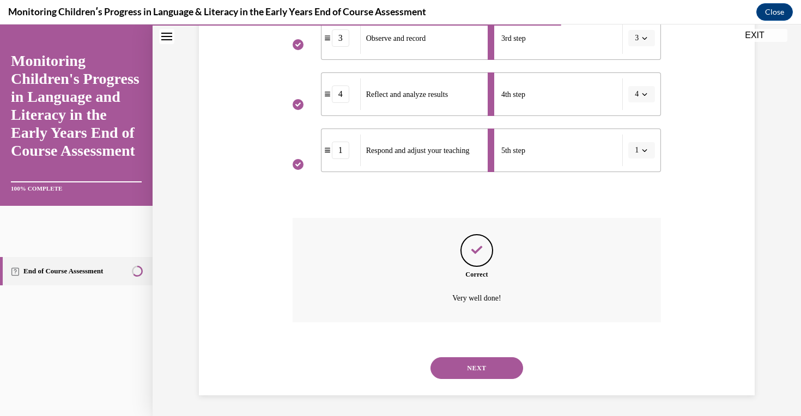
scroll to position [365, 0]
click at [482, 372] on button "NEXT" at bounding box center [477, 368] width 93 height 22
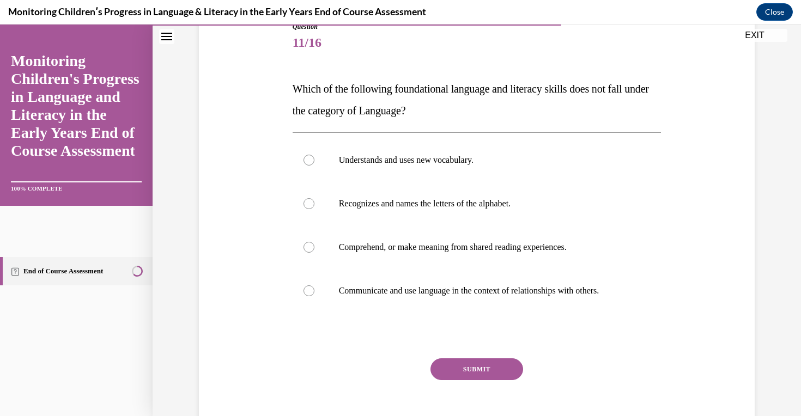
scroll to position [130, 0]
click at [402, 209] on p "Recognizes and names the letters of the alphabet." at bounding box center [486, 203] width 295 height 11
click at [315, 209] on input "Recognizes and names the letters of the alphabet." at bounding box center [309, 203] width 11 height 11
radio input "true"
click at [482, 377] on button "SUBMIT" at bounding box center [477, 370] width 93 height 22
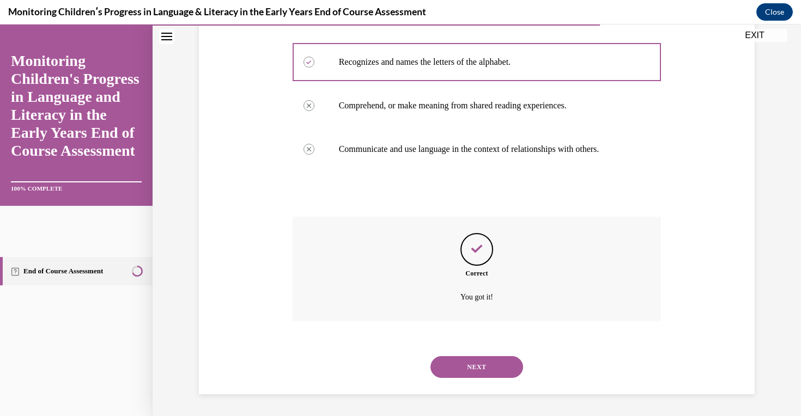
click at [482, 376] on button "NEXT" at bounding box center [477, 368] width 93 height 22
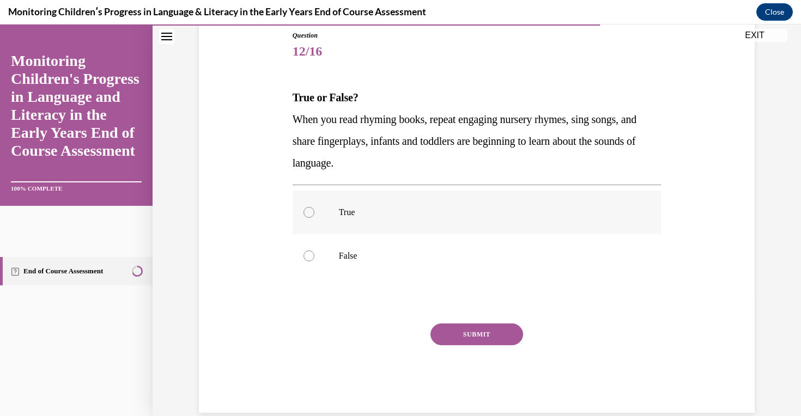
click at [386, 215] on p "True" at bounding box center [486, 212] width 295 height 11
click at [315, 215] on input "True" at bounding box center [309, 212] width 11 height 11
radio input "true"
click at [446, 336] on button "SUBMIT" at bounding box center [477, 335] width 93 height 22
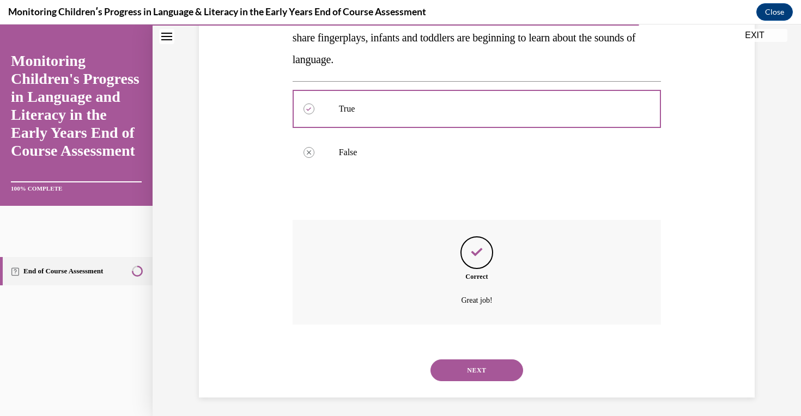
scroll to position [228, 0]
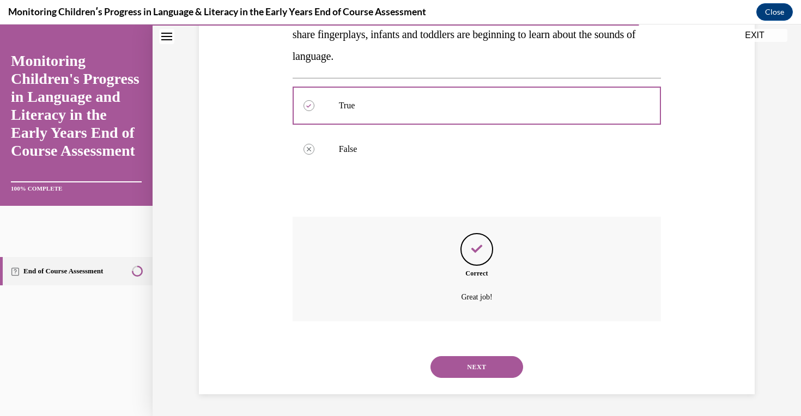
click at [470, 366] on button "NEXT" at bounding box center [477, 368] width 93 height 22
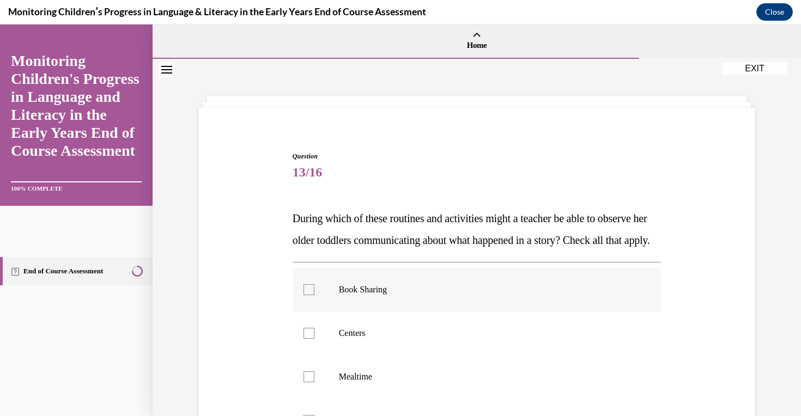
click at [412, 295] on p "Book Sharing" at bounding box center [486, 290] width 295 height 11
click at [315, 295] on input "Book Sharing" at bounding box center [309, 290] width 11 height 11
checkbox input "true"
click at [412, 399] on label "Mealtime" at bounding box center [477, 377] width 369 height 44
click at [315, 383] on input "Mealtime" at bounding box center [309, 377] width 11 height 11
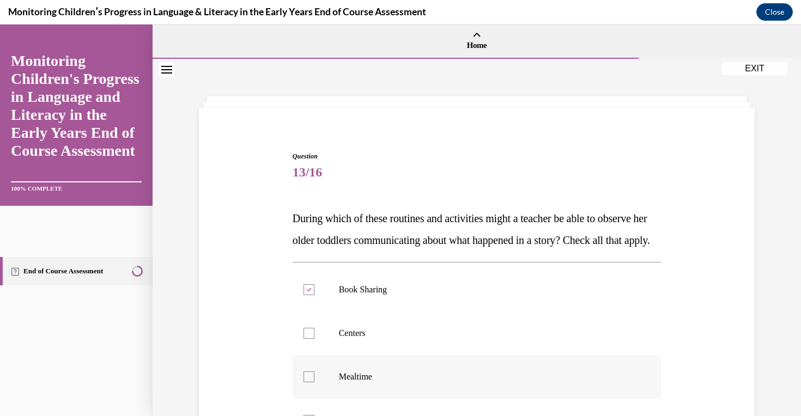
checkbox input "true"
click at [395, 339] on label "Centers" at bounding box center [477, 334] width 369 height 44
click at [315, 339] on input "Centers" at bounding box center [309, 333] width 11 height 11
checkbox input "true"
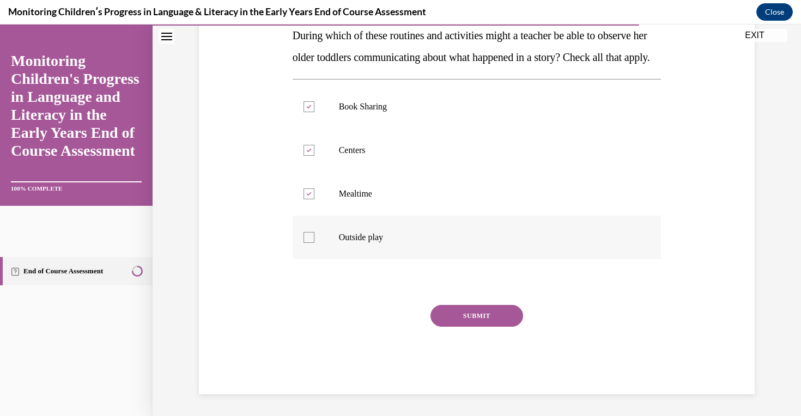
click at [376, 232] on p "Outside play" at bounding box center [486, 237] width 295 height 11
click at [315, 232] on input "Outside play" at bounding box center [309, 237] width 11 height 11
checkbox input "true"
click at [473, 316] on button "SUBMIT" at bounding box center [477, 316] width 93 height 22
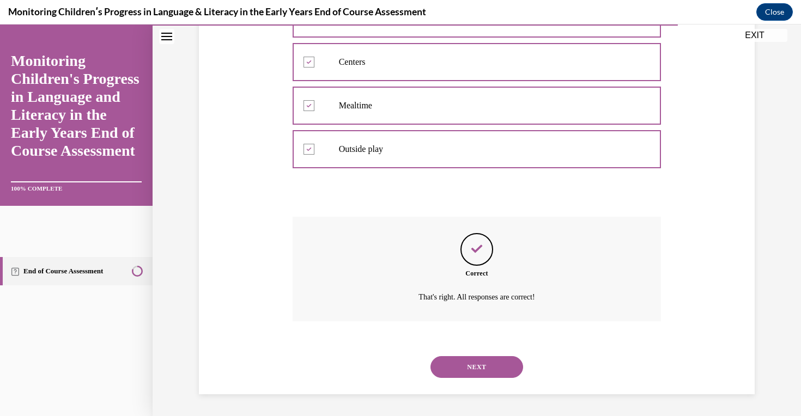
scroll to position [293, 0]
click at [474, 378] on div "NEXT" at bounding box center [477, 368] width 369 height 44
click at [469, 368] on button "NEXT" at bounding box center [477, 368] width 93 height 22
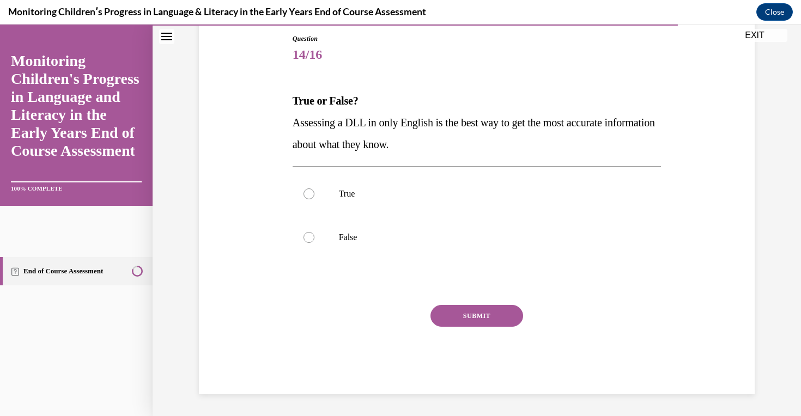
scroll to position [118, 0]
click at [381, 286] on div at bounding box center [477, 282] width 369 height 13
click at [360, 236] on p "False" at bounding box center [486, 237] width 295 height 11
click at [315, 236] on input "False" at bounding box center [309, 237] width 11 height 11
radio input "true"
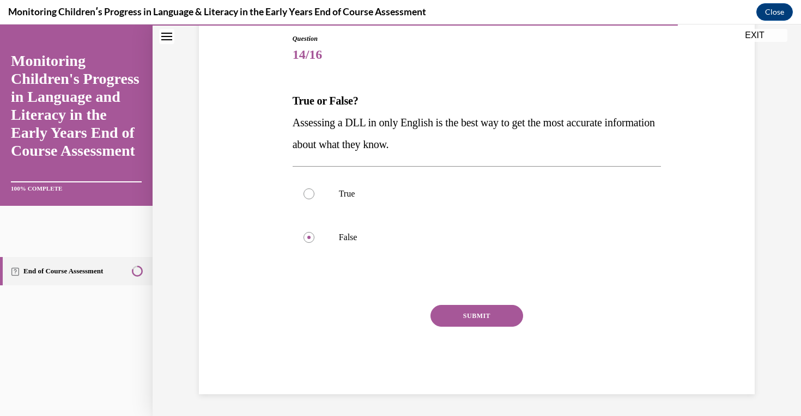
click at [472, 316] on button "SUBMIT" at bounding box center [477, 316] width 93 height 22
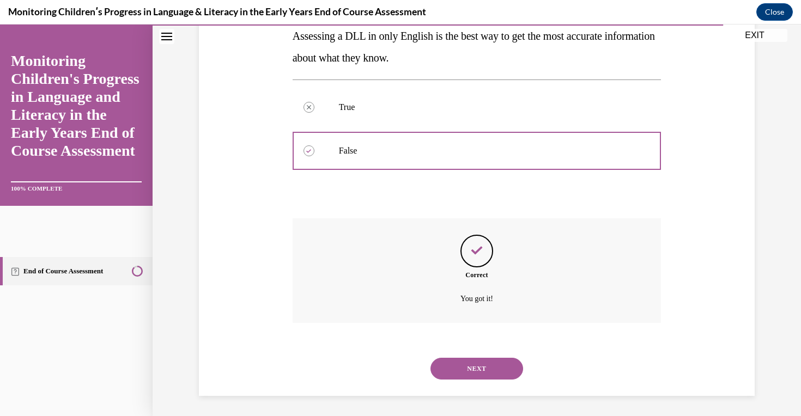
scroll to position [206, 0]
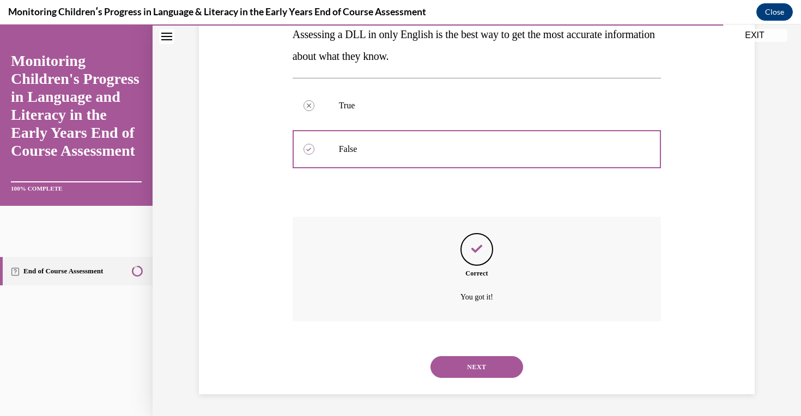
click at [476, 364] on button "NEXT" at bounding box center [477, 368] width 93 height 22
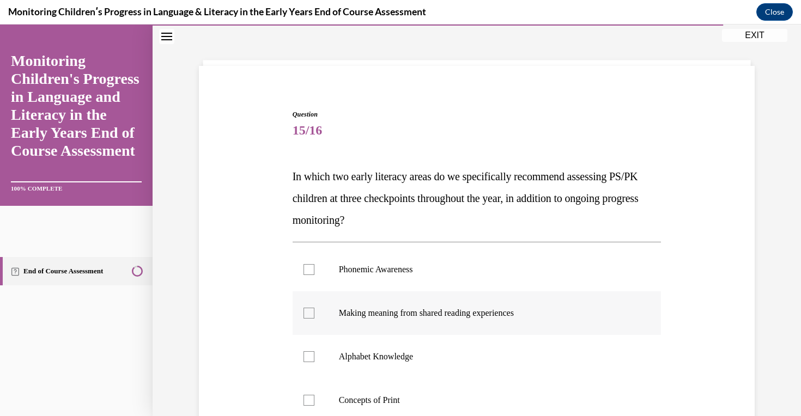
scroll to position [44, 0]
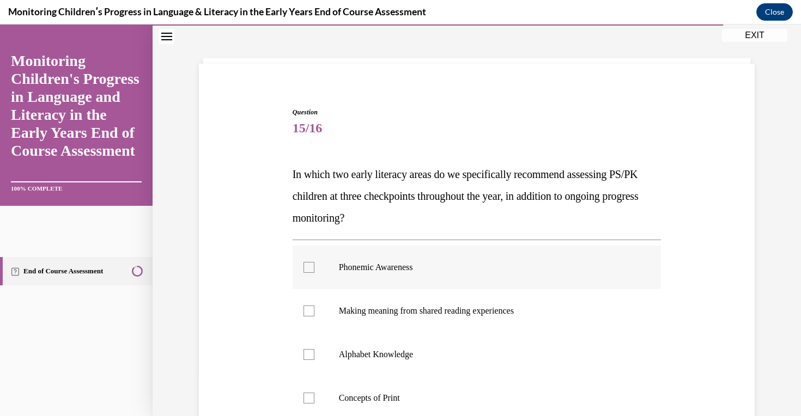
click at [443, 271] on p "Phonemic Awareness" at bounding box center [486, 267] width 295 height 11
click at [315, 271] on input "Phonemic Awareness" at bounding box center [309, 267] width 11 height 11
checkbox input "true"
click at [435, 348] on label "Alphabet Knowledge" at bounding box center [477, 355] width 369 height 44
click at [315, 349] on input "Alphabet Knowledge" at bounding box center [309, 354] width 11 height 11
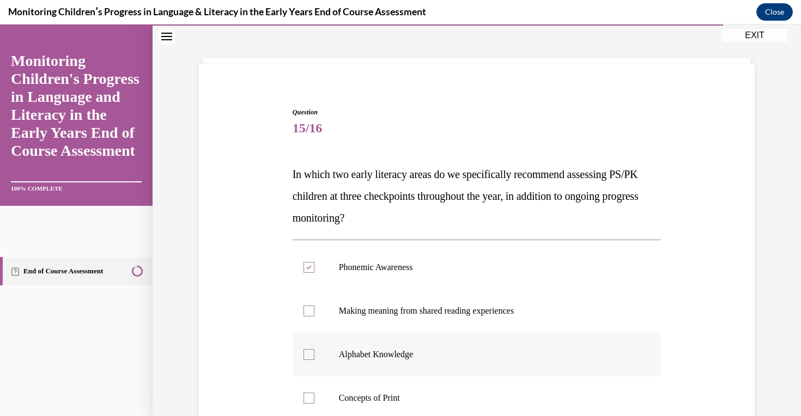
checkbox input "true"
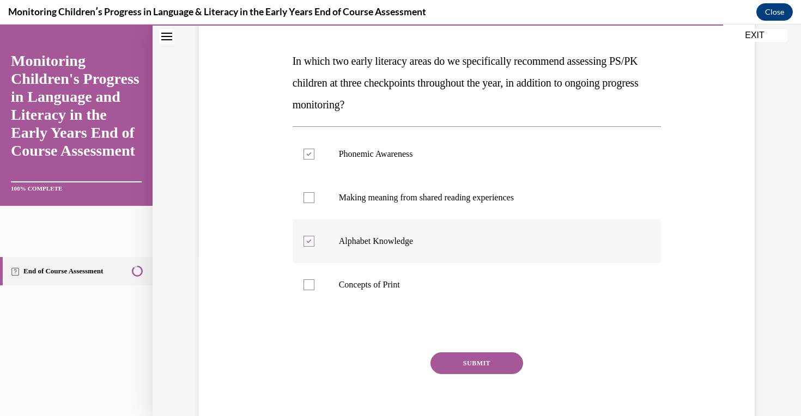
scroll to position [205, 0]
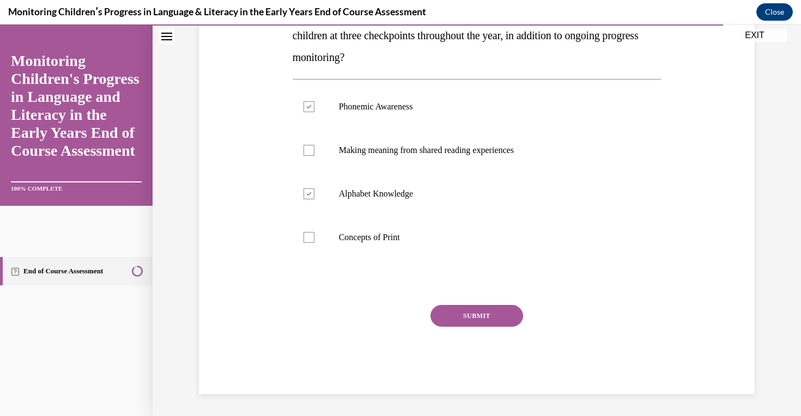
click at [455, 330] on div "SUBMIT" at bounding box center [477, 332] width 369 height 55
click at [455, 328] on div "SUBMIT" at bounding box center [477, 332] width 369 height 55
click at [455, 319] on button "SUBMIT" at bounding box center [477, 316] width 93 height 22
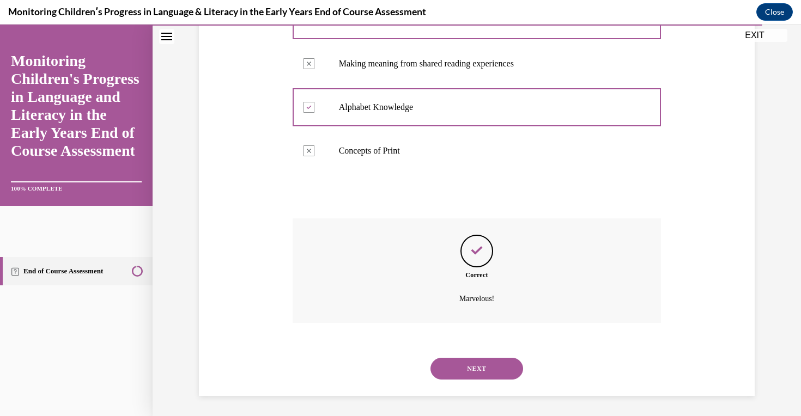
scroll to position [293, 0]
click at [456, 374] on button "NEXT" at bounding box center [477, 368] width 93 height 22
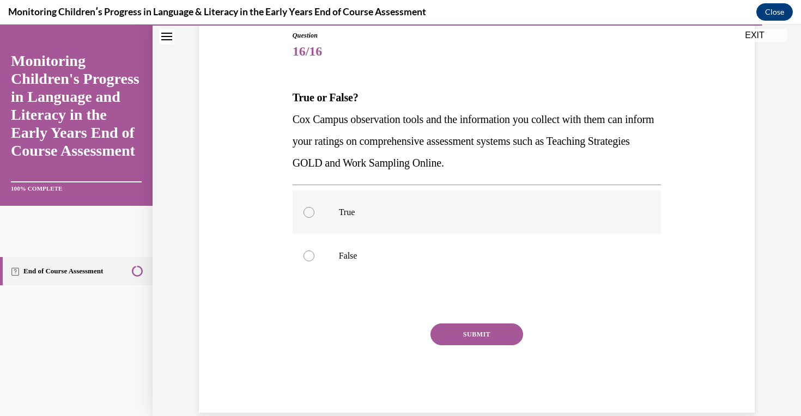
click at [396, 219] on label "True" at bounding box center [477, 213] width 369 height 44
click at [315, 218] on input "True" at bounding box center [309, 212] width 11 height 11
radio input "true"
click at [467, 327] on button "SUBMIT" at bounding box center [477, 335] width 93 height 22
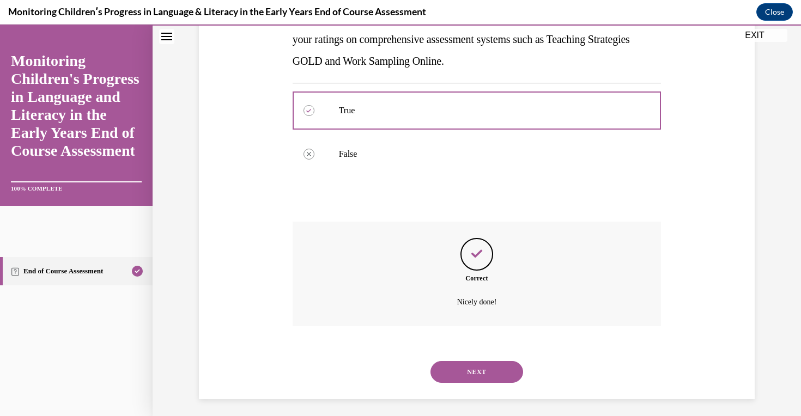
scroll to position [228, 0]
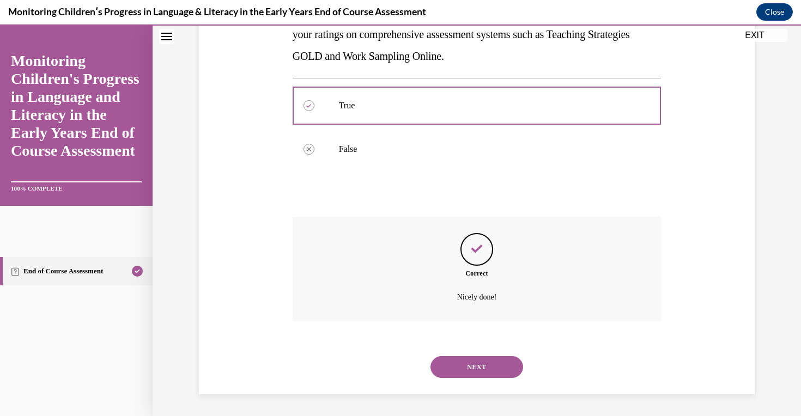
click at [476, 375] on button "NEXT" at bounding box center [477, 368] width 93 height 22
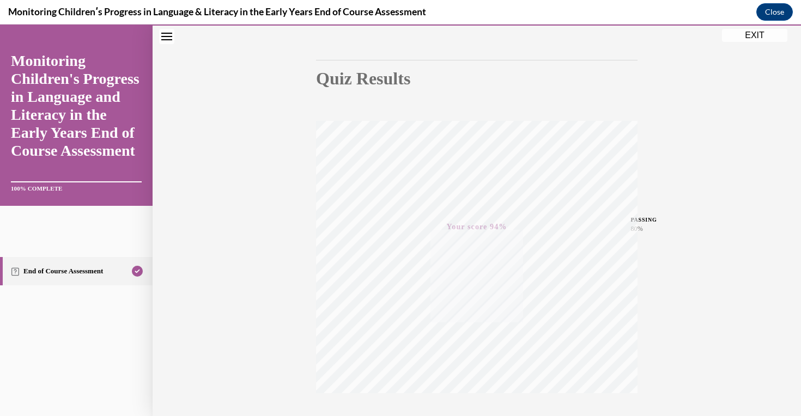
scroll to position [167, 0]
click at [755, 32] on button "EXIT" at bounding box center [754, 35] width 65 height 13
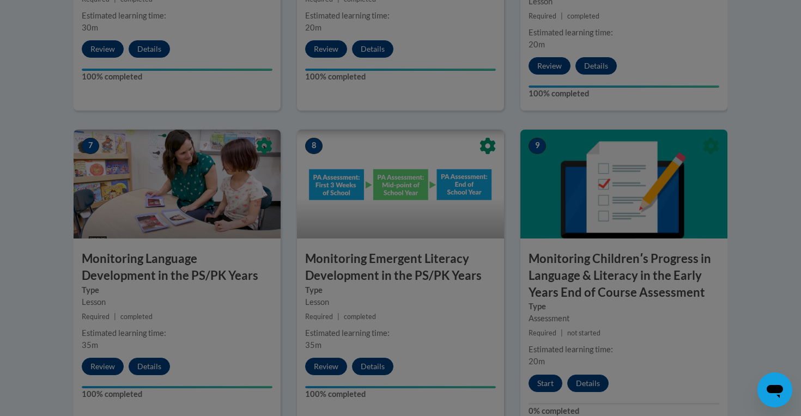
scroll to position [1171, 0]
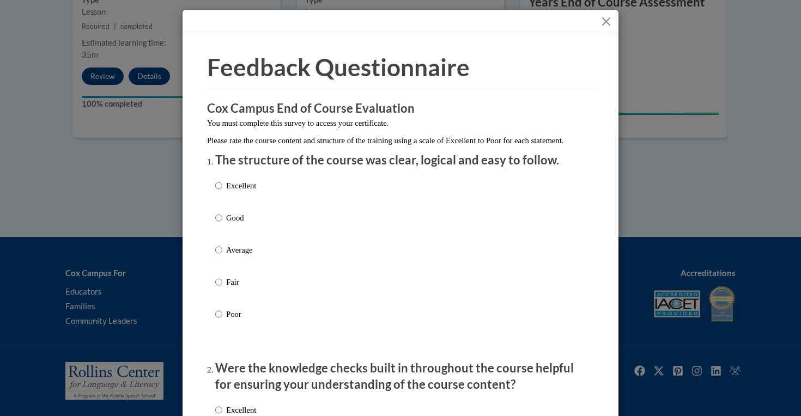
click at [254, 192] on p "Excellent" at bounding box center [241, 186] width 30 height 12
click at [222, 192] on input "Excellent" at bounding box center [218, 186] width 7 height 12
radio input "true"
click at [607, 20] on button "Close" at bounding box center [607, 22] width 14 height 14
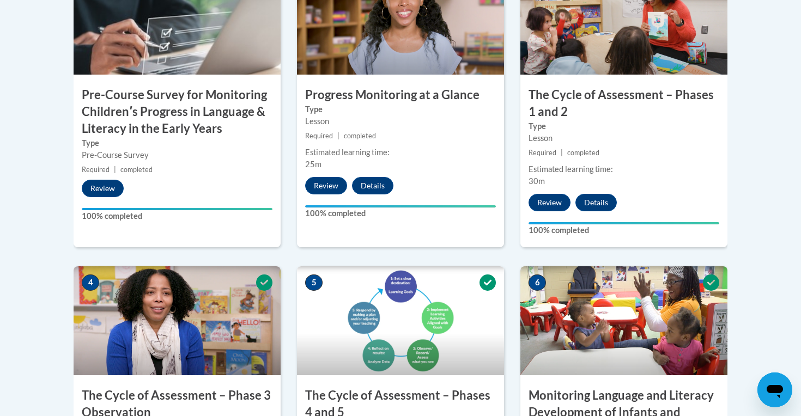
scroll to position [197, 0]
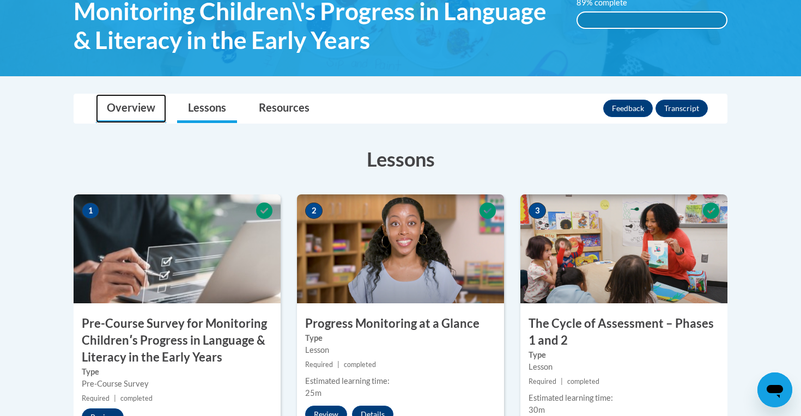
click at [131, 110] on link "Overview" at bounding box center [131, 108] width 70 height 29
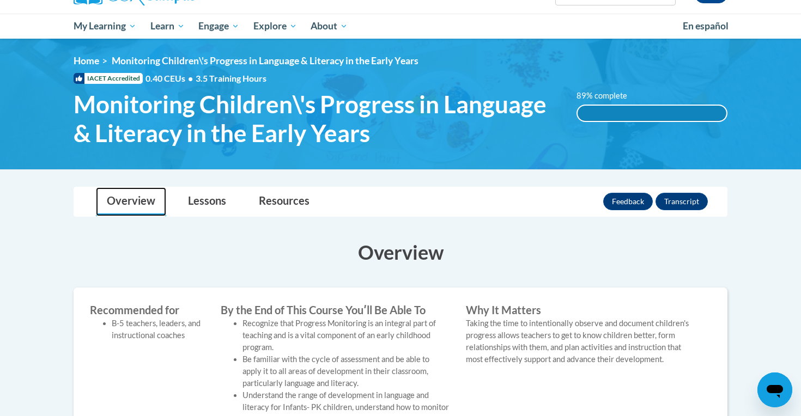
scroll to position [90, 0]
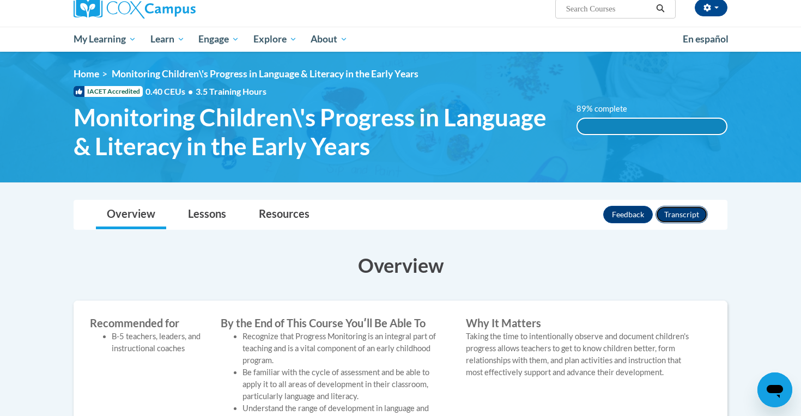
click at [680, 214] on button "Transcript" at bounding box center [682, 214] width 52 height 17
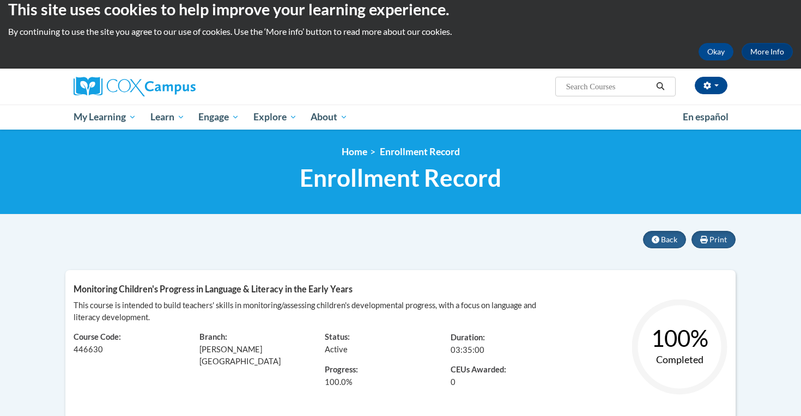
scroll to position [12, 0]
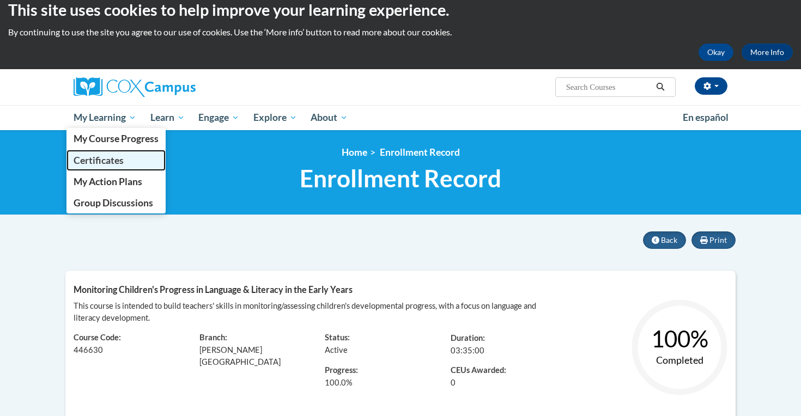
click at [120, 156] on span "Certificates" at bounding box center [99, 160] width 50 height 11
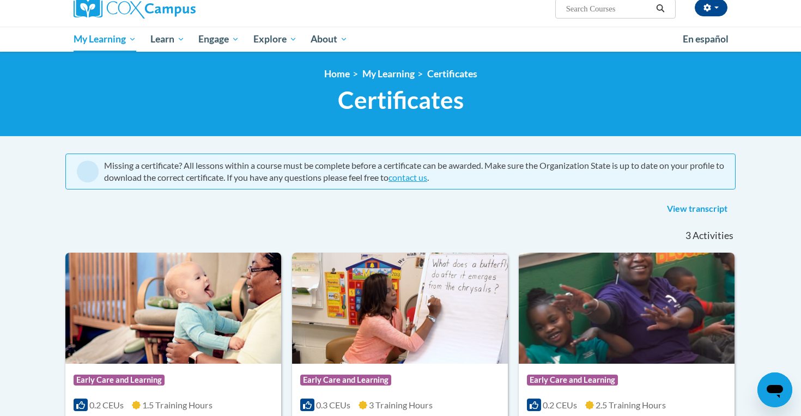
scroll to position [81, 0]
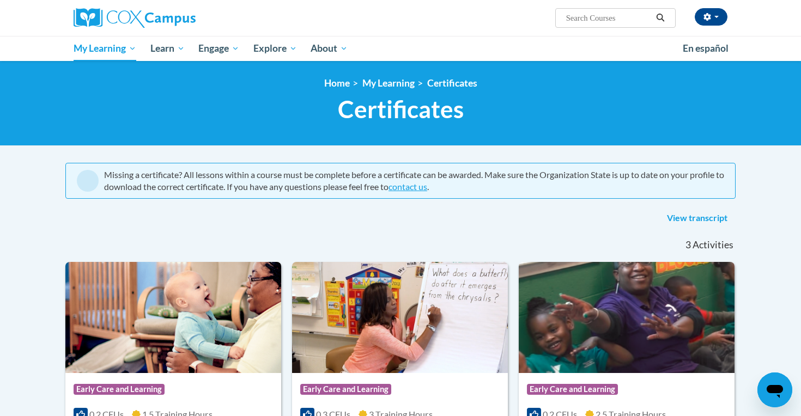
click at [597, 20] on input "Search..." at bounding box center [608, 17] width 87 height 13
type input "monitorinrg"
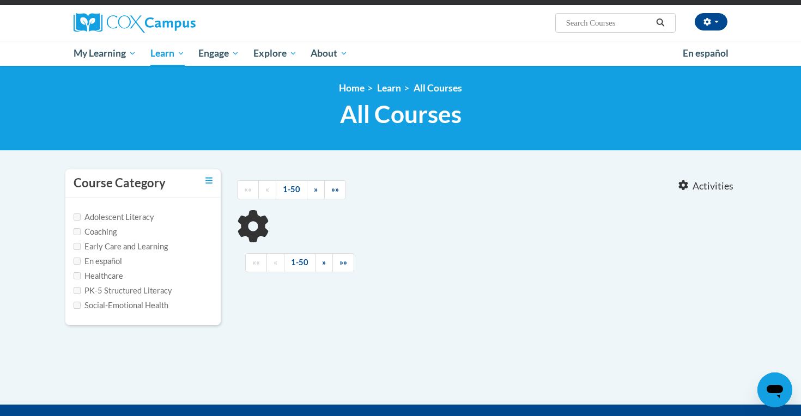
scroll to position [77, 0]
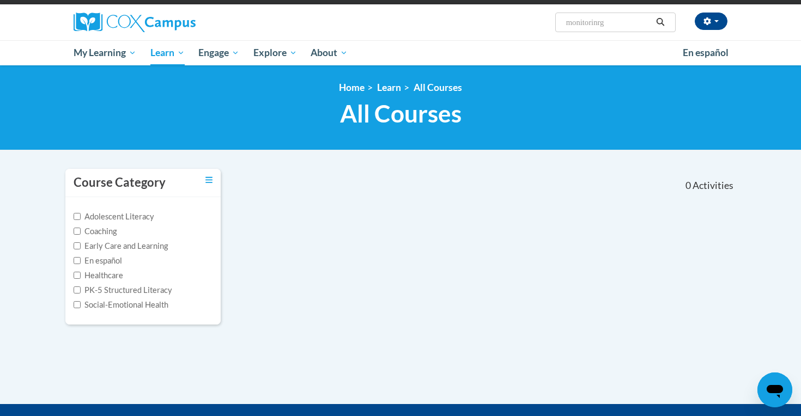
click at [600, 29] on span "Search Search... monitorinrg" at bounding box center [616, 23] width 120 height 20
click at [600, 28] on input "monitorinrg" at bounding box center [608, 22] width 87 height 13
type input "monirg"
click at [600, 28] on input "monirg" at bounding box center [608, 22] width 87 height 13
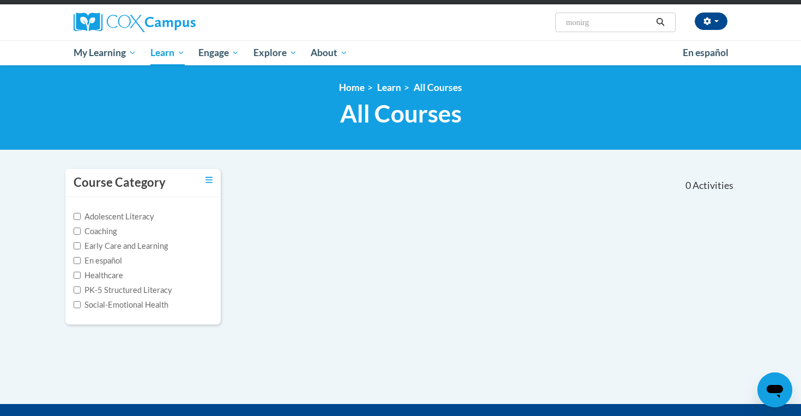
click at [600, 28] on input "monirg" at bounding box center [608, 22] width 87 height 13
type input "monitoring"
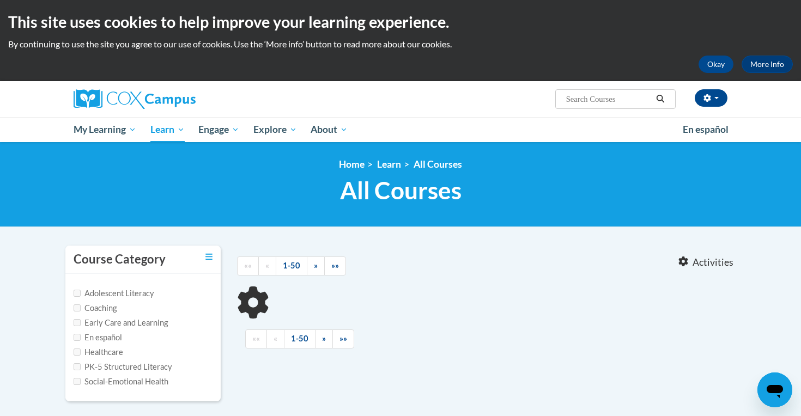
type input "monitoring"
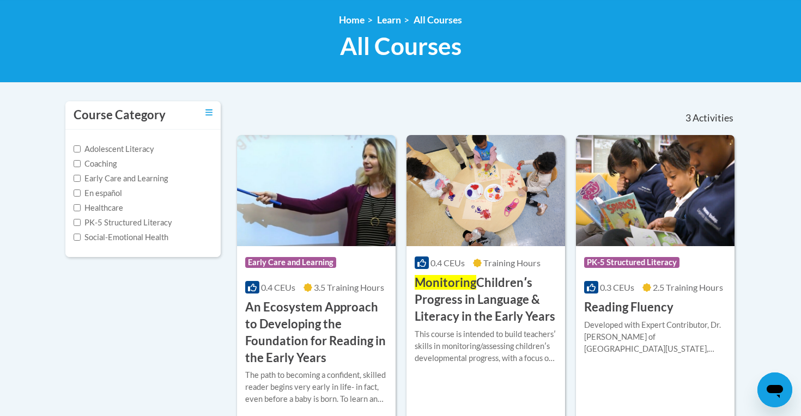
scroll to position [147, 0]
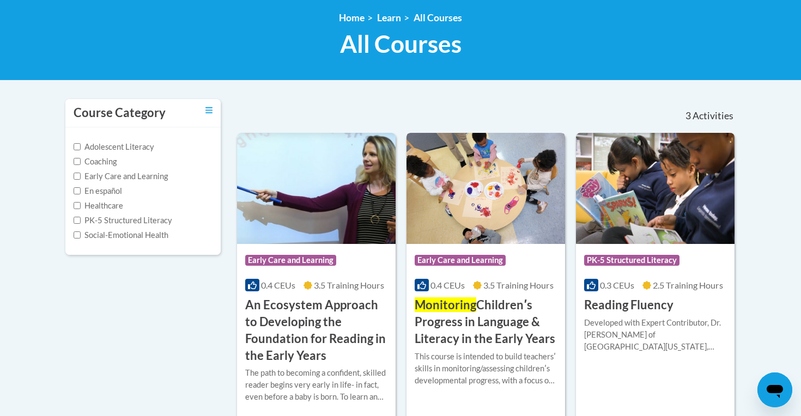
click at [473, 312] on span "Monitoring" at bounding box center [446, 305] width 62 height 15
